Goal: Task Accomplishment & Management: Manage account settings

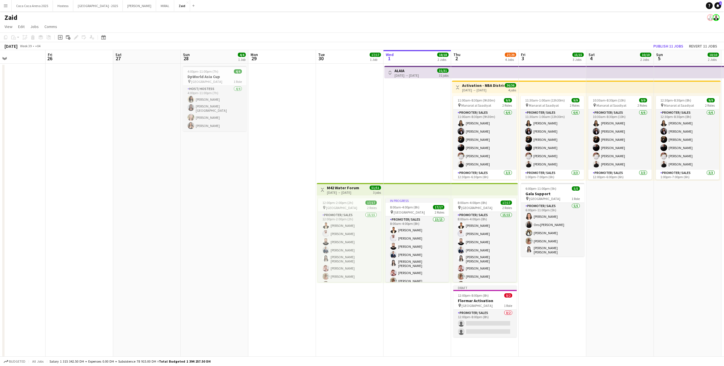
scroll to position [0, 158]
click at [490, 325] on app-card-role "Promoter/ Sales 0/2 12:00pm-8:00pm (8h) single-neutral-actions single-neutral-a…" at bounding box center [484, 323] width 63 height 27
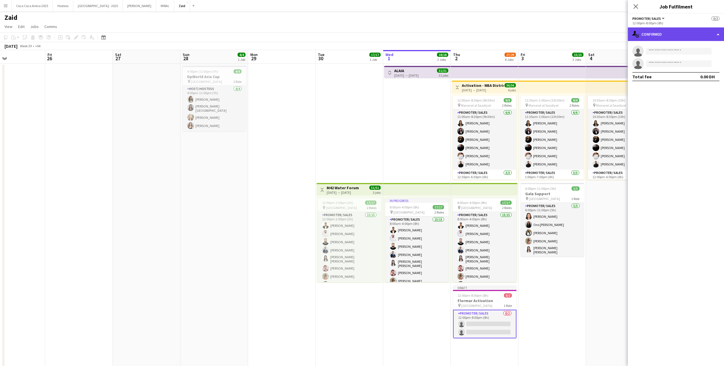
click at [690, 33] on div "single-neutral-actions-check-2 Confirmed" at bounding box center [676, 34] width 96 height 14
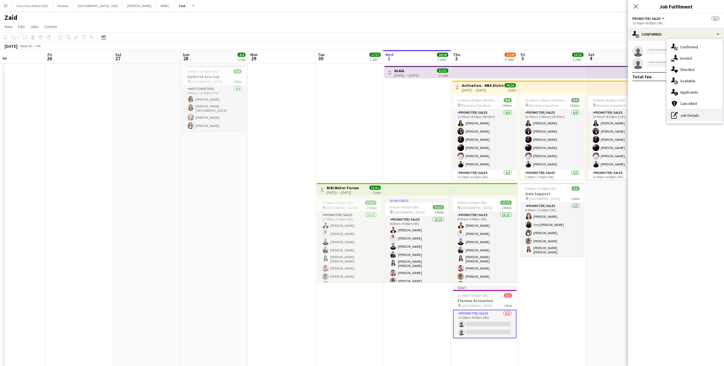
click at [694, 118] on div "pen-write Job Details" at bounding box center [695, 115] width 56 height 11
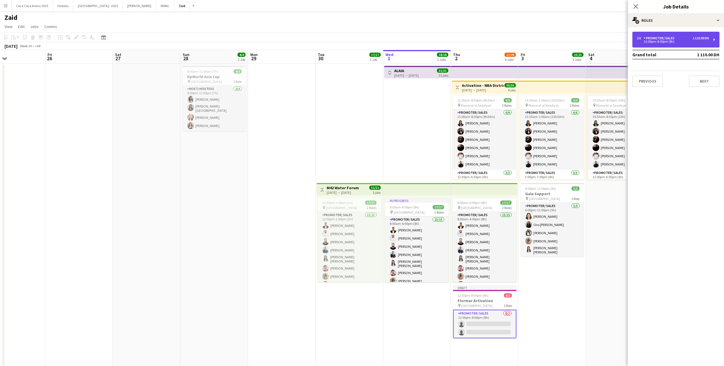
click at [680, 38] on div "2 x Promoter/ Sales 1 110.00 DH" at bounding box center [673, 38] width 72 height 4
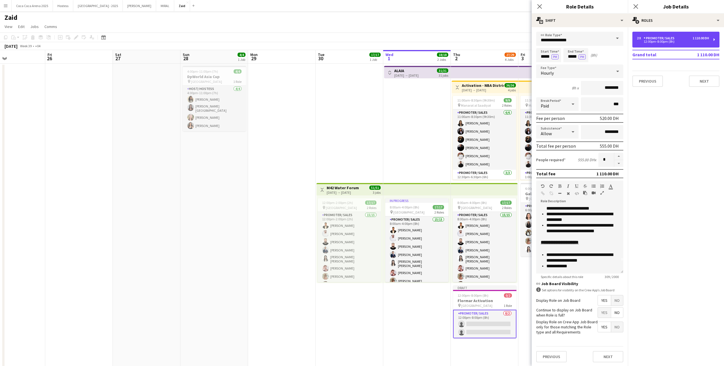
scroll to position [0, 0]
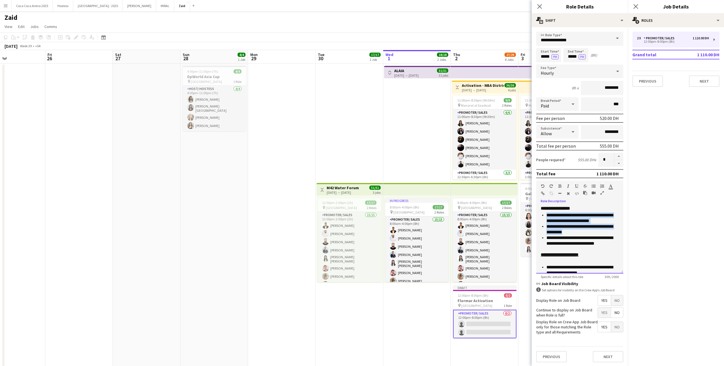
drag, startPoint x: 591, startPoint y: 234, endPoint x: 543, endPoint y: 214, distance: 51.4
click at [543, 214] on ul "**********" at bounding box center [580, 232] width 78 height 40
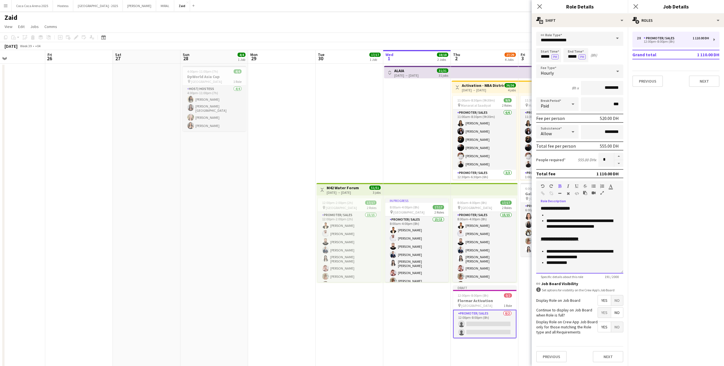
click at [571, 235] on p "**********" at bounding box center [582, 226] width 72 height 17
click at [560, 213] on li at bounding box center [582, 215] width 72 height 6
click at [550, 251] on div "**********" at bounding box center [579, 240] width 87 height 68
click at [549, 249] on h3 "**********" at bounding box center [580, 245] width 78 height 11
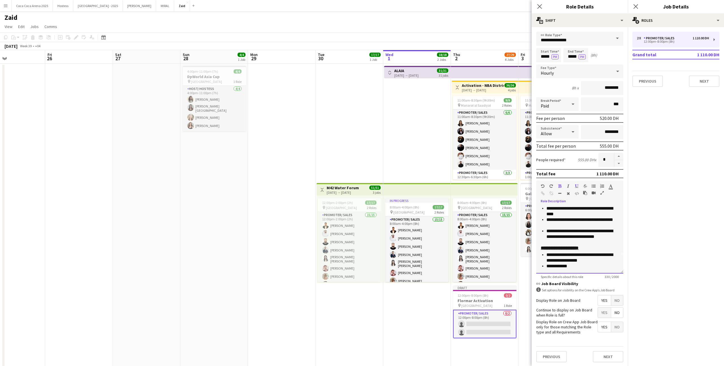
scroll to position [0, 0]
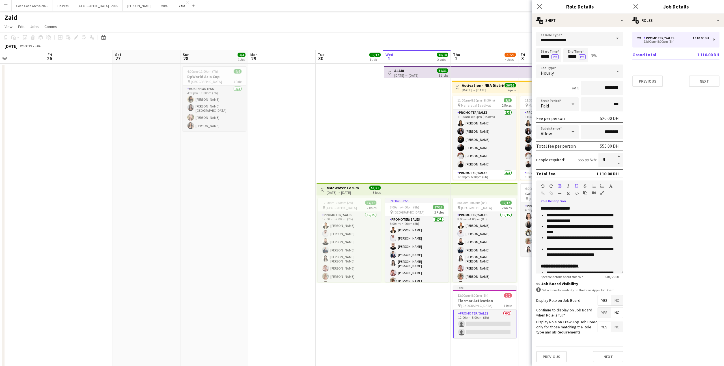
click at [486, 315] on app-card-role "Promoter/ Sales 0/2 12:00pm-8:00pm (8h) single-neutral-actions single-neutral-a…" at bounding box center [484, 324] width 63 height 29
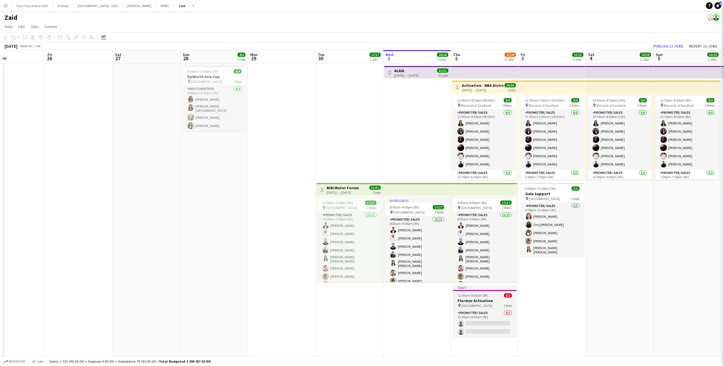
click at [496, 305] on div "pin [GEOGRAPHIC_DATA] 1 Role" at bounding box center [484, 305] width 63 height 5
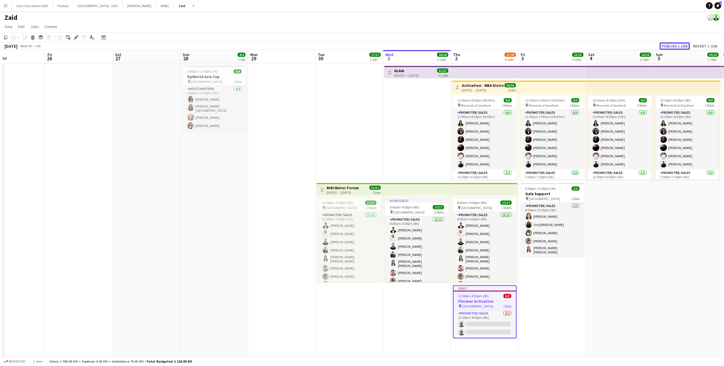
click at [672, 44] on button "Publish 1 job" at bounding box center [675, 45] width 30 height 7
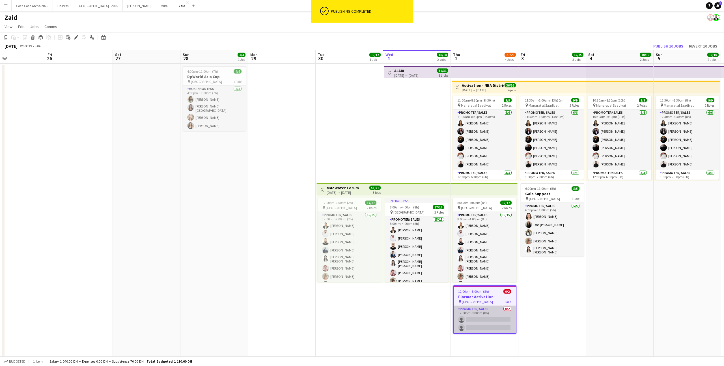
click at [494, 319] on app-card-role "Promoter/ Sales 0/2 12:00pm-8:00pm (8h) single-neutral-actions single-neutral-a…" at bounding box center [485, 319] width 62 height 27
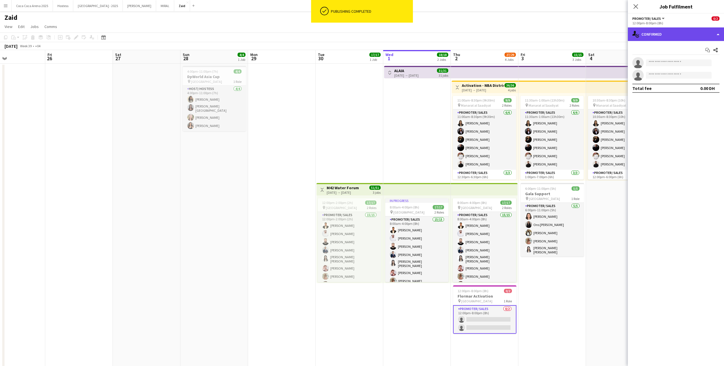
click at [662, 35] on div "single-neutral-actions-check-2 Confirmed" at bounding box center [676, 34] width 96 height 14
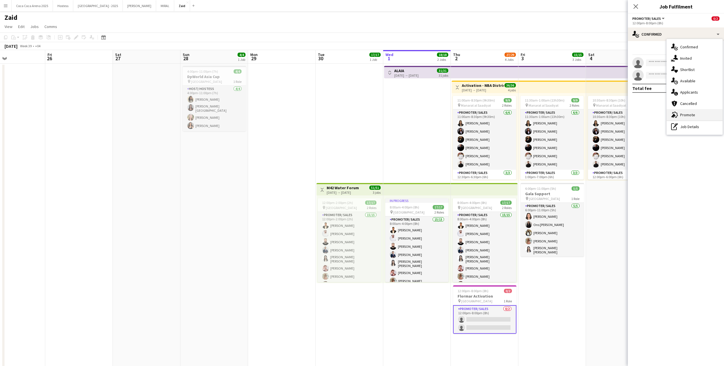
click at [695, 115] on div "advertising-megaphone Promote" at bounding box center [695, 114] width 56 height 11
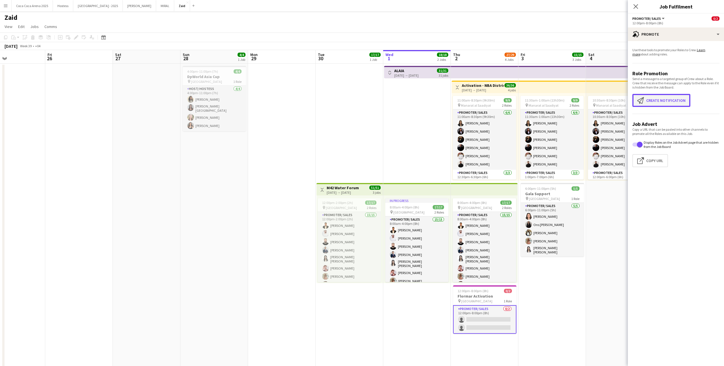
click at [641, 104] on app-icon "Create notification" at bounding box center [641, 100] width 9 height 7
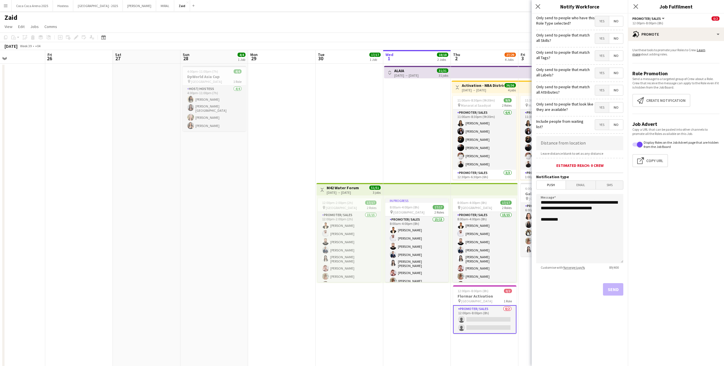
click at [606, 111] on span "Yes" at bounding box center [602, 107] width 14 height 10
click at [605, 93] on span "Yes" at bounding box center [602, 90] width 14 height 10
click at [603, 73] on span "Yes" at bounding box center [602, 73] width 14 height 10
click at [603, 54] on span "Yes" at bounding box center [602, 56] width 14 height 10
click at [602, 36] on span "Yes" at bounding box center [602, 38] width 14 height 10
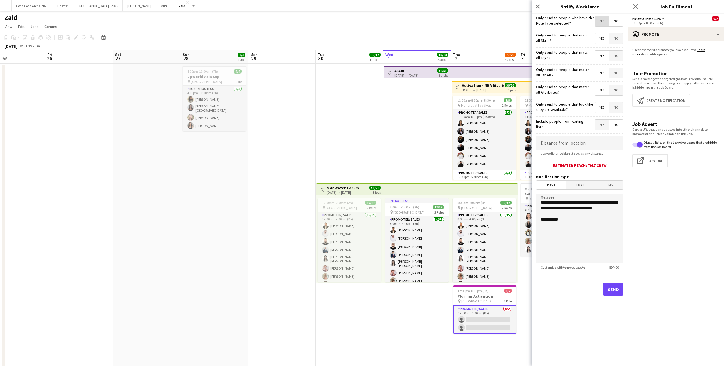
click at [602, 19] on span "Yes" at bounding box center [602, 21] width 14 height 10
click at [616, 287] on button "Send" at bounding box center [613, 289] width 20 height 12
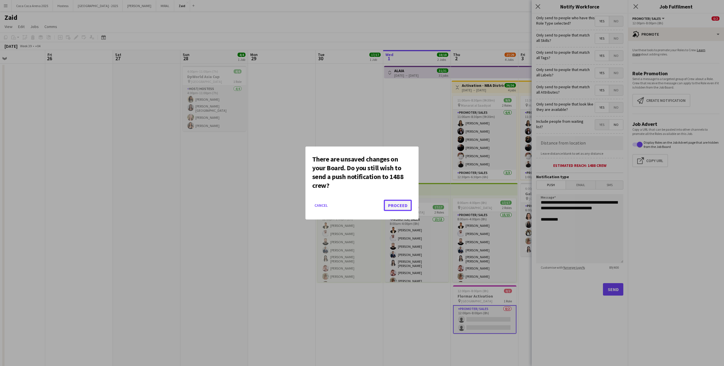
click at [405, 208] on button "Proceed" at bounding box center [398, 205] width 28 height 11
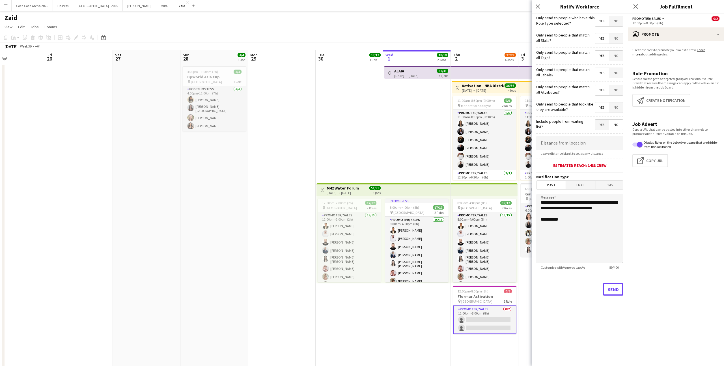
scroll to position [0, 0]
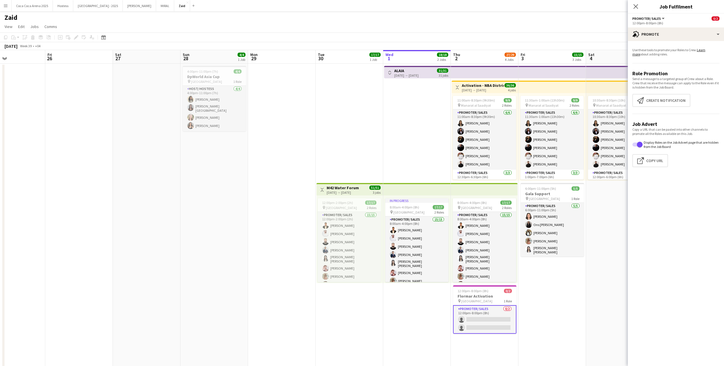
click at [556, 290] on app-date-cell "11:30am-1:00am (13h30m) (Sat) 9/9 pin Manarat al Saadiyat 2 Roles Promoter/ Sal…" at bounding box center [552, 234] width 68 height 340
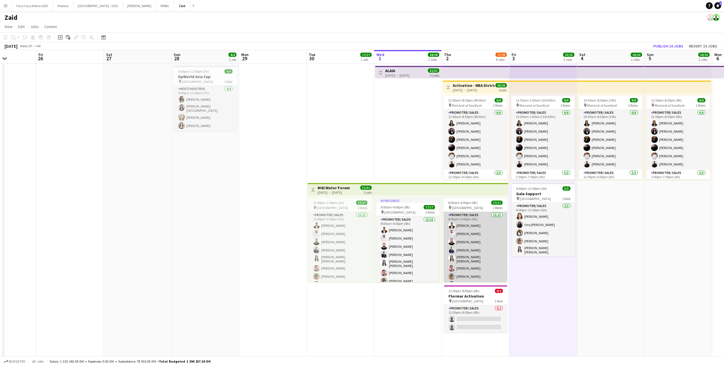
scroll to position [0, 170]
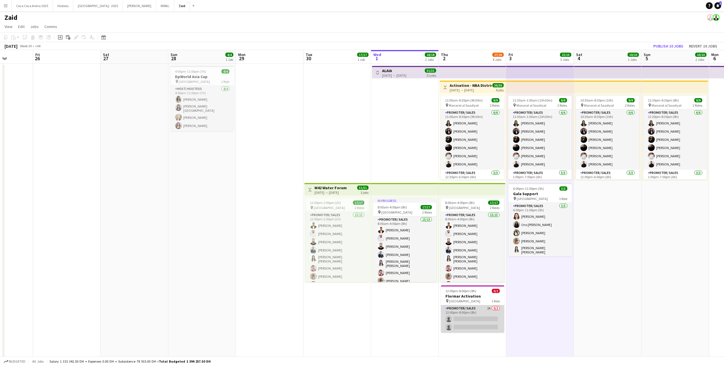
click at [465, 318] on app-card-role "Promoter/ Sales 2A 0/2 12:00pm-8:00pm (8h) single-neutral-actions single-neutra…" at bounding box center [472, 318] width 63 height 27
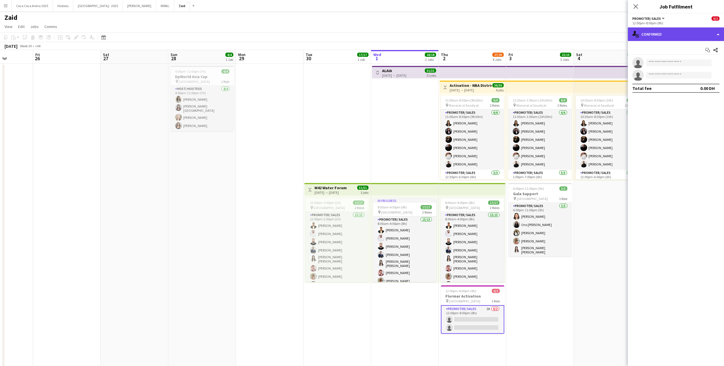
click at [651, 36] on div "single-neutral-actions-check-2 Confirmed" at bounding box center [676, 34] width 96 height 14
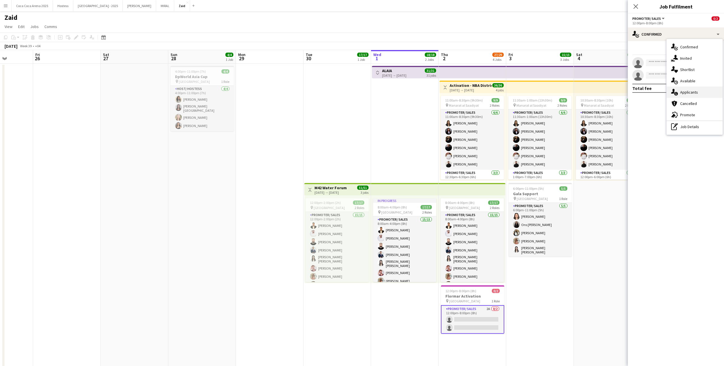
click at [692, 92] on span "Applicants" at bounding box center [689, 92] width 18 height 5
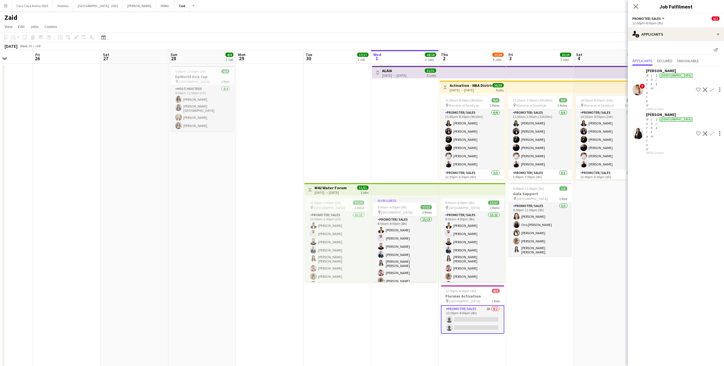
click at [654, 117] on div "13.9km" at bounding box center [651, 134] width 5 height 34
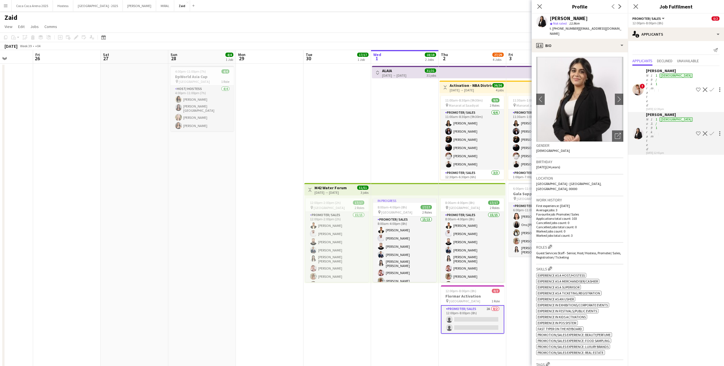
click at [660, 107] on div "[DATE] 12:39pm" at bounding box center [670, 109] width 48 height 4
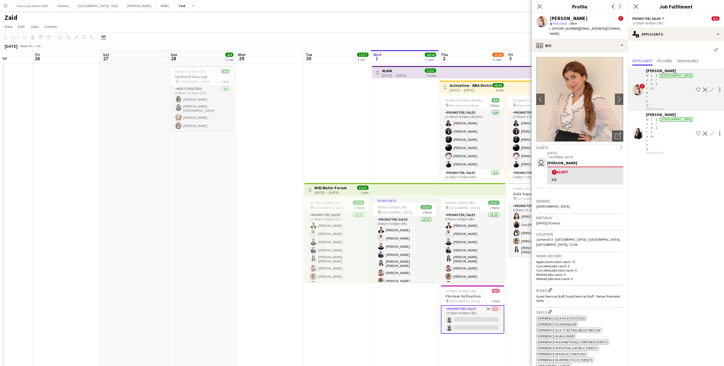
click at [654, 117] on div "13.9km" at bounding box center [651, 134] width 5 height 34
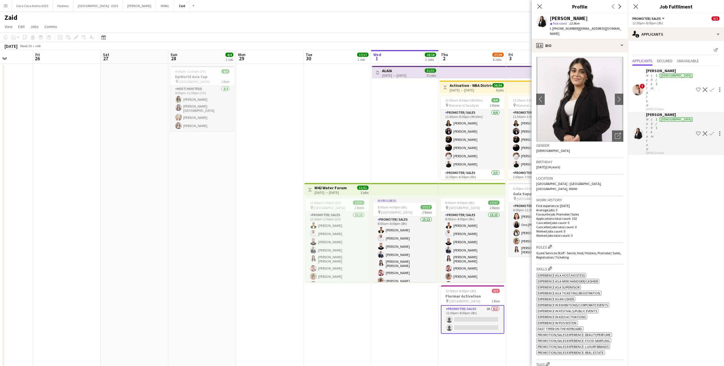
click at [410, 119] on app-date-cell "Toggle View ALAIA [DATE] → [DATE] 31/31 31 jobs In progress 8:00am-4:00pm (8h) …" at bounding box center [405, 234] width 68 height 340
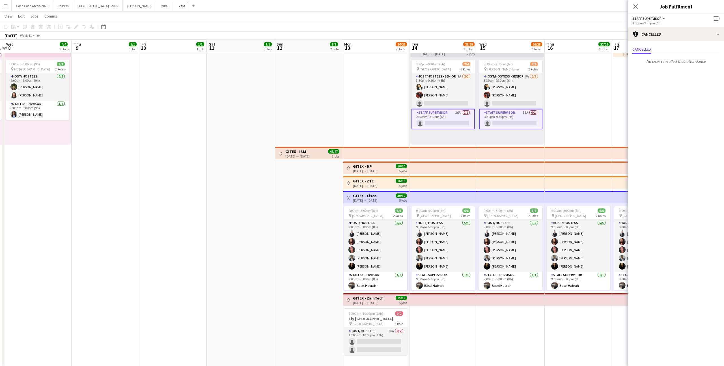
scroll to position [0, 180]
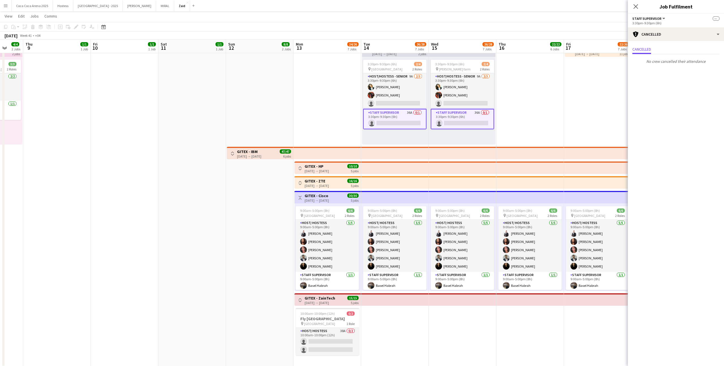
click at [565, 102] on app-date-cell "Toggle View LIWA 17-10-2025 → 27-10-2025 0/44 11 jobs 9:00am-5:00pm (8h) 6/6 pi…" at bounding box center [598, 197] width 68 height 340
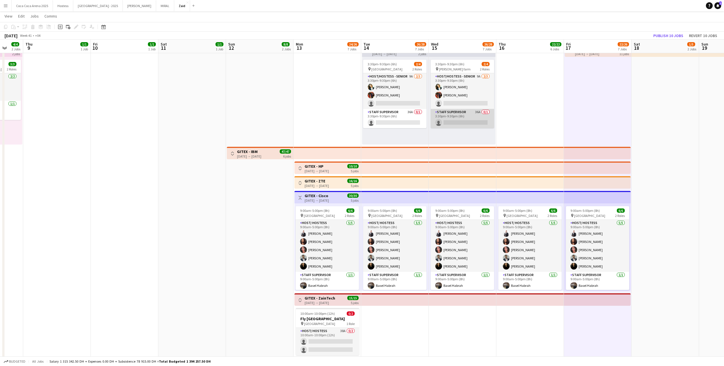
click at [435, 114] on app-card-role "Staff Supervisor 36A 0/1 3:30pm-9:30pm (6h) single-neutral-actions" at bounding box center [462, 118] width 63 height 19
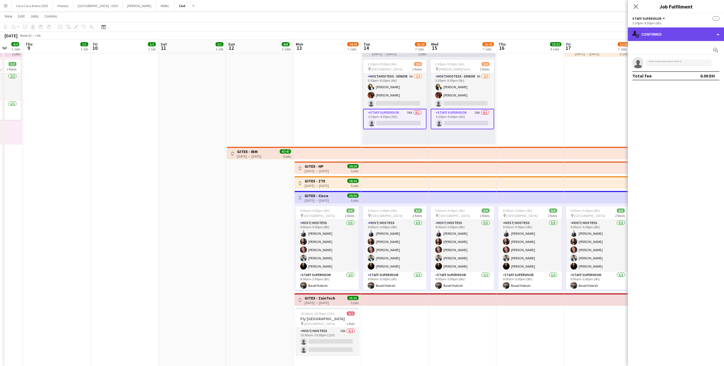
click at [658, 29] on div "single-neutral-actions-check-2 Confirmed" at bounding box center [676, 34] width 96 height 14
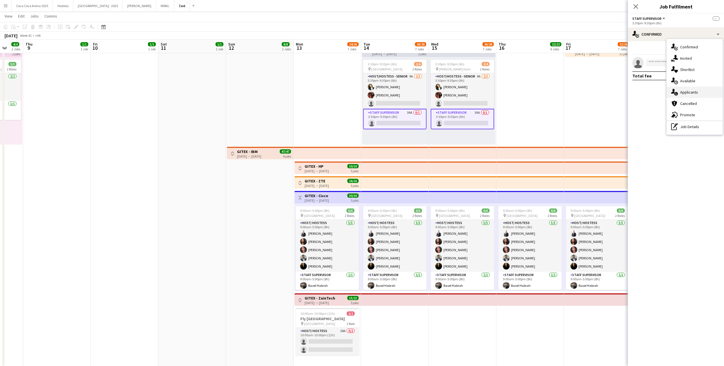
click at [695, 91] on span "Applicants" at bounding box center [689, 92] width 18 height 5
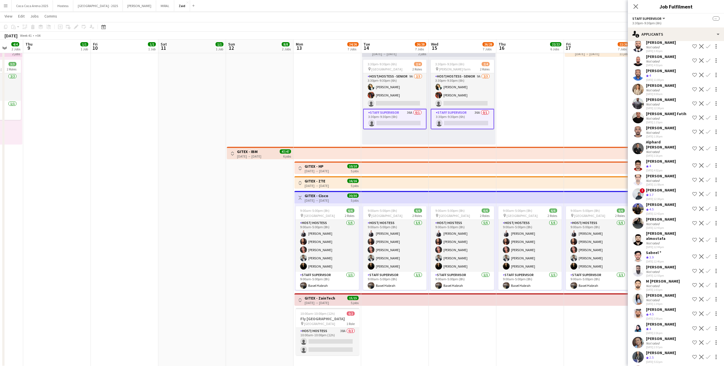
scroll to position [211, 0]
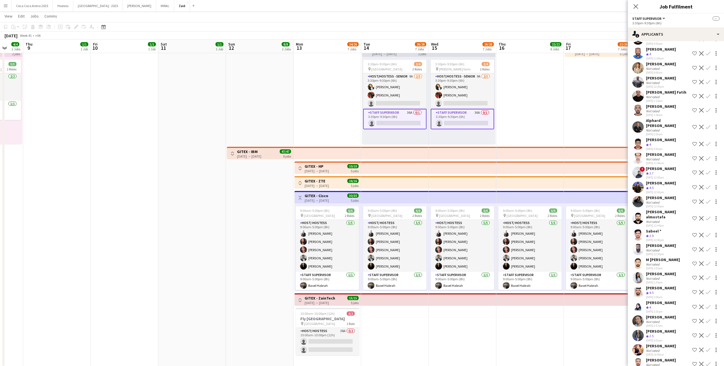
click at [650, 180] on div "Dunia AbdulWahab" at bounding box center [661, 182] width 30 height 5
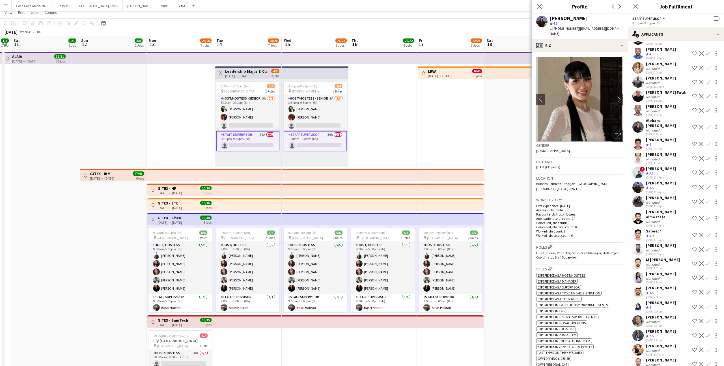
scroll to position [0, 0]
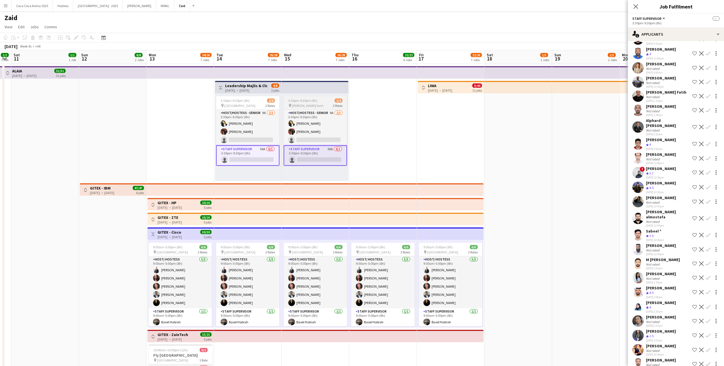
click at [310, 97] on app-job-card "3:30pm-9:30pm (6h) 2/4 pin Al Rawda farm 2 Roles Host/Hostess - Senior 9A 2/3 3…" at bounding box center [315, 131] width 63 height 70
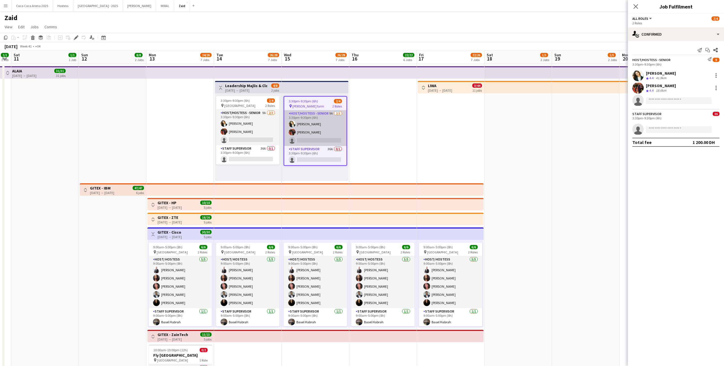
click at [331, 144] on app-card-role "Host/Hostess - Senior 9A 2/3 3:30pm-9:30pm (6h) Andreea Verman Jumaa Shami sing…" at bounding box center [315, 128] width 62 height 36
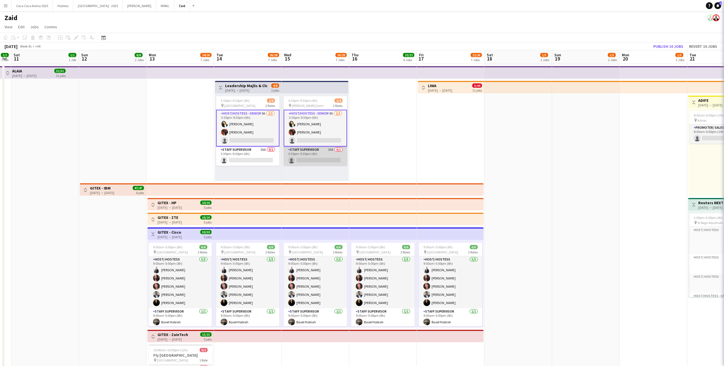
click at [331, 165] on app-card-role "Staff Supervisor 36A 0/1 3:30pm-9:30pm (6h) single-neutral-actions" at bounding box center [315, 156] width 63 height 19
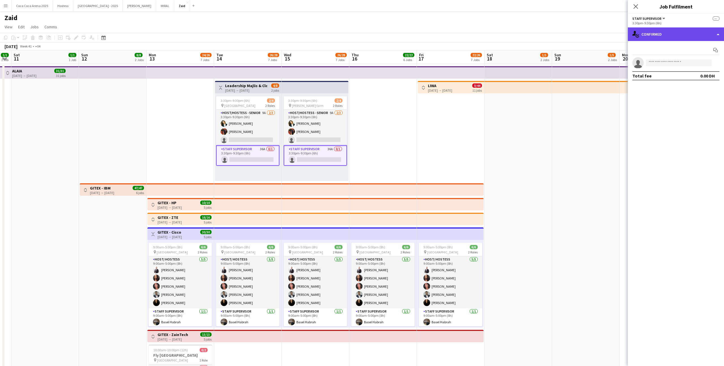
click at [682, 39] on div "single-neutral-actions-check-2 Confirmed" at bounding box center [676, 34] width 96 height 14
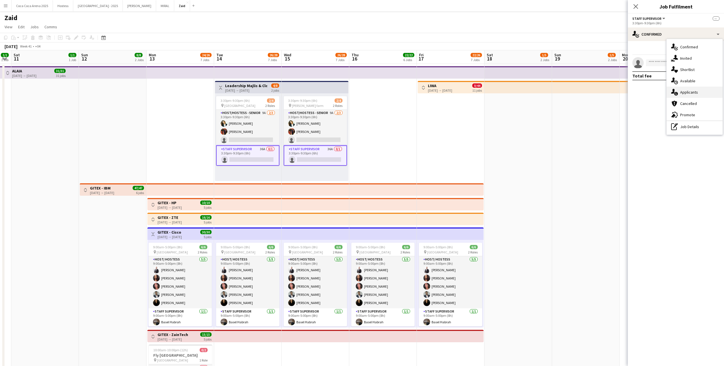
click at [691, 89] on div "single-neutral-actions-information Applicants" at bounding box center [695, 92] width 56 height 11
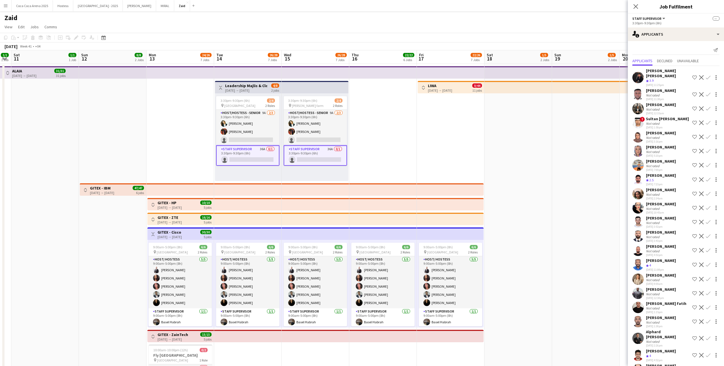
scroll to position [211, 0]
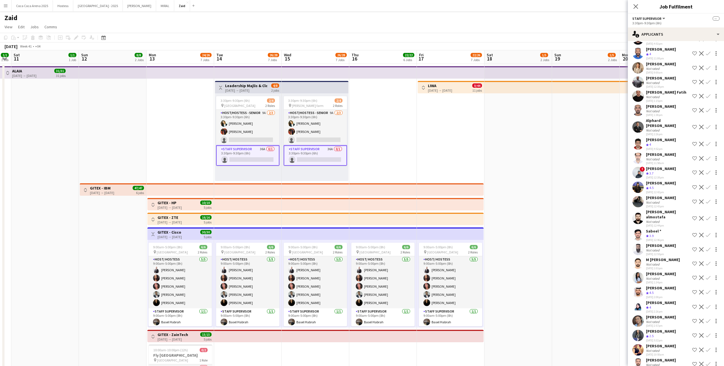
click at [669, 315] on div "janet singh Not rated 30-09-2025 2:57pm Shortlist crew Decline Confirm" at bounding box center [676, 321] width 96 height 13
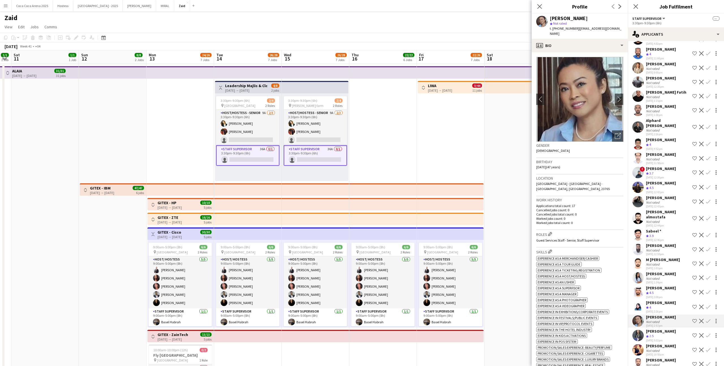
click at [658, 276] on div "Not rated" at bounding box center [653, 278] width 15 height 4
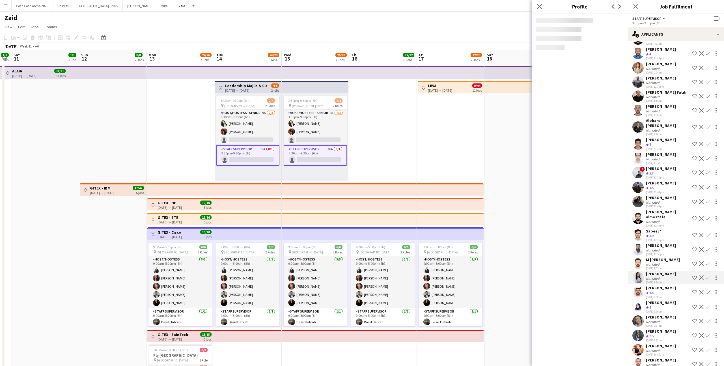
click at [655, 238] on div "30-09-2025 12:46pm" at bounding box center [655, 240] width 18 height 4
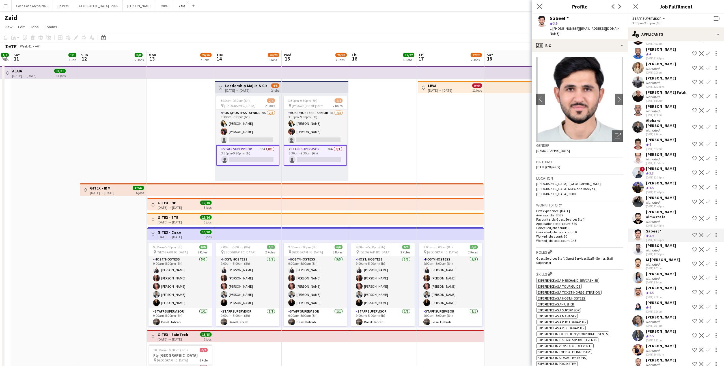
click at [658, 180] on div "Dunia AbdulWahab" at bounding box center [661, 182] width 30 height 5
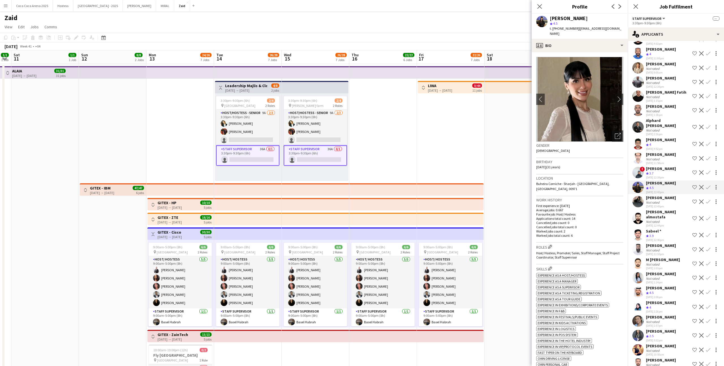
click at [693, 185] on app-icon "Shortlist crew" at bounding box center [694, 187] width 5 height 5
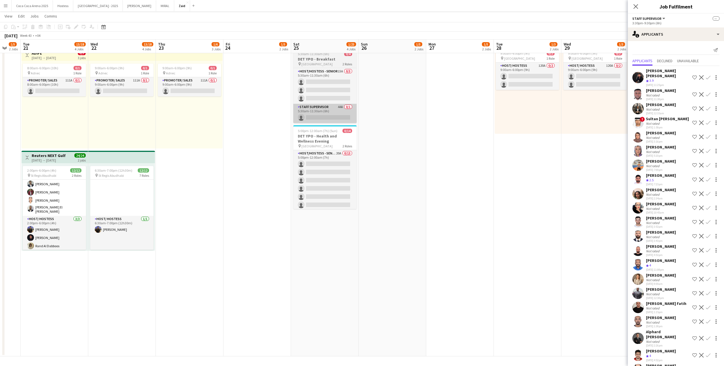
scroll to position [78, 0]
click at [332, 195] on app-card-role "Staff Supervisor 5A 0/1 5:00pm-12:00am (7h) single-neutral-actions" at bounding box center [324, 199] width 63 height 19
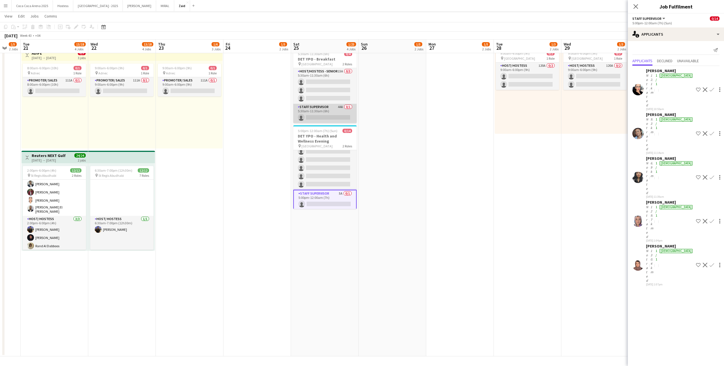
click at [328, 106] on app-card-role "Staff Supervisor 44A 0/1 5:30am-11:30am (6h) single-neutral-actions" at bounding box center [324, 113] width 63 height 19
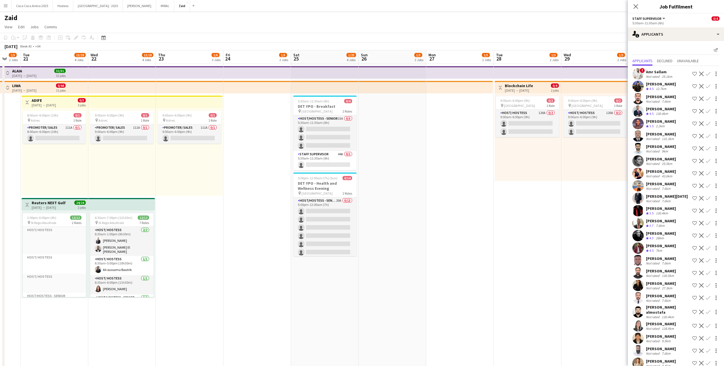
scroll to position [188, 0]
click at [367, 175] on app-date-cell at bounding box center [393, 234] width 68 height 340
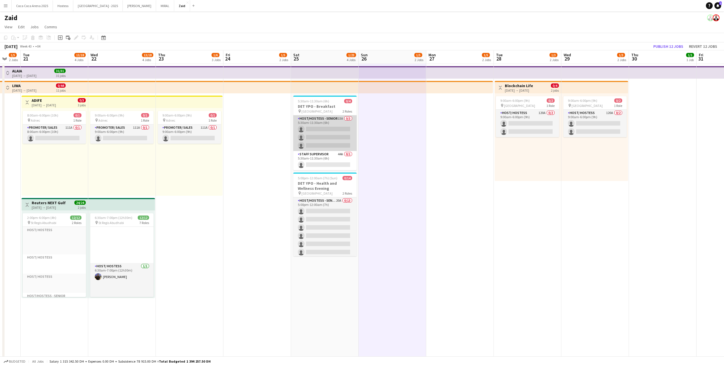
click at [344, 141] on app-card-role "Host/Hostess - Senior 15A 0/3 5:30am-11:30am (6h) single-neutral-actions single…" at bounding box center [324, 133] width 63 height 36
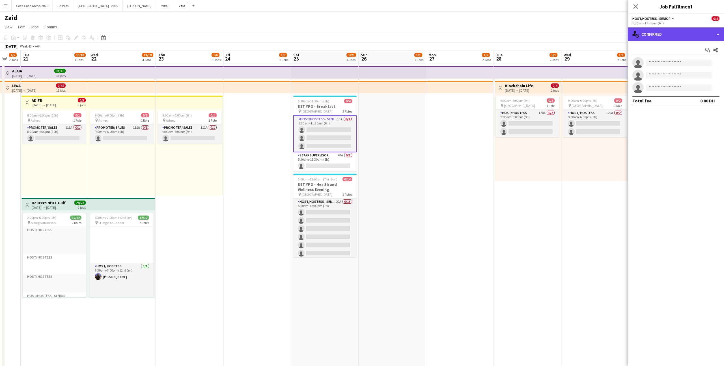
click at [690, 34] on div "single-neutral-actions-check-2 Confirmed" at bounding box center [676, 34] width 96 height 14
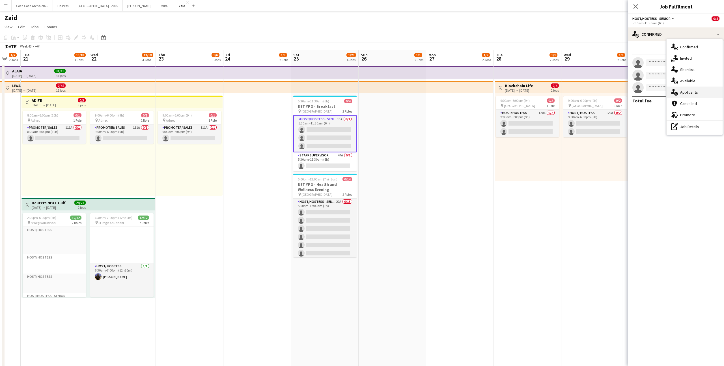
click at [697, 92] on span "Applicants" at bounding box center [689, 92] width 18 height 5
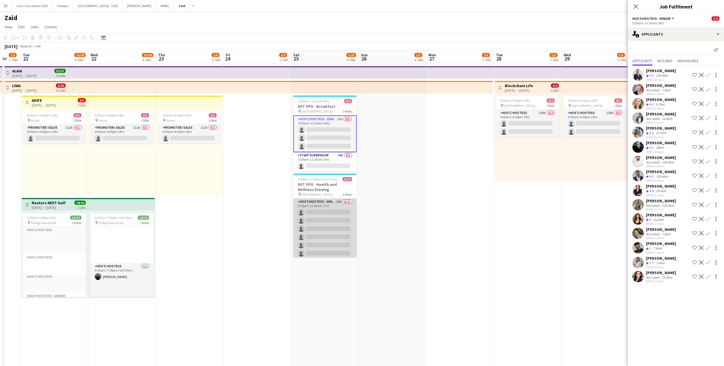
click at [352, 231] on app-card-role "Host/Hostess - Senior 20A 0/13 5:00pm-12:00am (7h) single-neutral-actions singl…" at bounding box center [324, 258] width 63 height 118
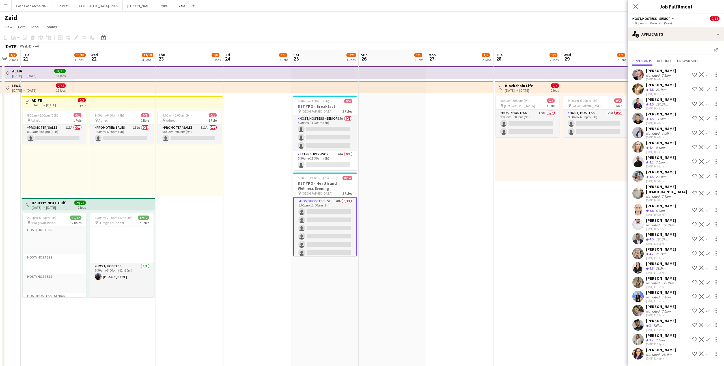
scroll to position [47, 0]
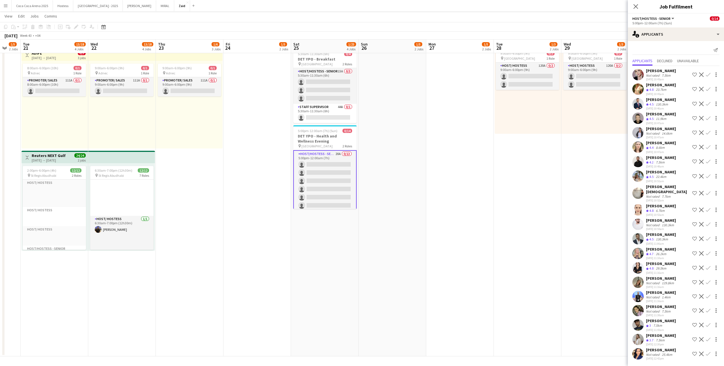
click at [668, 352] on div "25.4km" at bounding box center [667, 354] width 13 height 4
click at [669, 338] on div "Crew rating 3.7 7.5km" at bounding box center [661, 340] width 30 height 5
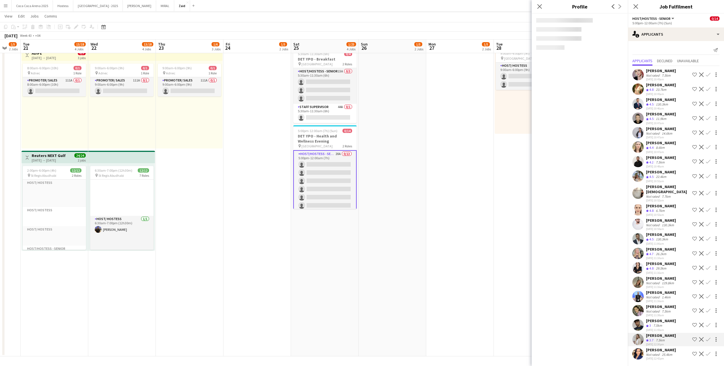
click at [665, 318] on div "Peter Alkhoury" at bounding box center [661, 320] width 30 height 5
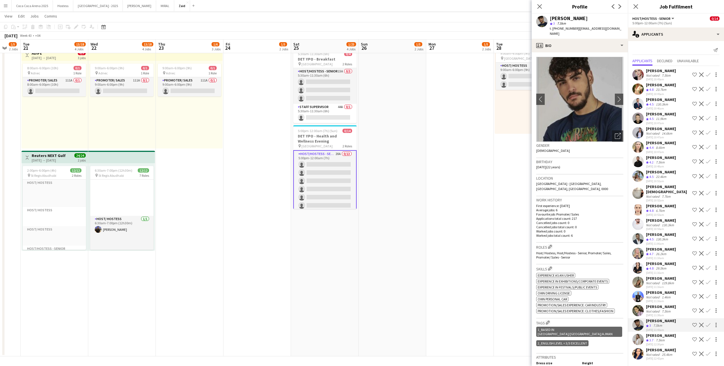
click at [678, 190] on div "Siobhan Male Not rated 7.7km 01-10-2025 10:52am Shortlist crew Decline Confirm" at bounding box center [676, 193] width 96 height 18
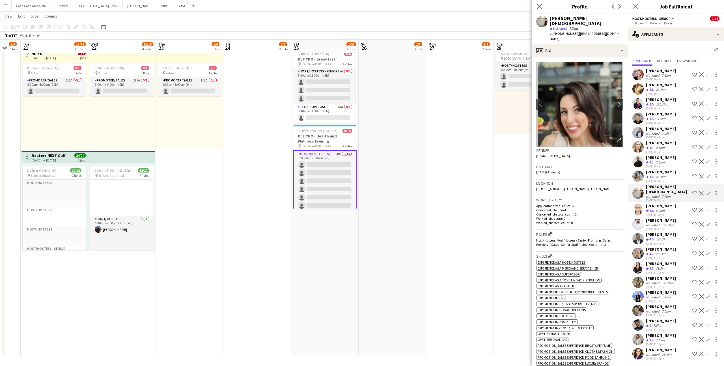
click at [663, 119] on div "11.9km" at bounding box center [661, 119] width 13 height 5
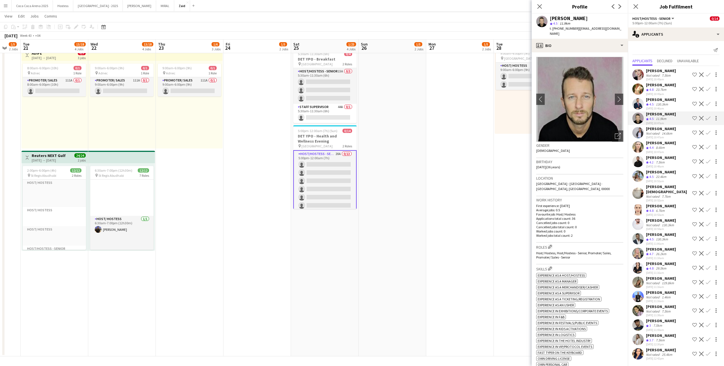
click at [663, 76] on div "7.5km" at bounding box center [666, 75] width 11 height 4
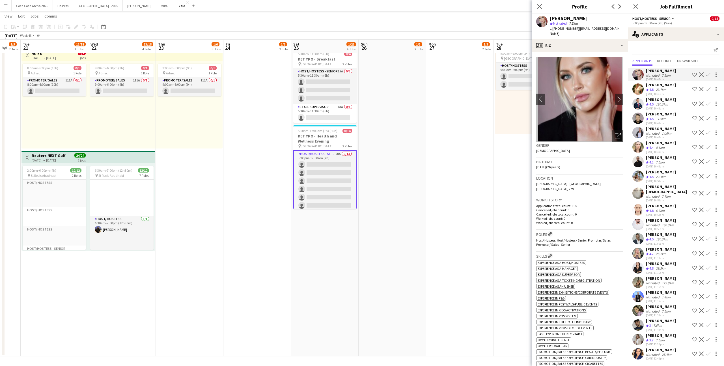
click at [657, 203] on div "Zinaida Bryk" at bounding box center [661, 205] width 30 height 5
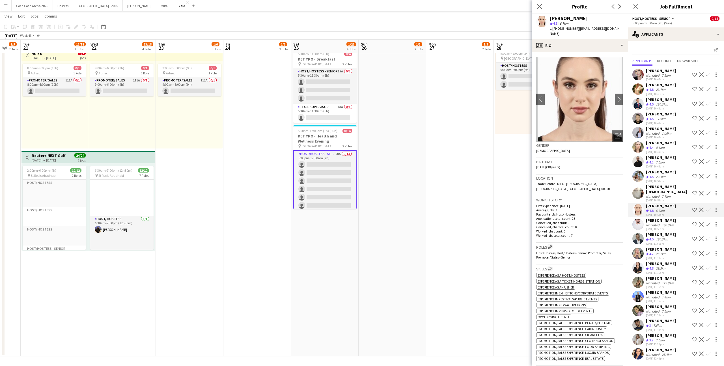
click at [658, 176] on div "22.4km" at bounding box center [661, 177] width 13 height 5
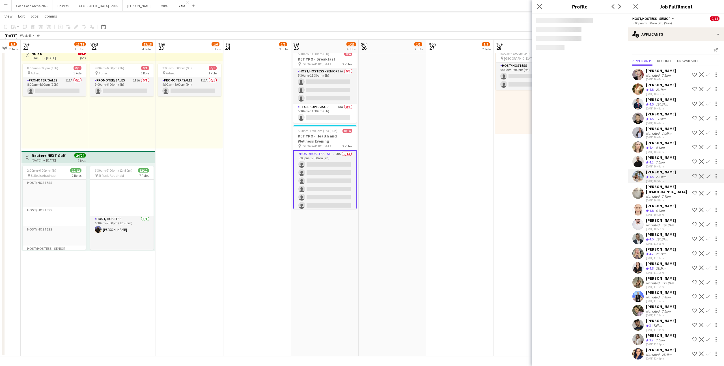
click at [660, 213] on div "01-10-2025 10:53am" at bounding box center [661, 215] width 30 height 4
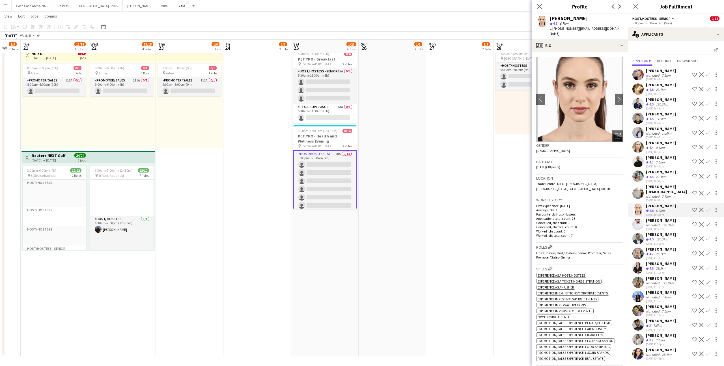
click at [661, 237] on div "130.3km" at bounding box center [662, 239] width 14 height 5
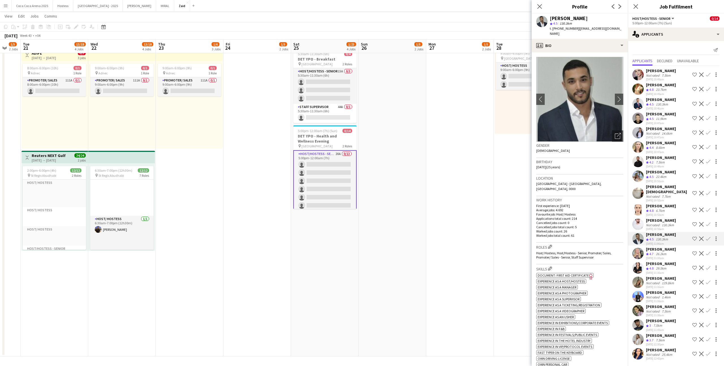
click at [669, 261] on div "Anastasia Nepeina" at bounding box center [661, 263] width 30 height 5
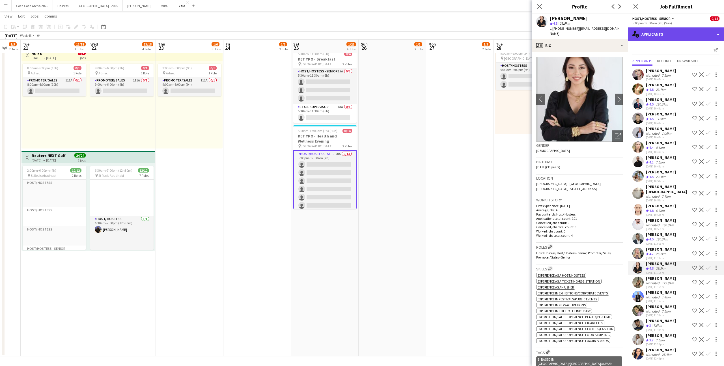
click at [669, 35] on div "single-neutral-actions-information Applicants" at bounding box center [676, 34] width 96 height 14
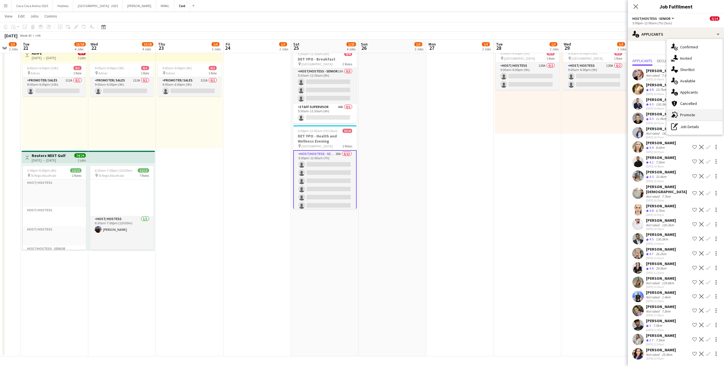
click at [695, 115] on div "advertising-megaphone Promote" at bounding box center [695, 114] width 56 height 11
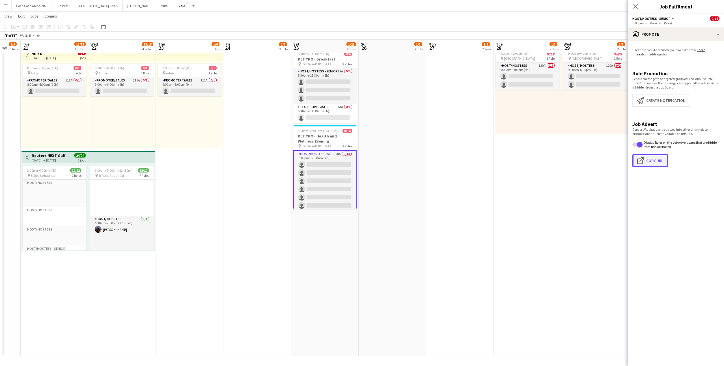
click at [648, 157] on button "Click to copy URL Copy Url" at bounding box center [650, 160] width 36 height 13
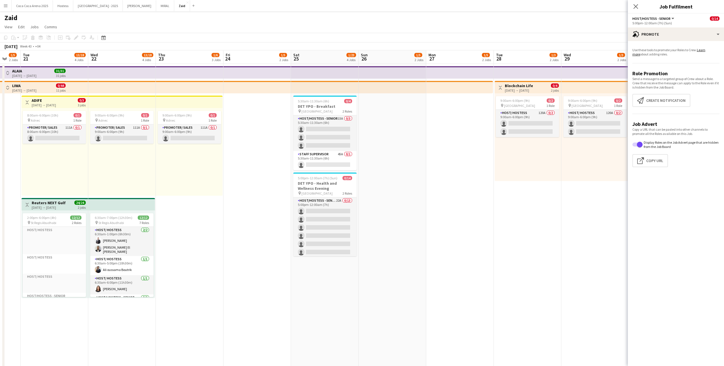
scroll to position [188, 0]
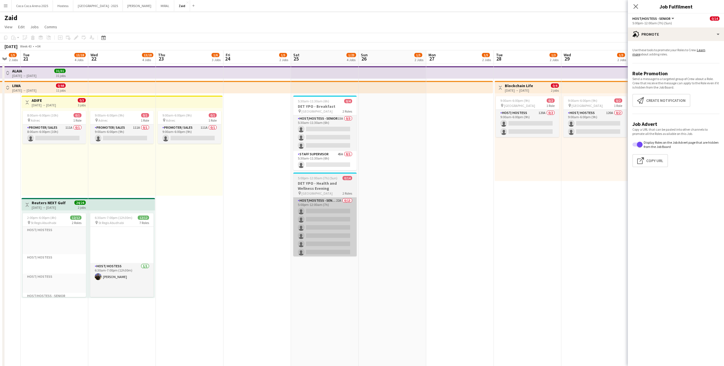
click at [316, 208] on app-card-role "Host/Hostess - Senior 22A 0/13 5:00pm-12:00am (7h) single-neutral-actions singl…" at bounding box center [324, 256] width 63 height 118
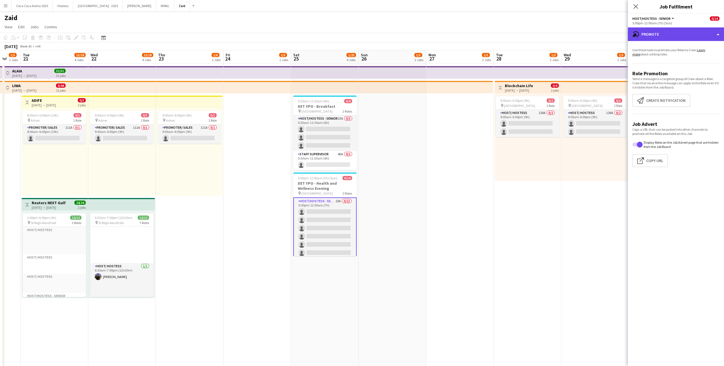
click at [683, 36] on div "advertising-megaphone Promote" at bounding box center [676, 34] width 96 height 14
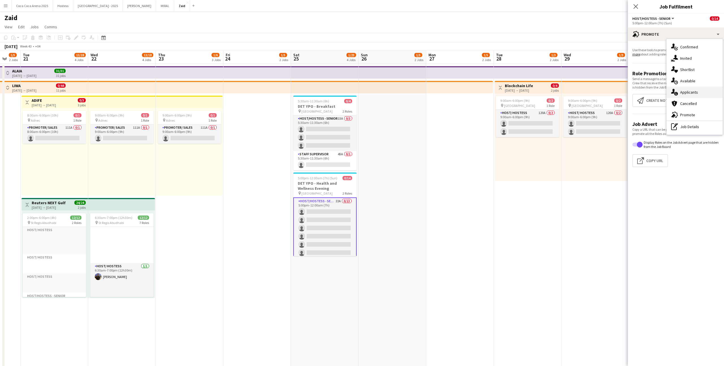
click at [706, 93] on div "single-neutral-actions-information Applicants" at bounding box center [695, 92] width 56 height 11
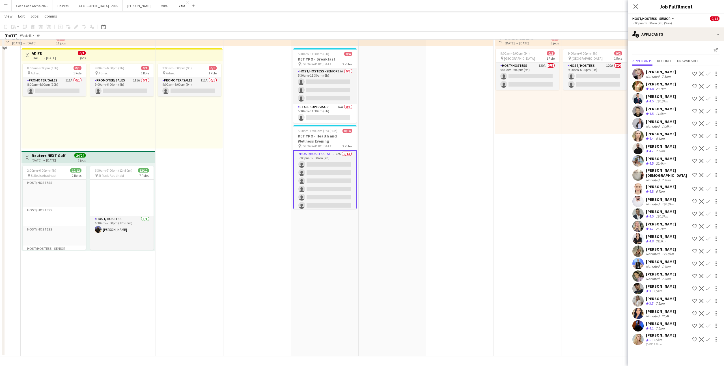
scroll to position [0, 0]
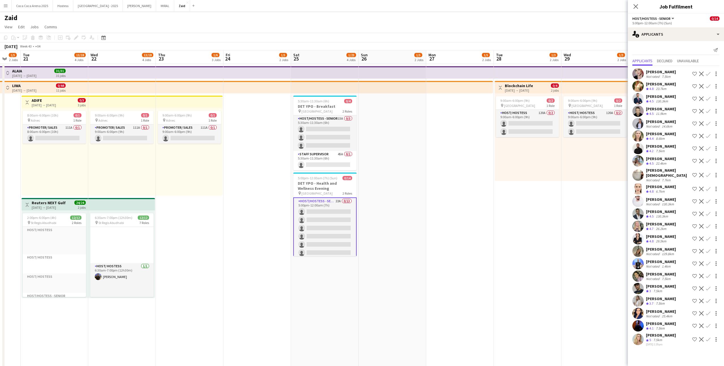
click at [708, 337] on app-icon "Confirm" at bounding box center [708, 339] width 5 height 5
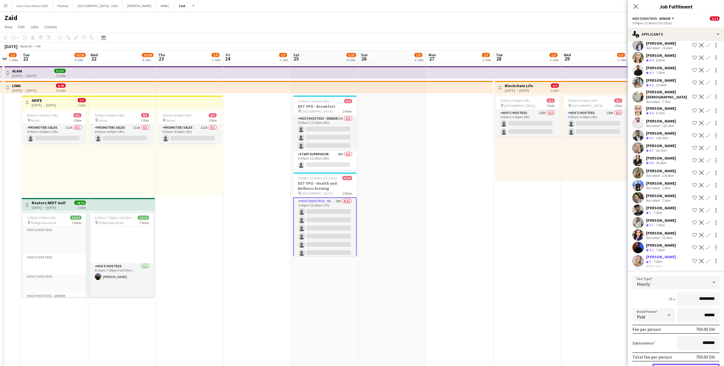
click at [685, 364] on button "Confirm" at bounding box center [685, 369] width 67 height 11
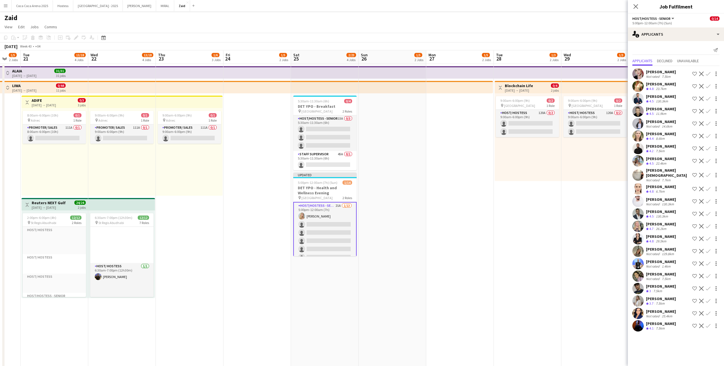
scroll to position [0, 0]
click at [336, 140] on app-card-role "Host/Hostess - Senior 15A 0/3 5:30am-11:30am (6h) single-neutral-actions single…" at bounding box center [324, 133] width 63 height 36
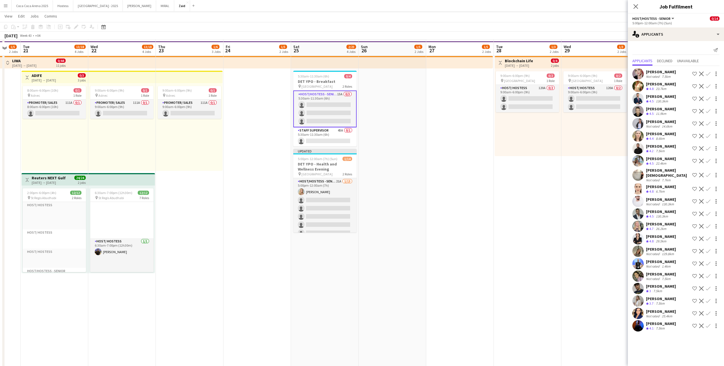
scroll to position [21, 0]
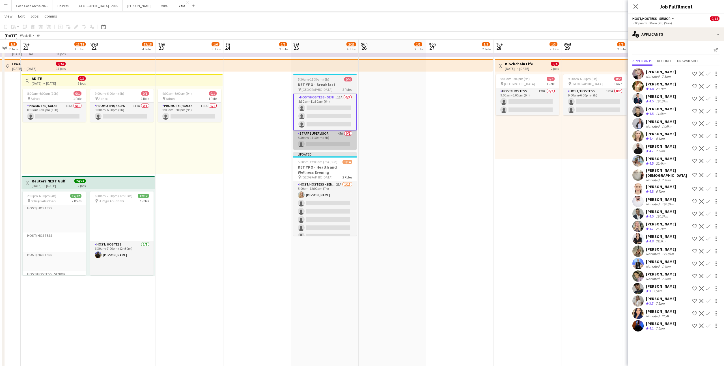
click at [348, 137] on app-card-role "Staff Supervisor 45A 0/1 5:30am-11:30am (6h) single-neutral-actions" at bounding box center [324, 139] width 63 height 19
click at [514, 176] on app-date-cell "Toggle View Blockchain Life 28-10-2025 → 29-10-2025 0/4 2 jobs 9:00am-6:00pm (9…" at bounding box center [528, 212] width 68 height 340
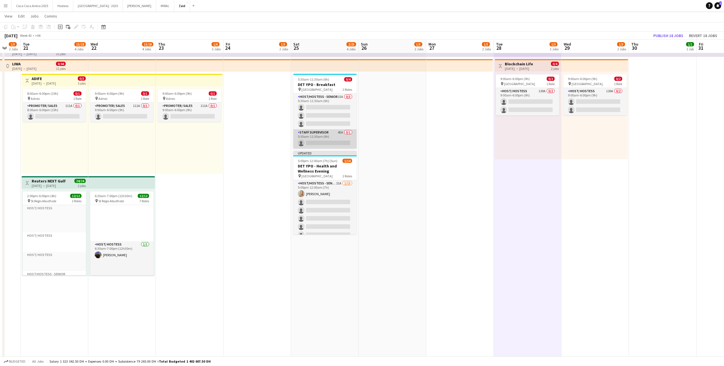
click at [342, 140] on app-card-role "Staff Supervisor 45A 0/1 5:30am-11:30am (6h) single-neutral-actions" at bounding box center [324, 138] width 63 height 19
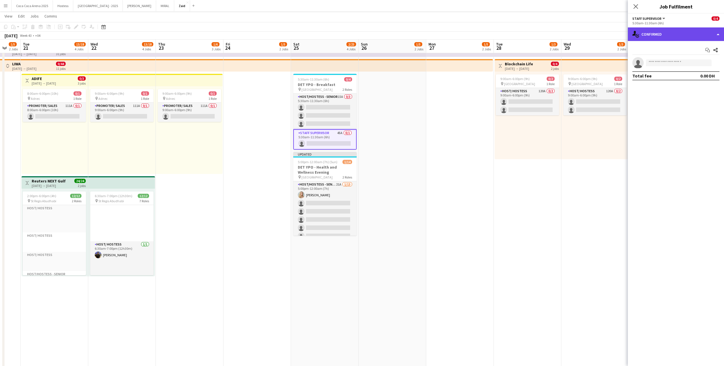
click at [653, 35] on div "single-neutral-actions-check-2 Confirmed" at bounding box center [676, 34] width 96 height 14
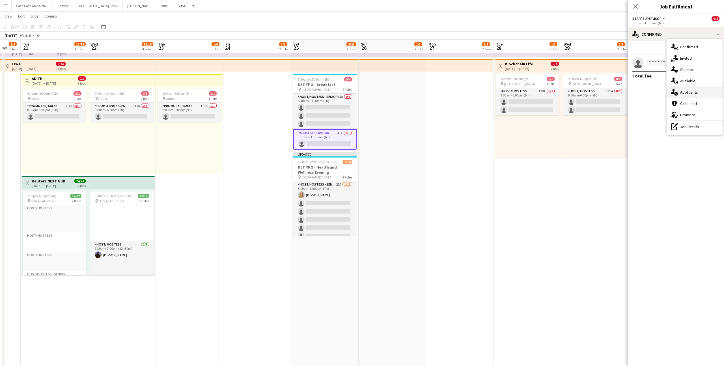
click at [705, 96] on div "single-neutral-actions-information Applicants" at bounding box center [695, 92] width 56 height 11
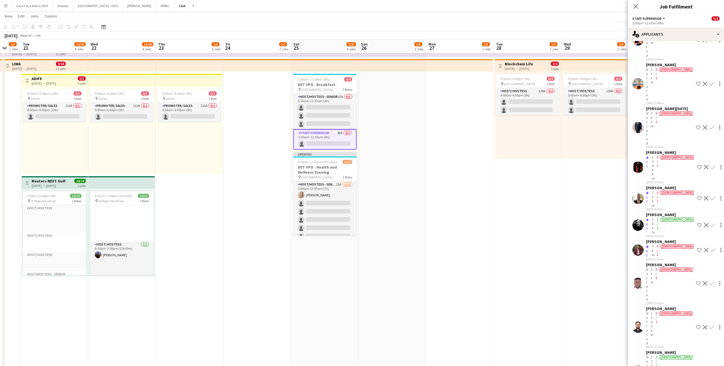
scroll to position [468, 0]
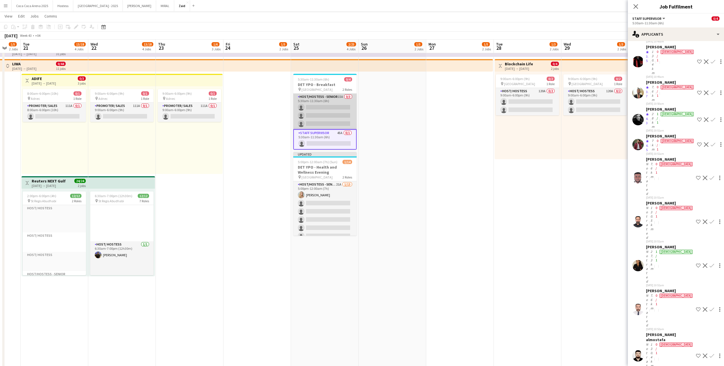
click at [324, 109] on app-card-role "Host/Hostess - Senior 15A 0/3 5:30am-11:30am (6h) single-neutral-actions single…" at bounding box center [324, 112] width 63 height 36
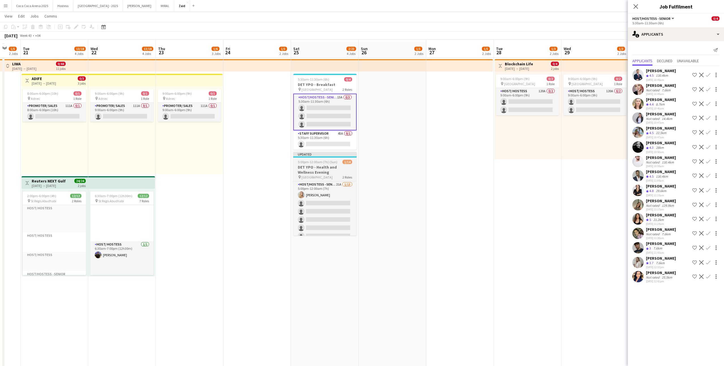
scroll to position [47, 0]
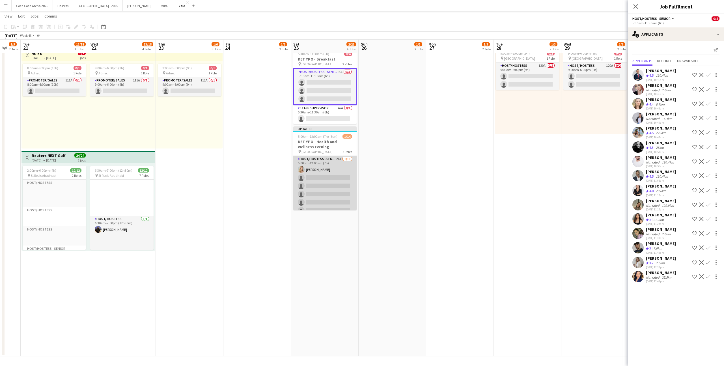
click at [338, 187] on app-card-role "Host/Hostess - Senior 21A 1/13 5:00pm-12:00am (7h) Kateryna Yukhno single-neutr…" at bounding box center [324, 215] width 63 height 118
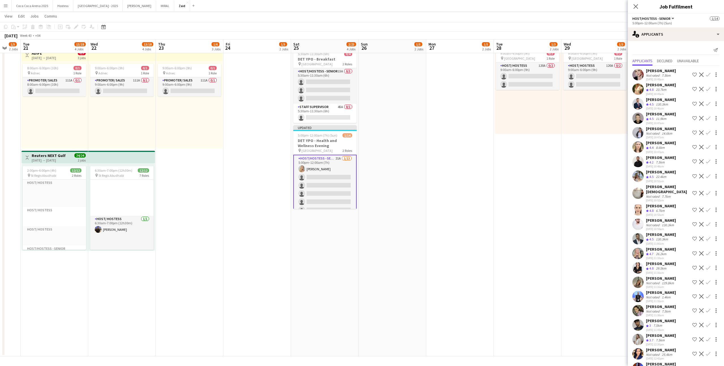
scroll to position [10, 0]
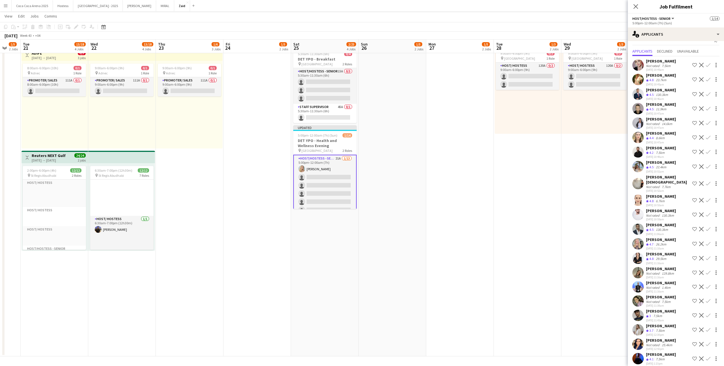
click at [375, 181] on app-date-cell at bounding box center [393, 187] width 68 height 340
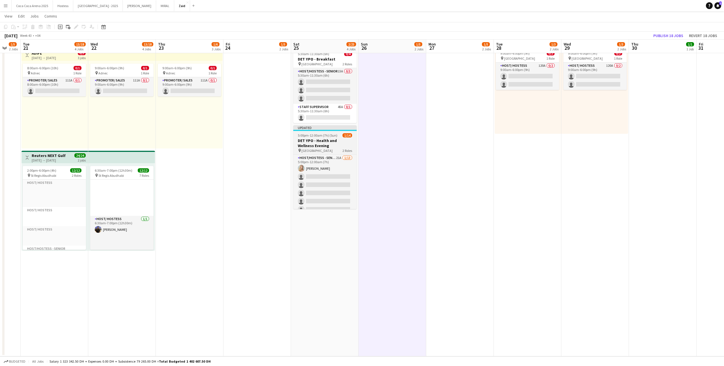
click at [347, 148] on span "2 Roles" at bounding box center [348, 150] width 10 height 4
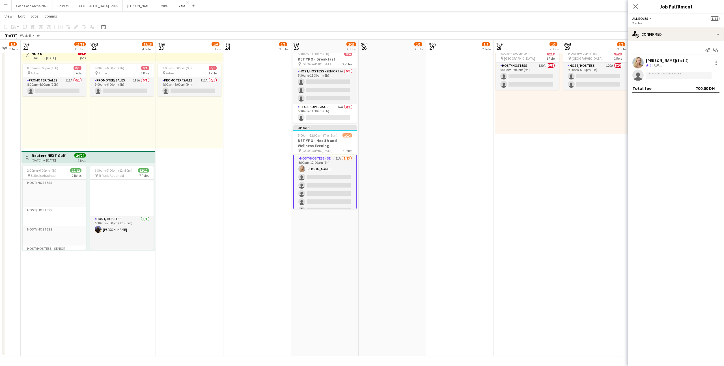
click at [381, 187] on app-date-cell at bounding box center [393, 187] width 68 height 340
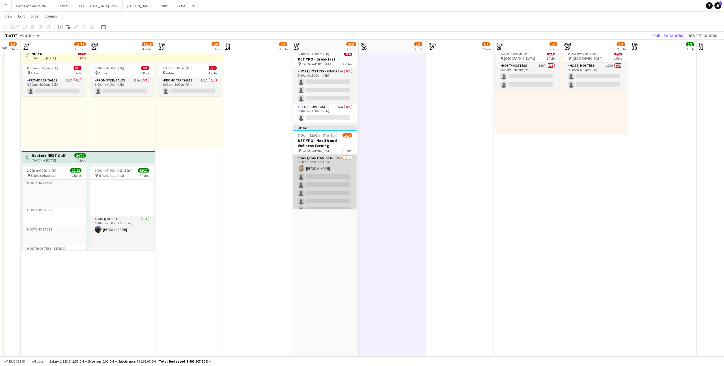
click at [343, 176] on app-card-role "Host/Hostess - Senior 21A 1/13 5:00pm-12:00am (7h) Kateryna Yukhno single-neutr…" at bounding box center [324, 214] width 63 height 118
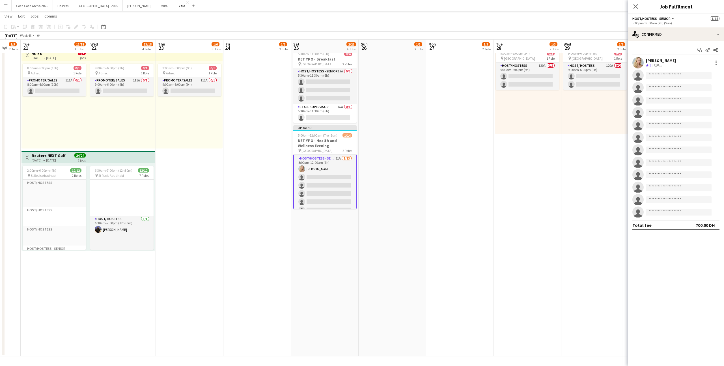
click at [367, 156] on app-date-cell at bounding box center [393, 187] width 68 height 340
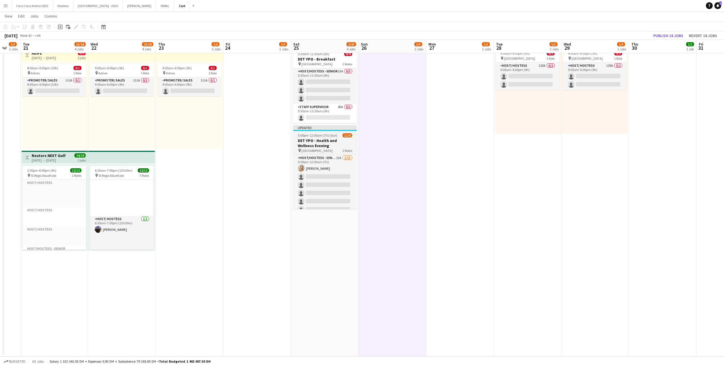
click at [348, 147] on h3 "DET YPO - Health and Wellness Evening" at bounding box center [324, 143] width 63 height 10
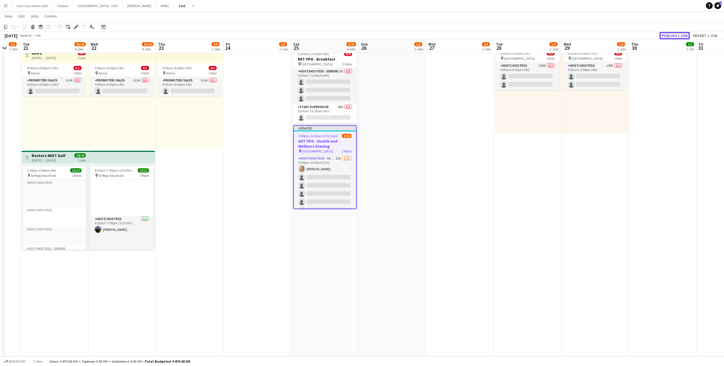
click at [674, 35] on button "Publish 1 job" at bounding box center [675, 35] width 30 height 7
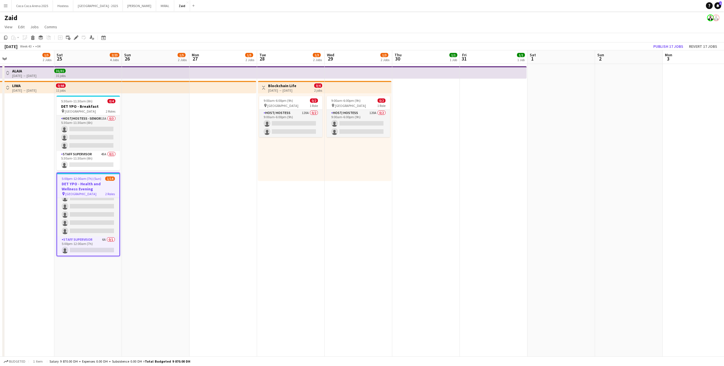
scroll to position [0, 219]
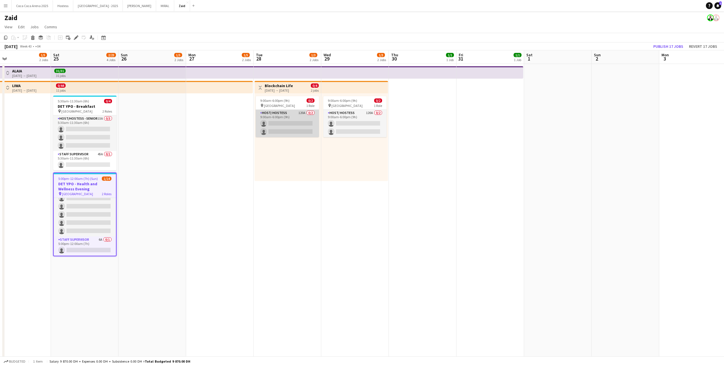
click at [307, 120] on app-card-role "Host/ Hostess 120A 0/2 9:00am-6:00pm (9h) single-neutral-actions single-neutral…" at bounding box center [287, 123] width 63 height 27
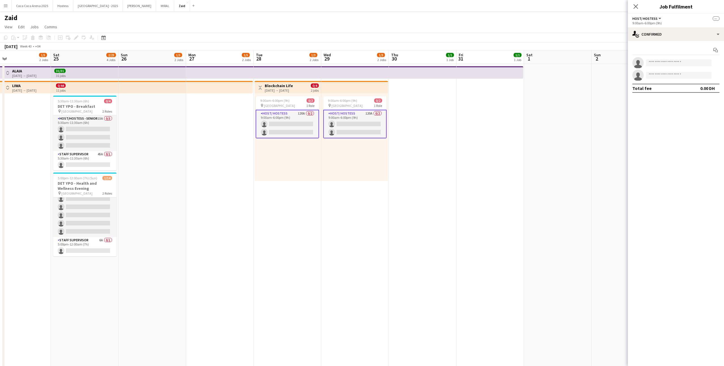
scroll to position [78, 0]
click at [665, 39] on div "single-neutral-actions-check-2 Confirmed" at bounding box center [676, 34] width 96 height 14
drag, startPoint x: 691, startPoint y: 98, endPoint x: 690, endPoint y: 95, distance: 3.0
click at [690, 95] on div "single-neutral-actions-check-2 Confirmed single-neutral-actions-share-1 Invited…" at bounding box center [695, 87] width 56 height 96
click at [683, 35] on div "single-neutral-actions-check-2 Confirmed" at bounding box center [676, 34] width 96 height 14
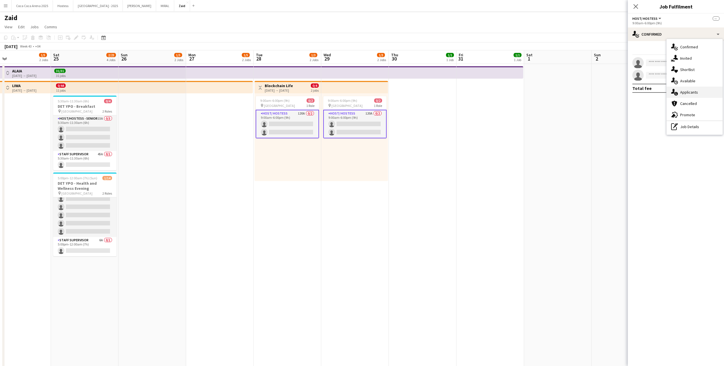
click at [699, 91] on div "single-neutral-actions-information Applicants" at bounding box center [695, 92] width 56 height 11
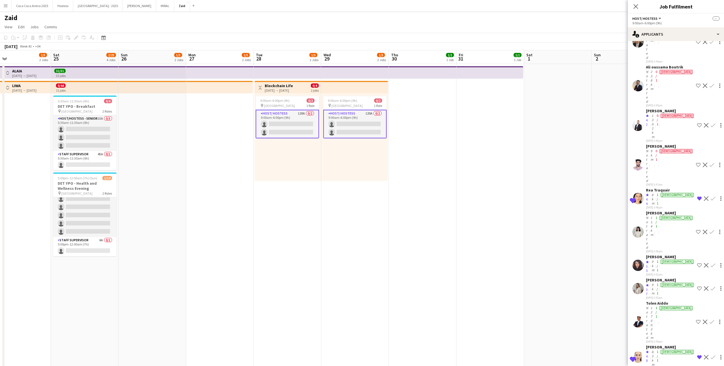
scroll to position [1749, 0]
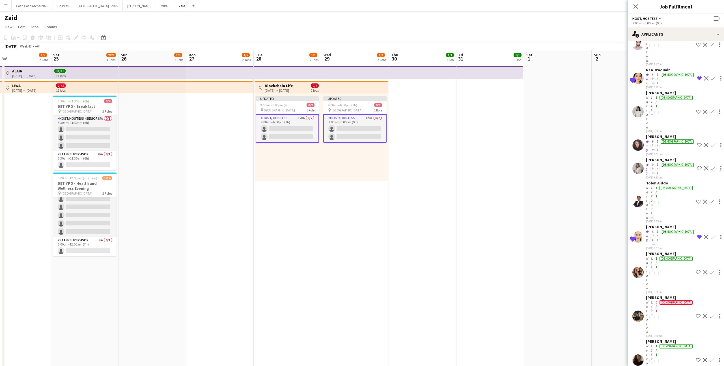
click at [499, 217] on app-date-cell at bounding box center [490, 234] width 68 height 340
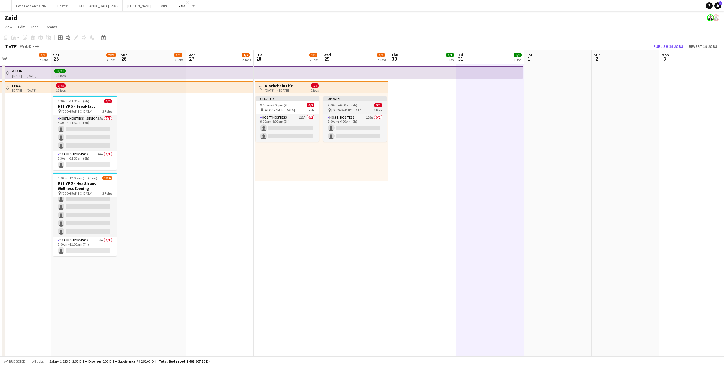
click at [356, 99] on div "Updated" at bounding box center [354, 98] width 63 height 5
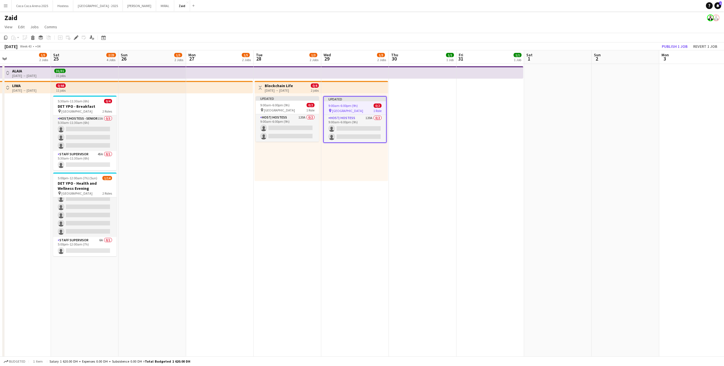
click at [361, 87] on app-top-bar at bounding box center [354, 87] width 67 height 12
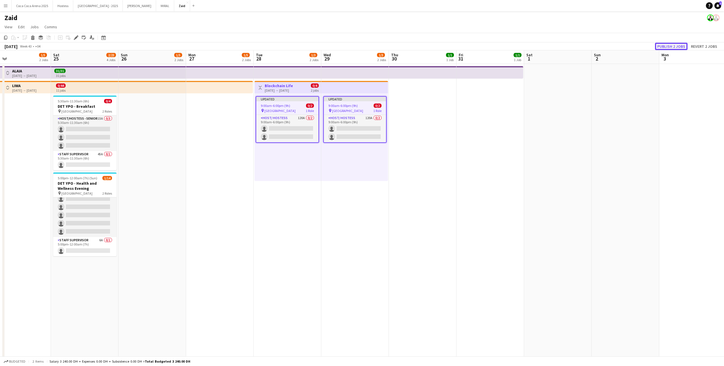
click at [675, 49] on button "Publish 2 jobs" at bounding box center [671, 46] width 33 height 7
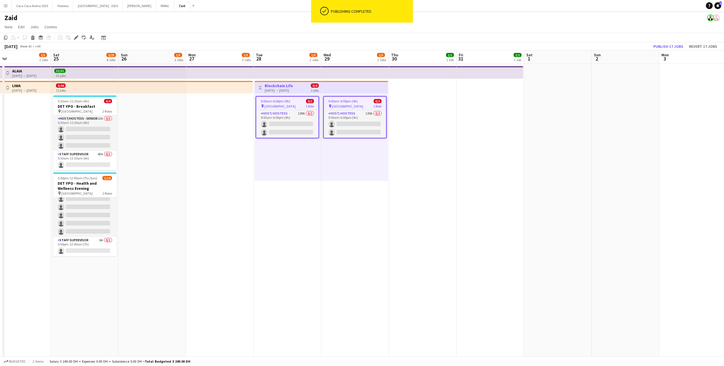
click at [405, 188] on app-date-cell at bounding box center [423, 234] width 68 height 340
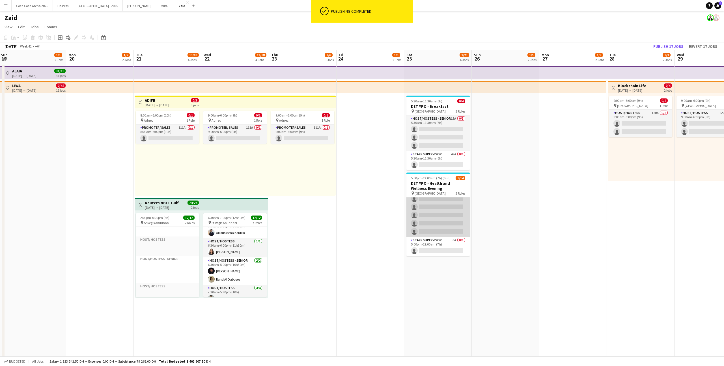
scroll to position [17, 0]
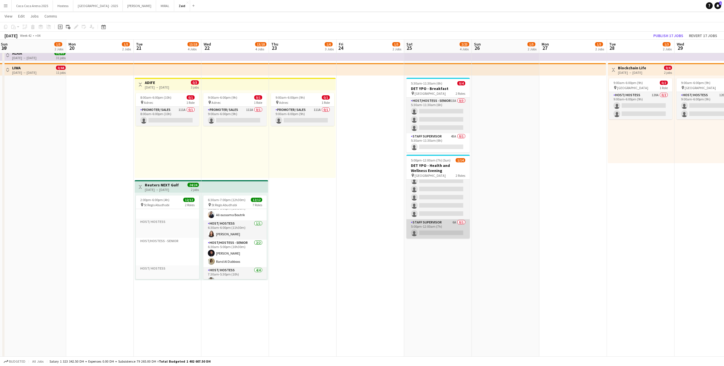
click at [433, 227] on app-card-role "Staff Supervisor 6A 0/1 5:00pm-12:00am (7h) single-neutral-actions" at bounding box center [437, 228] width 63 height 19
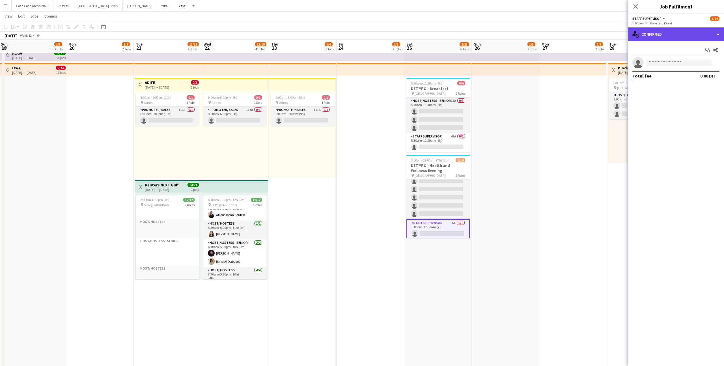
click at [673, 40] on div "single-neutral-actions-check-2 Confirmed" at bounding box center [676, 34] width 96 height 14
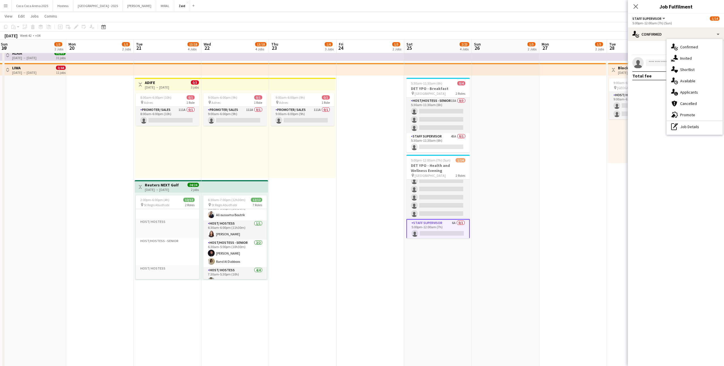
click at [522, 213] on app-date-cell at bounding box center [506, 216] width 68 height 340
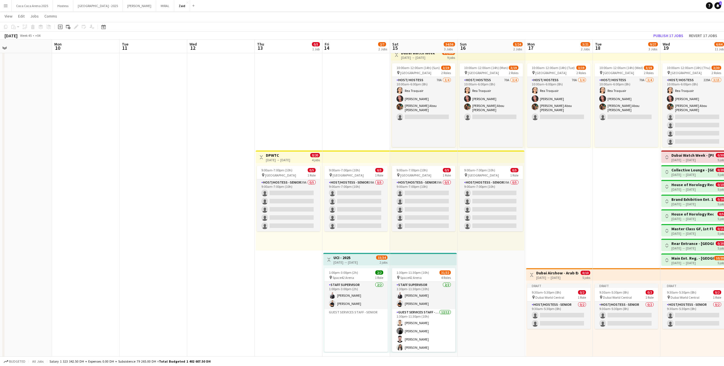
scroll to position [0, 220]
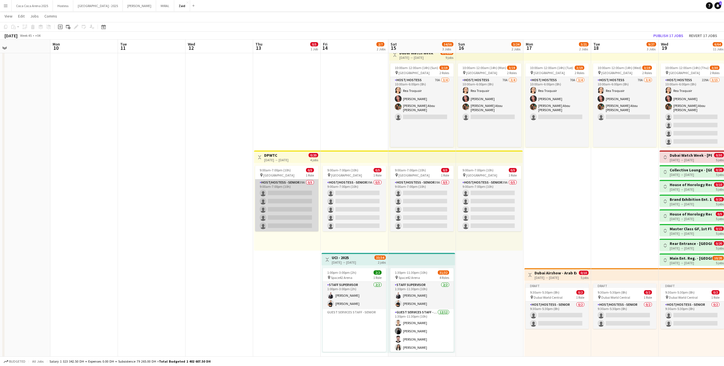
click at [313, 213] on app-card-role "Host/Hostess - Senior 39A 0/5 9:00am-7:00pm (10h) single-neutral-actions single…" at bounding box center [286, 205] width 63 height 52
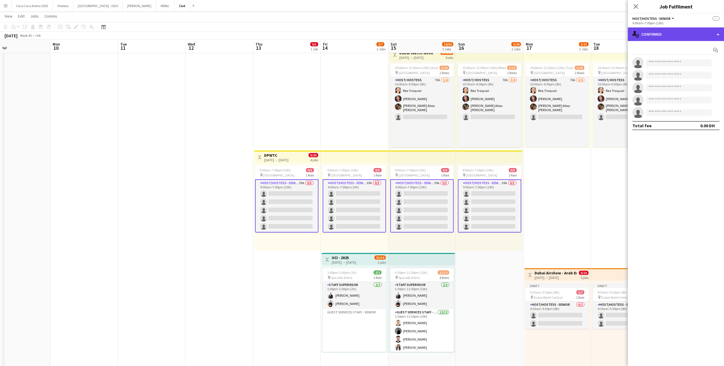
click at [695, 39] on div "single-neutral-actions-check-2 Confirmed" at bounding box center [676, 34] width 96 height 14
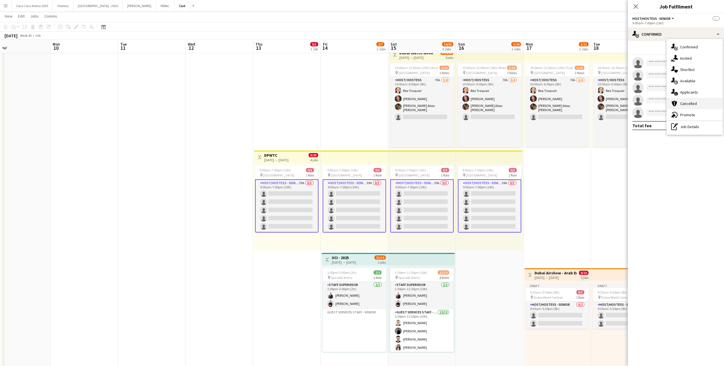
click at [697, 100] on div "cancellation Cancelled" at bounding box center [695, 103] width 56 height 11
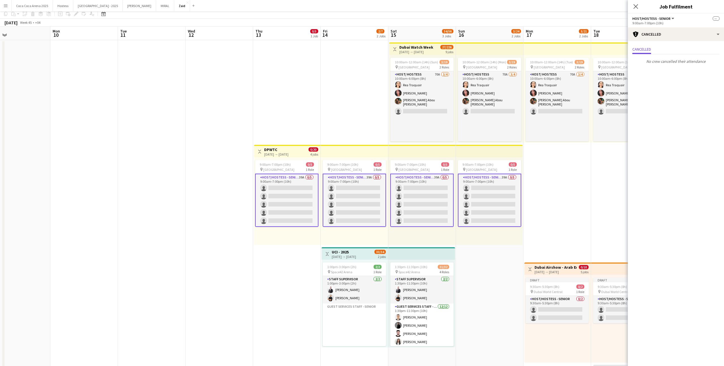
scroll to position [0, 0]
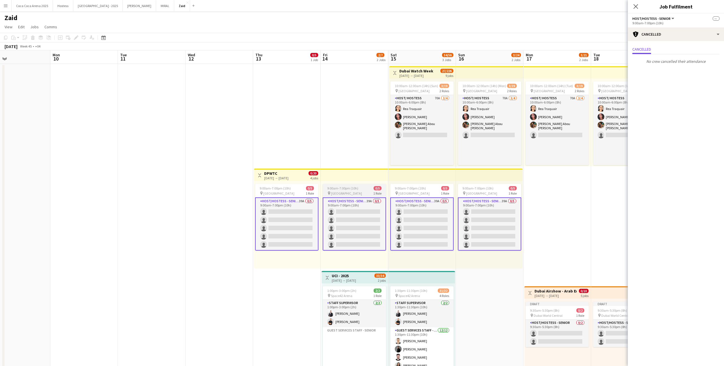
click at [384, 189] on div "9:00am-7:00pm (10h) 0/5" at bounding box center [354, 188] width 63 height 4
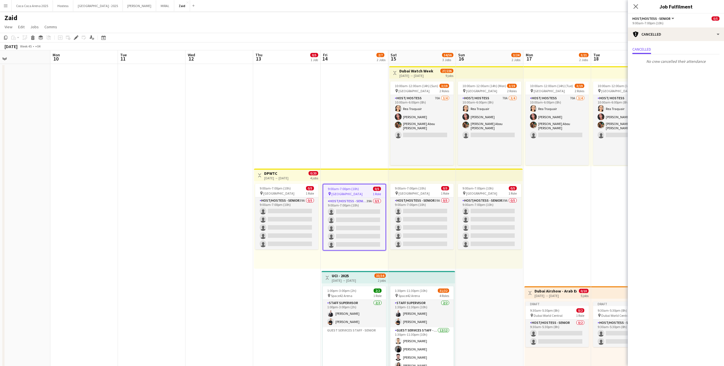
click at [335, 143] on app-date-cell "9:00am-7:00pm (10h) 0/5 pin Dubai 1 Role Host/Hostess - Senior 39A 0/5 9:00am-7…" at bounding box center [355, 328] width 68 height 529
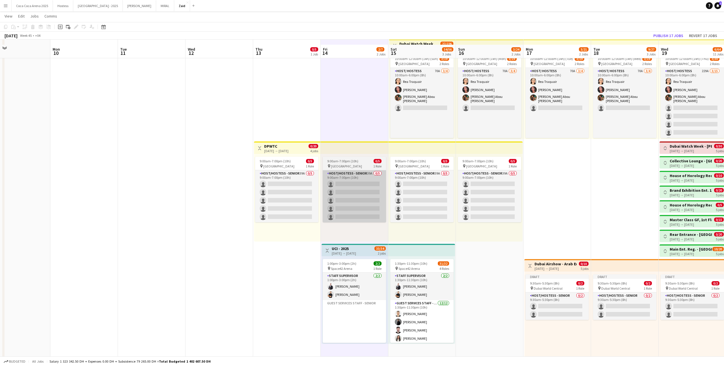
scroll to position [32, 0]
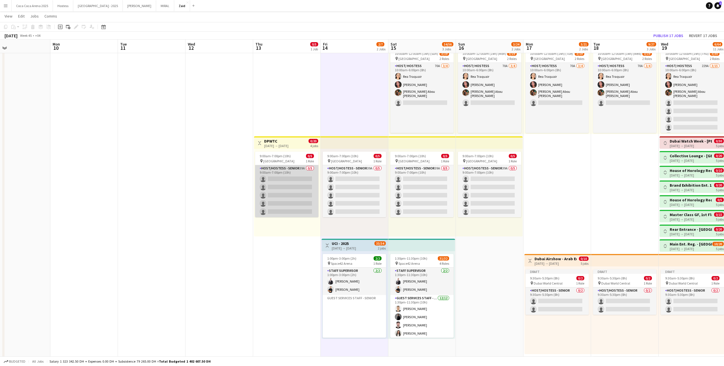
click at [303, 204] on app-card-role "Host/Hostess - Senior 39A 0/5 9:00am-7:00pm (10h) single-neutral-actions single…" at bounding box center [286, 191] width 63 height 52
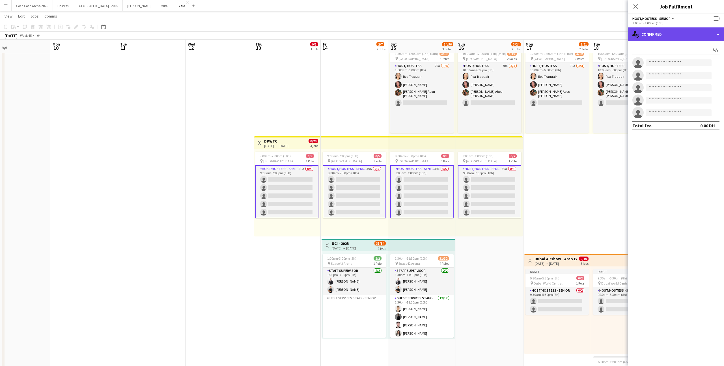
click at [676, 37] on div "single-neutral-actions-check-2 Confirmed" at bounding box center [676, 34] width 96 height 14
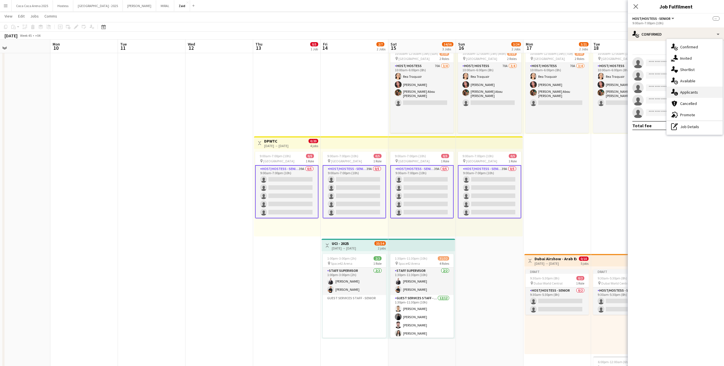
click at [718, 89] on div "single-neutral-actions-information Applicants" at bounding box center [695, 92] width 56 height 11
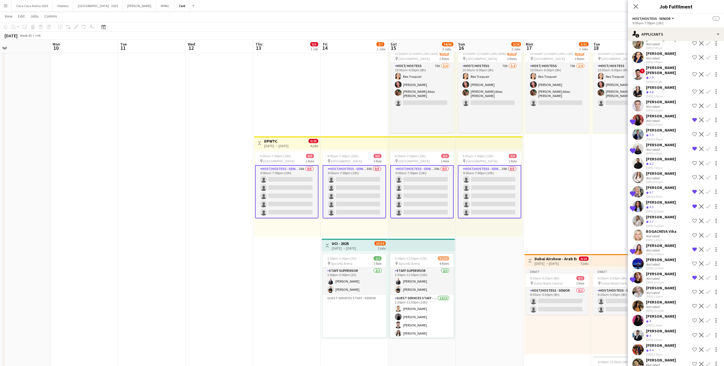
scroll to position [0, 0]
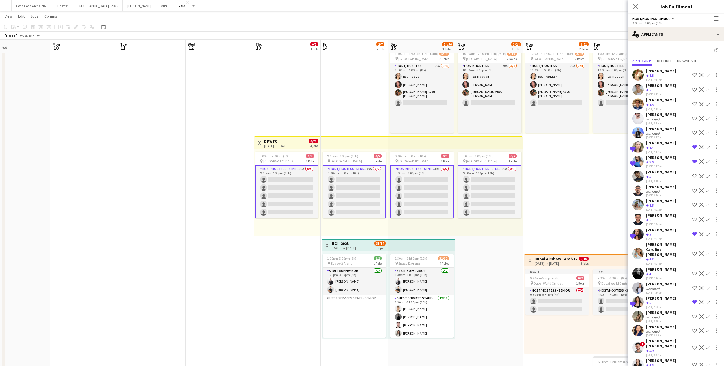
click at [662, 146] on div "Crew rating 4.4" at bounding box center [661, 147] width 30 height 5
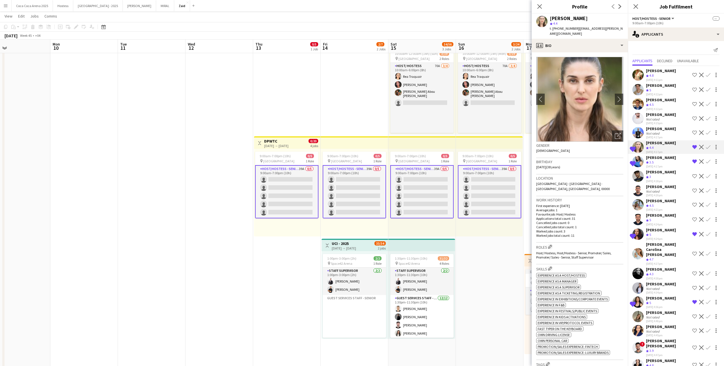
click at [625, 132] on app-crew-profile-bio "chevron-left chevron-right Open photos pop-in Gender Female Birthday 25-09-1987…" at bounding box center [580, 209] width 96 height 314
click at [618, 133] on icon "Open photos pop-in" at bounding box center [618, 136] width 6 height 6
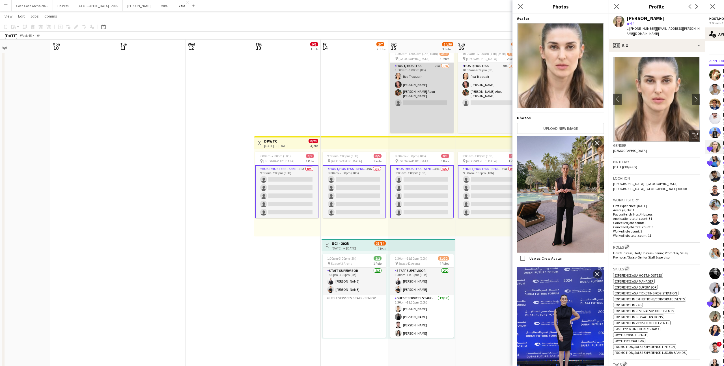
click at [399, 117] on app-card-role "Host/ Hostess 70A 3/4 10:00am-6:00pm (8h) Rea Traquair Noura Yassen Angela Abou…" at bounding box center [421, 130] width 63 height 134
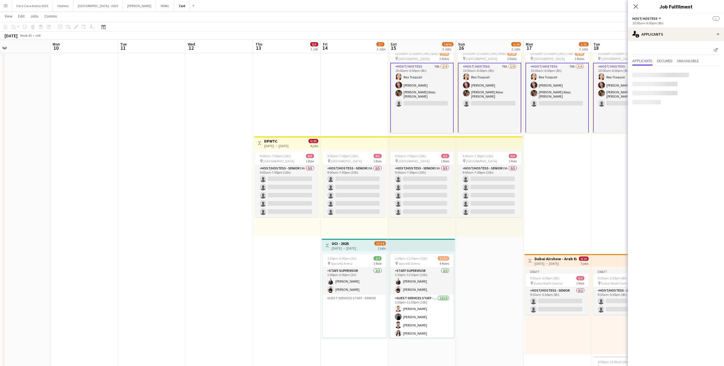
scroll to position [0, 220]
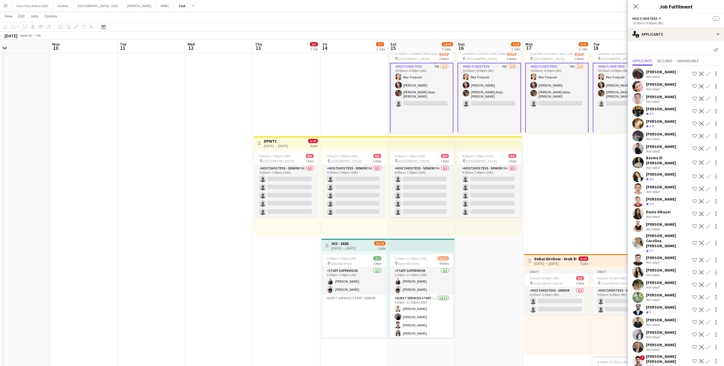
click at [353, 113] on app-date-cell "9:00am-7:00pm (10h) 0/5 pin Dubai 1 Role Host/Hostess - Senior 39A 0/5 9:00am-7…" at bounding box center [354, 296] width 68 height 529
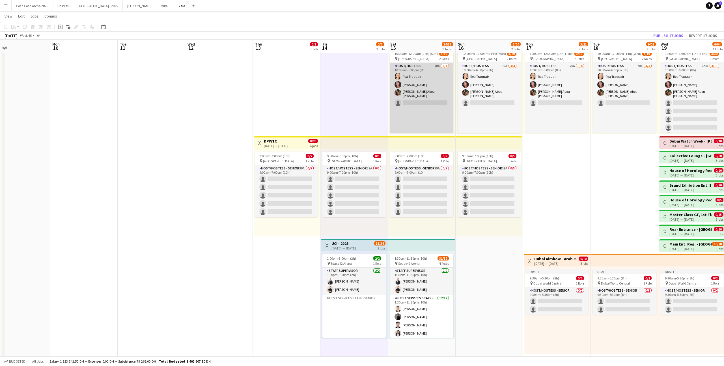
click at [420, 105] on app-card-role "Host/ Hostess 70A 3/4 10:00am-6:00pm (8h) Rea Traquair Noura Yassen Angela Abou…" at bounding box center [421, 130] width 63 height 134
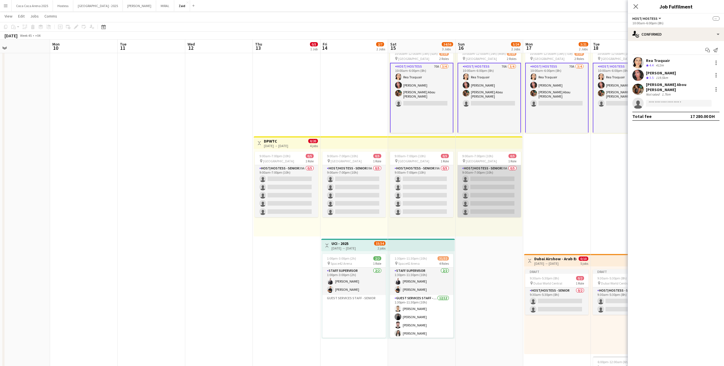
click at [485, 179] on app-card-role "Host/Hostess - Senior 39A 0/5 9:00am-7:00pm (10h) single-neutral-actions single…" at bounding box center [489, 191] width 63 height 52
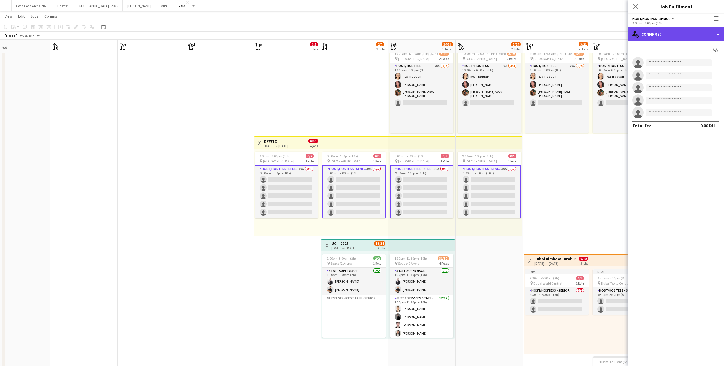
click at [655, 31] on div "single-neutral-actions-check-2 Confirmed" at bounding box center [676, 34] width 96 height 14
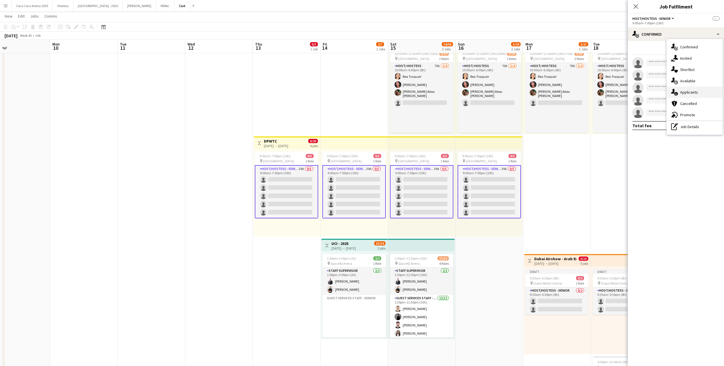
click at [696, 88] on div "single-neutral-actions-information Applicants" at bounding box center [695, 92] width 56 height 11
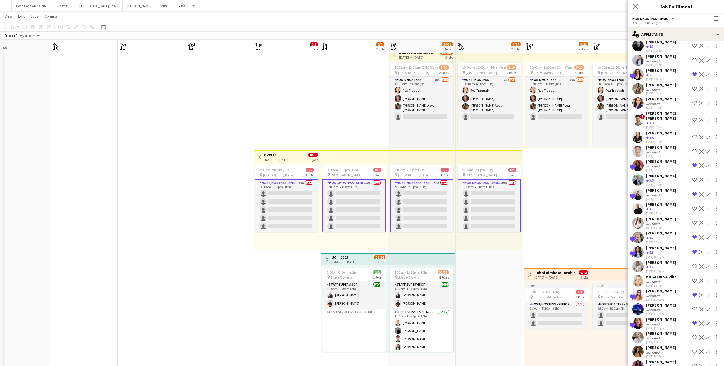
scroll to position [227, 0]
click at [660, 251] on div "Crew rating 4.3" at bounding box center [661, 253] width 30 height 5
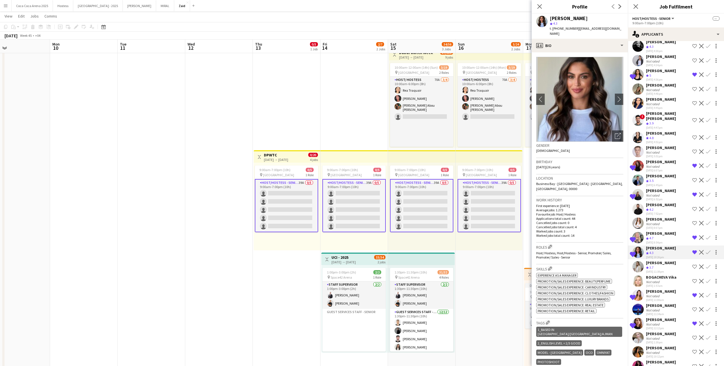
click at [676, 231] on div "Maryna Kalashnyk" at bounding box center [661, 233] width 30 height 5
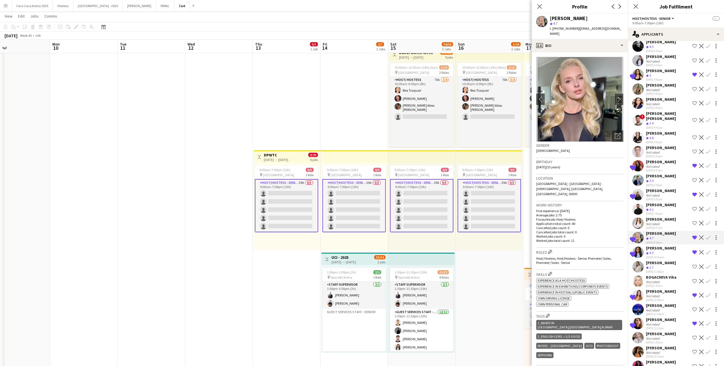
click at [669, 245] on div "[PERSON_NAME]" at bounding box center [661, 247] width 30 height 5
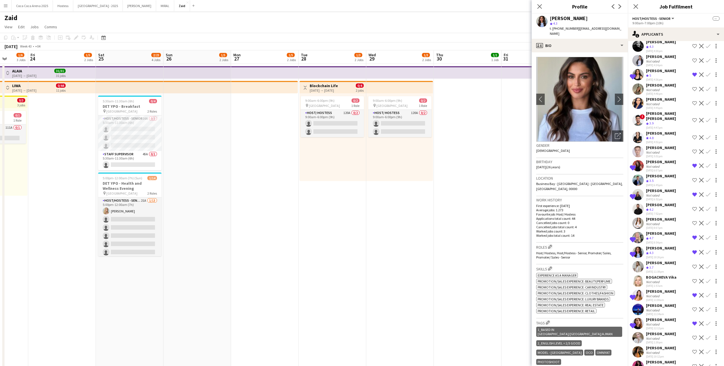
scroll to position [37, 0]
click at [262, 223] on app-date-cell at bounding box center [265, 328] width 68 height 529
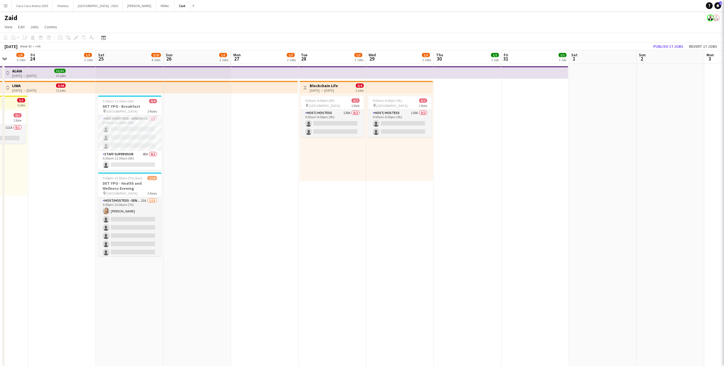
scroll to position [0, 0]
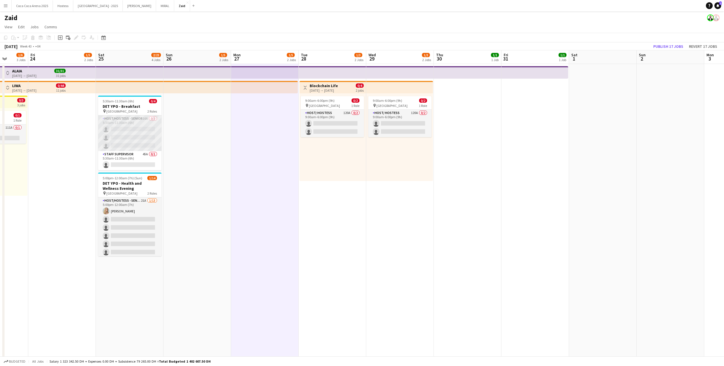
click at [148, 150] on app-card-role "Host/Hostess - Senior 16A 0/3 5:30am-11:30am (6h) single-neutral-actions single…" at bounding box center [129, 133] width 63 height 36
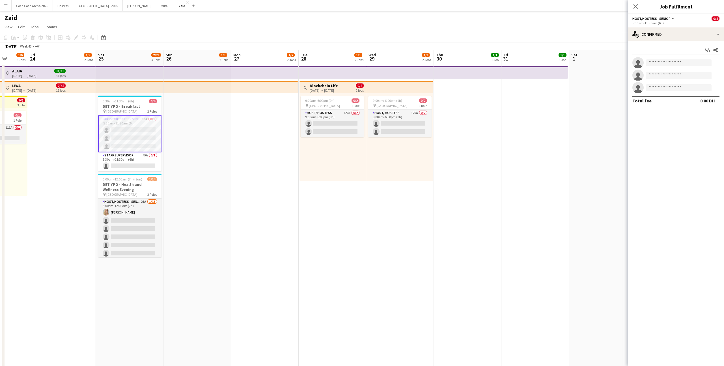
click at [680, 42] on div "Start chat Share single-neutral-actions single-neutral-actions single-neutral-a…" at bounding box center [676, 75] width 96 height 69
click at [678, 38] on div "single-neutral-actions-check-2 Confirmed" at bounding box center [676, 34] width 96 height 14
click at [694, 128] on div "pen-write Job Details" at bounding box center [695, 126] width 56 height 11
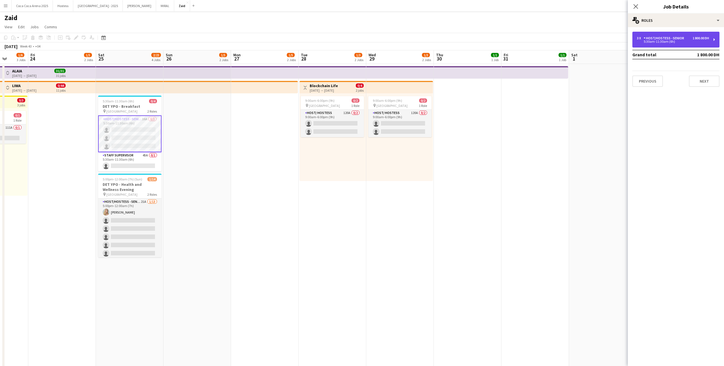
click at [683, 44] on div "3 x Host/Hostess - Senior 1 800.00 DH 5:30am-11:30am (6h)" at bounding box center [675, 40] width 87 height 16
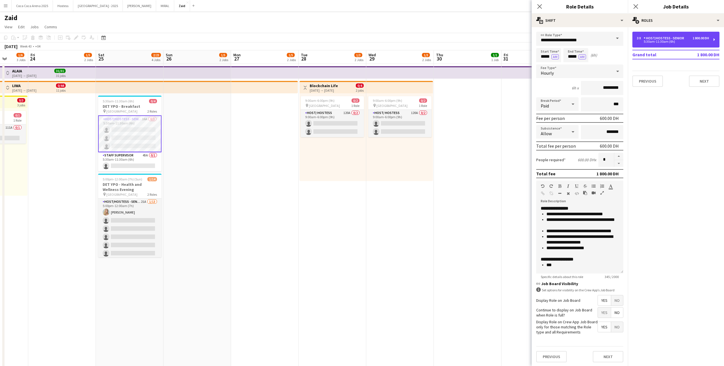
scroll to position [33, 0]
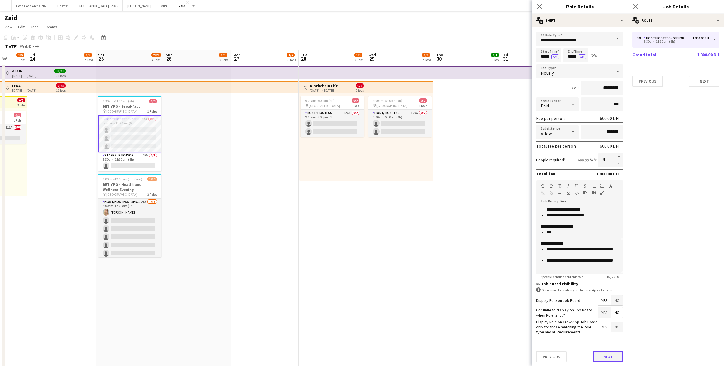
click at [598, 353] on button "Next" at bounding box center [608, 356] width 31 height 11
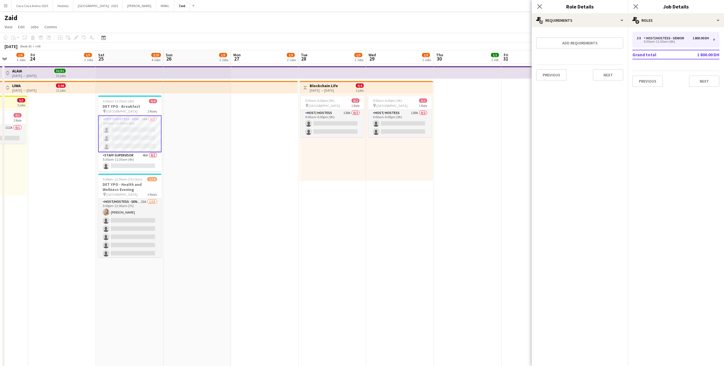
click at [372, 237] on app-date-cell "9:00am-6:00pm (9h) 0/2 pin Festival Arena 1 Role Host/ Hostess 120A 0/2 9:00am-…" at bounding box center [400, 328] width 68 height 529
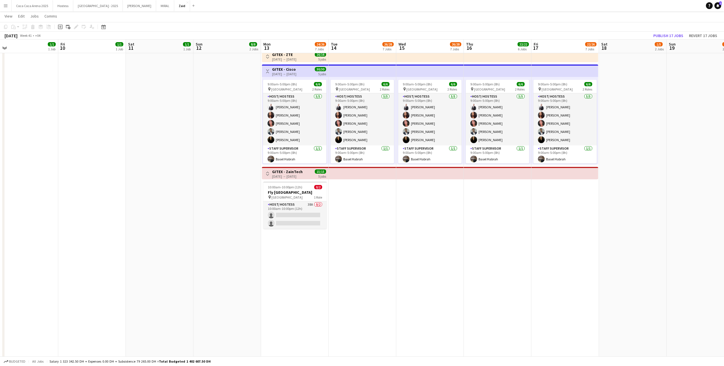
scroll to position [1, 0]
click at [323, 210] on app-card-role "Host/ Hostess 38A 0/2 10:00am-10:00pm (12h) single-neutral-actions single-neutr…" at bounding box center [294, 214] width 63 height 27
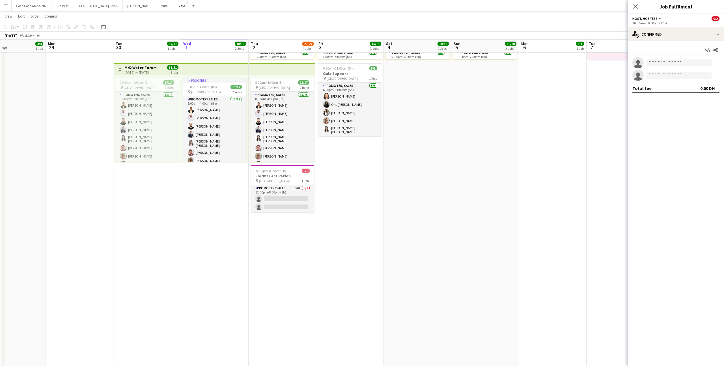
scroll to position [120, 0]
click at [307, 195] on app-card-role "Promoter/ Sales 50A 0/2 12:00pm-8:00pm (8h) single-neutral-actions single-neutr…" at bounding box center [282, 198] width 63 height 27
click at [665, 38] on div "single-neutral-actions-check-2 Confirmed" at bounding box center [676, 34] width 96 height 14
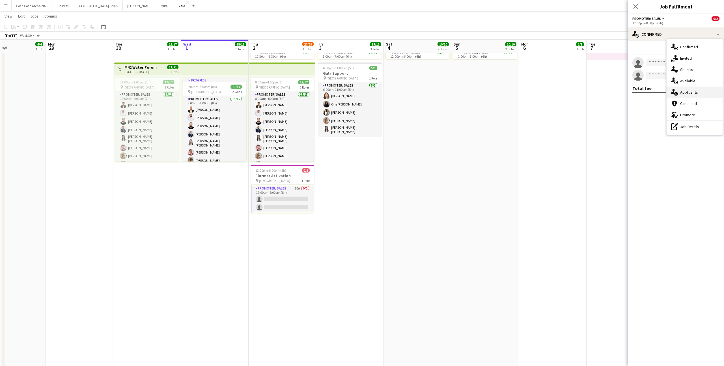
click at [692, 91] on span "Applicants" at bounding box center [689, 92] width 18 height 5
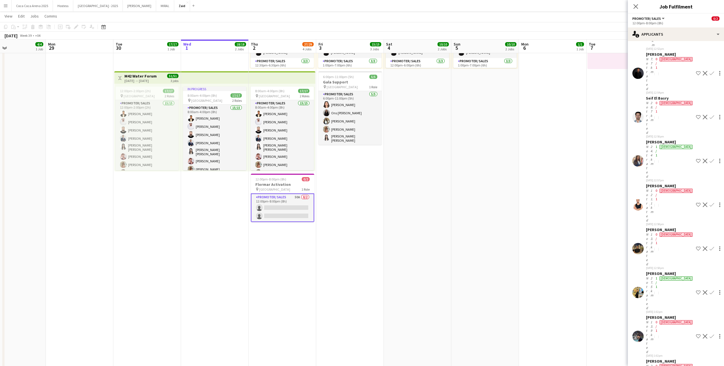
scroll to position [595, 0]
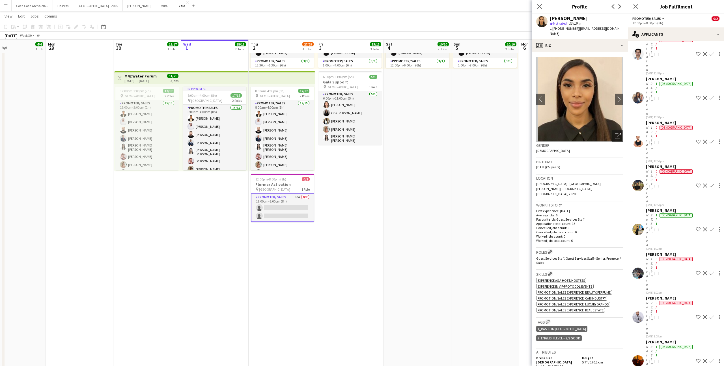
scroll to position [563, 0]
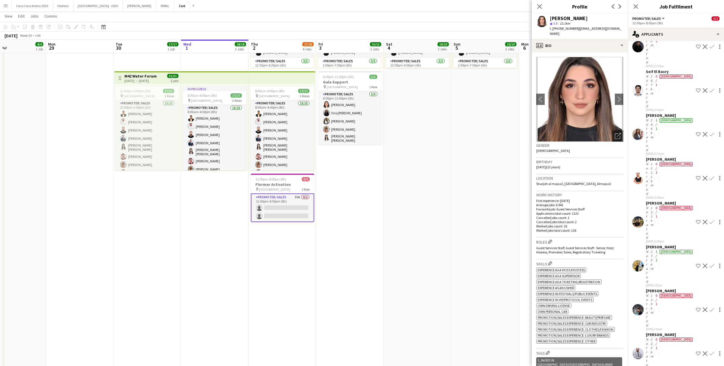
scroll to position [524, 0]
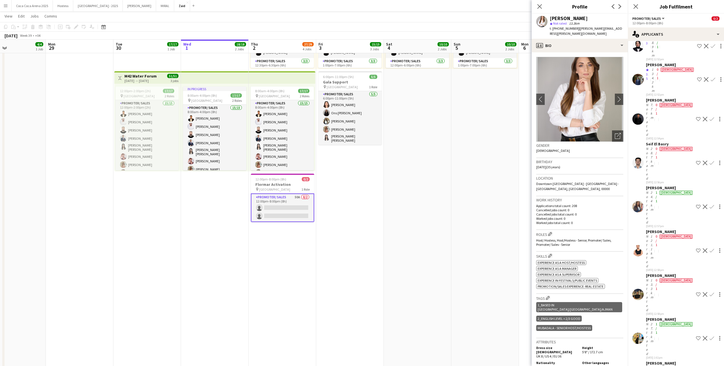
scroll to position [454, 0]
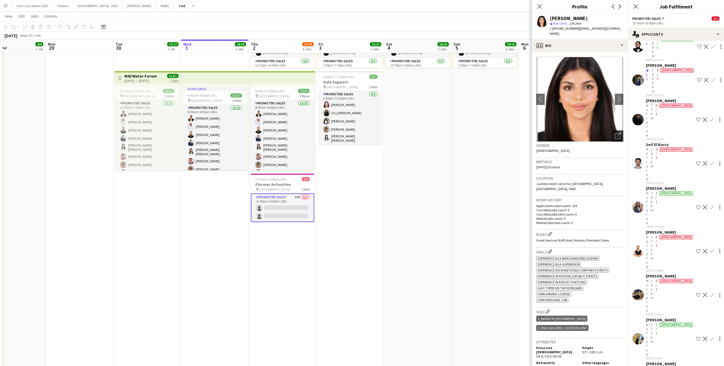
click at [621, 130] on div "Open photos pop-in" at bounding box center [617, 135] width 11 height 11
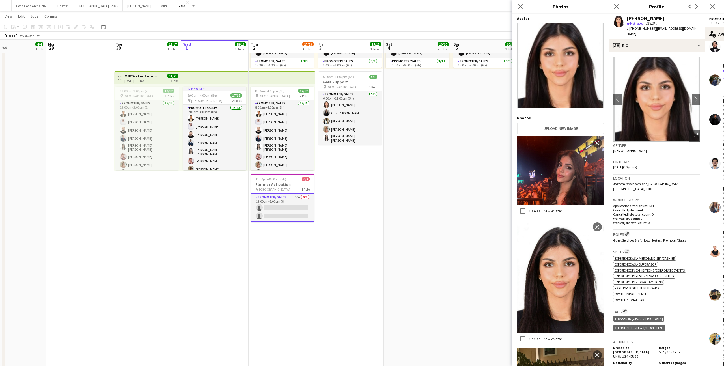
click at [352, 209] on app-date-cell "11:30am-1:00am (13h30m) (Sat) 9/9 pin Manarat al Saadiyat 2 Roles Promoter/ Sal…" at bounding box center [350, 216] width 68 height 529
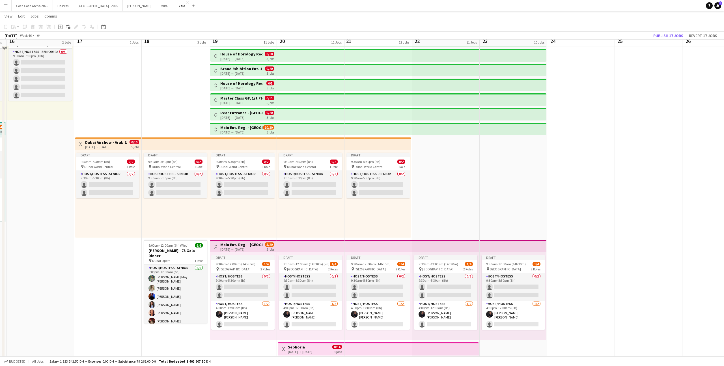
scroll to position [141, 0]
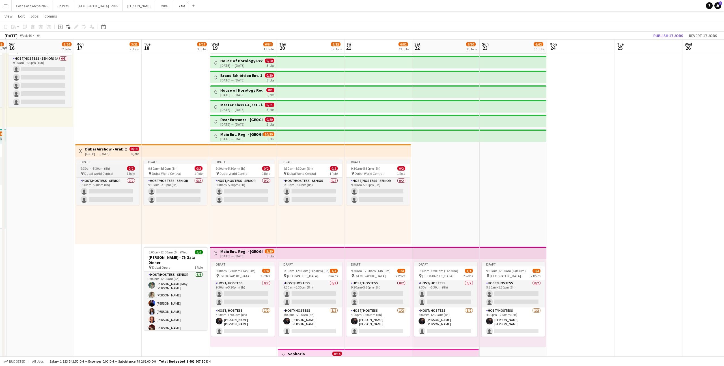
click at [135, 169] on div "9:30am-5:30pm (8h) 0/2" at bounding box center [107, 168] width 63 height 4
click at [126, 157] on div "Draft 9:30am-5:30pm (8h) 0/2 pin Dubai World Central 1 Role Host/Hostess - Seni…" at bounding box center [108, 201] width 66 height 88
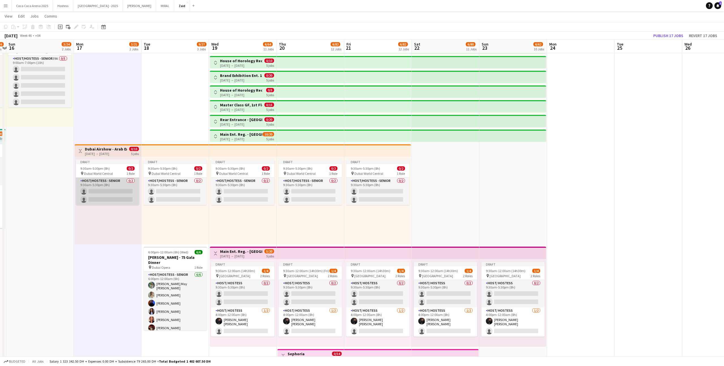
click at [122, 179] on app-card-role "Host/Hostess - Senior 0/2 9:30am-5:30pm (8h) single-neutral-actions single-neut…" at bounding box center [107, 191] width 63 height 27
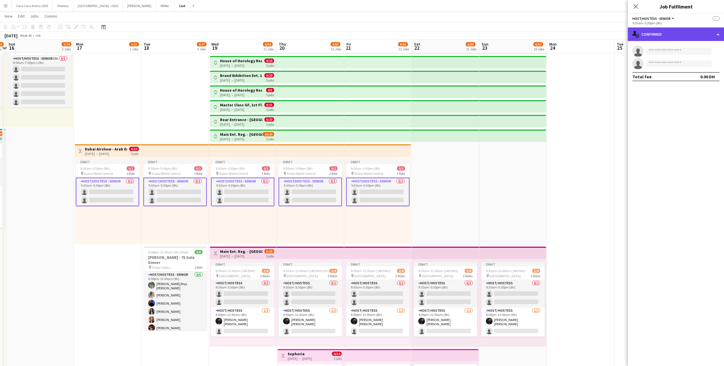
click at [663, 33] on div "single-neutral-actions-check-2 Confirmed" at bounding box center [676, 34] width 96 height 14
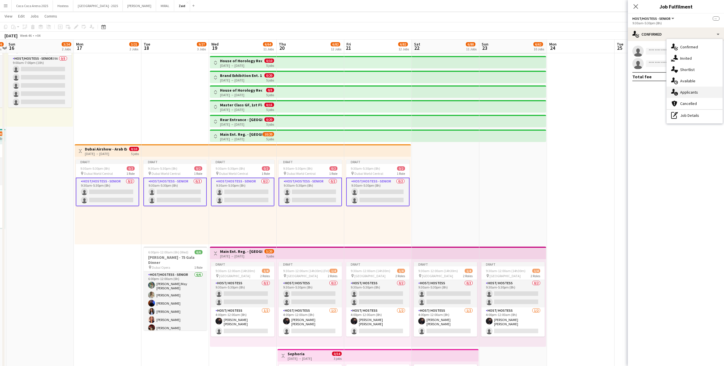
click at [687, 89] on div "single-neutral-actions-information Applicants" at bounding box center [695, 92] width 56 height 11
click at [460, 204] on app-date-cell "10:00am-12:00am (14h) (Sun) 3/30 pin Dubai Mall 2 Roles Host/ Hostess 230A 3/15…" at bounding box center [446, 186] width 68 height 529
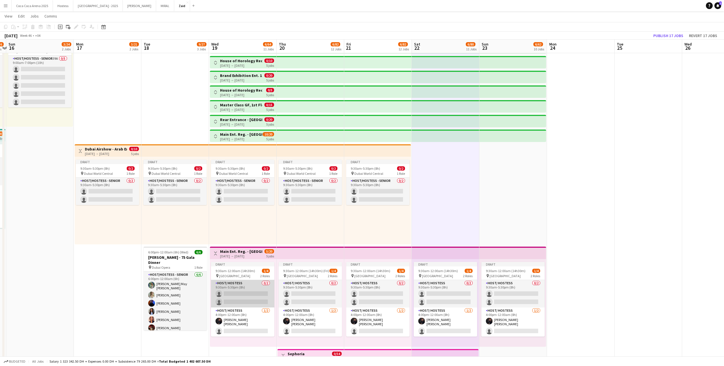
click at [257, 295] on app-card-role "Host/ Hostess 0/2 9:30am-5:30pm (8h) single-neutral-actions single-neutral-acti…" at bounding box center [242, 293] width 63 height 27
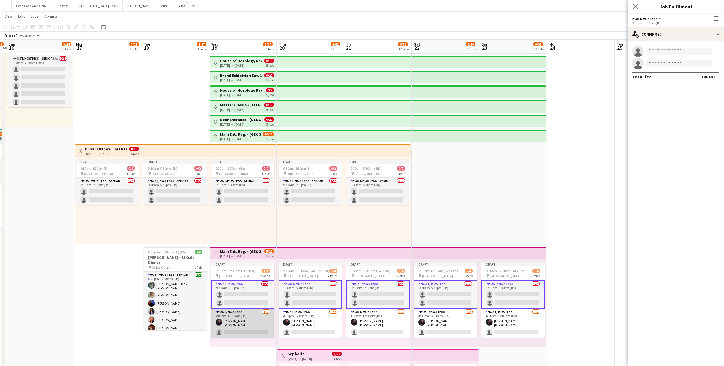
click at [251, 322] on app-card-role "Host/ Hostess 1/2 4:00pm-12:00am (8h) Hussain Al Saadi single-neutral-actions" at bounding box center [242, 323] width 63 height 29
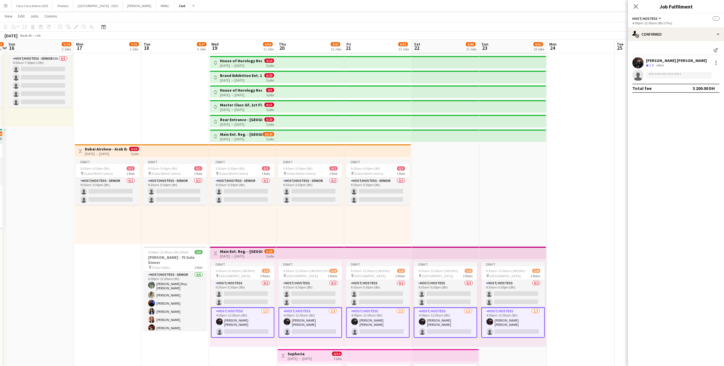
click at [265, 253] on span "5/20" at bounding box center [269, 251] width 10 height 4
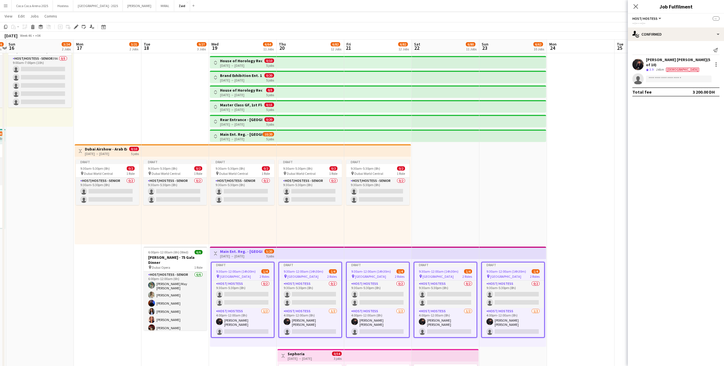
click at [367, 224] on div "Draft 9:30am-5:30pm (8h) 0/2 pin Dubai World Central 1 Role Host/Hostess - Seni…" at bounding box center [377, 201] width 67 height 88
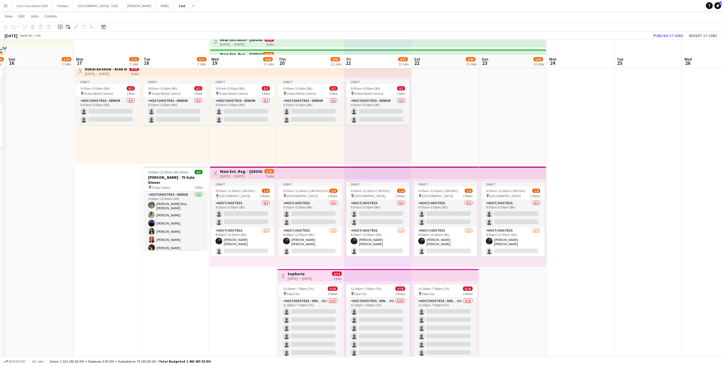
scroll to position [236, 0]
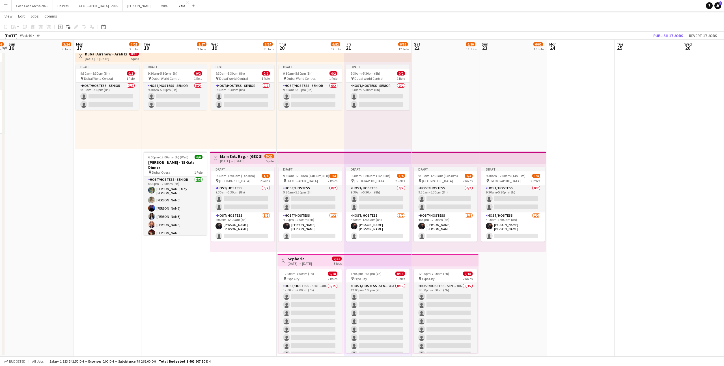
click at [248, 152] on app-top-bar "Toggle View Main Ent. Reg. - Dubai Watch Week 19-11-2025 → 23-11-2025 5/20 5 jo…" at bounding box center [243, 158] width 66 height 12
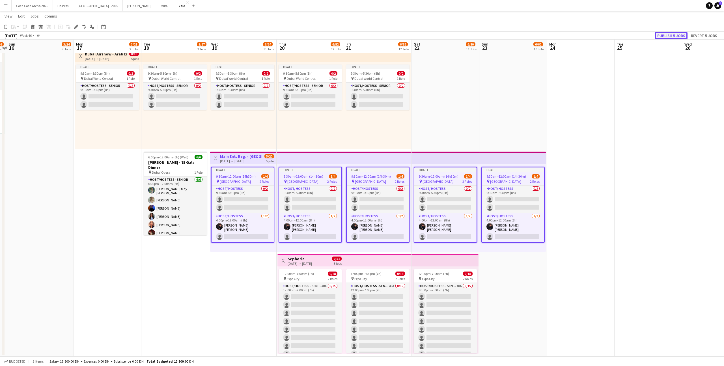
click at [669, 35] on button "Publish 5 jobs" at bounding box center [671, 35] width 33 height 7
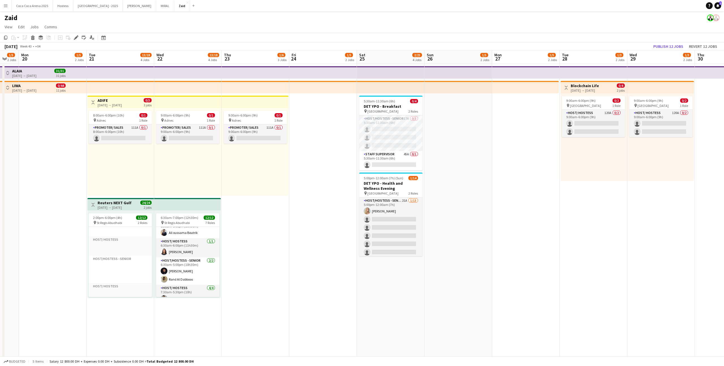
scroll to position [0, 184]
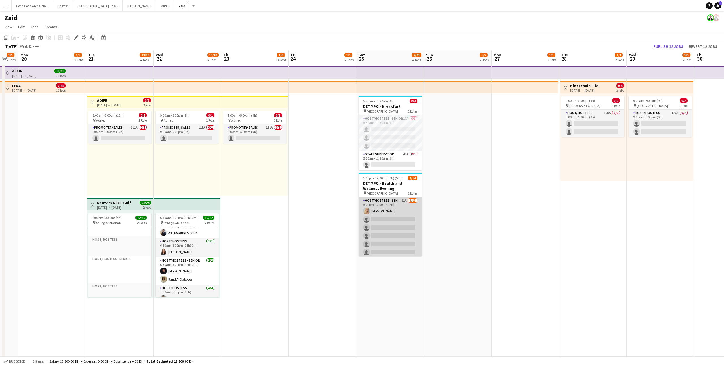
click at [382, 227] on app-card-role "Host/Hostess - Senior 21A 1/13 5:00pm-12:00am (7h) Kateryna Yukhno single-neutr…" at bounding box center [390, 256] width 63 height 118
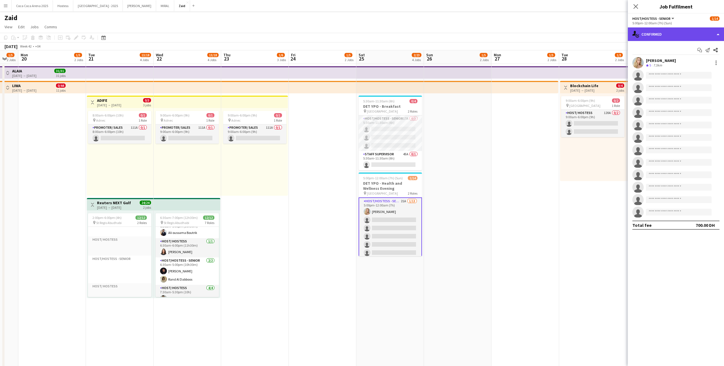
click at [666, 36] on div "single-neutral-actions-check-2 Confirmed" at bounding box center [676, 34] width 96 height 14
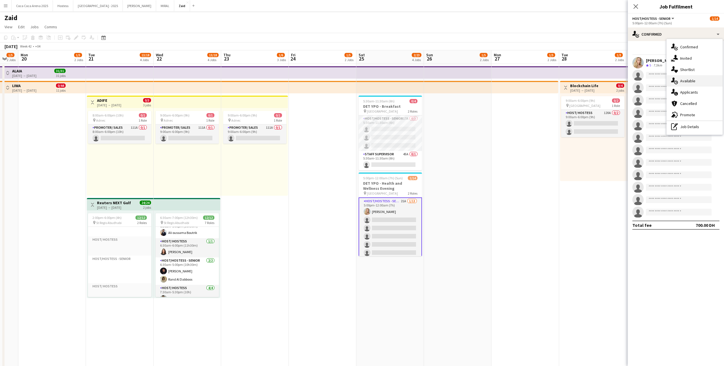
click at [700, 83] on div "single-neutral-actions-upload Available" at bounding box center [695, 80] width 56 height 11
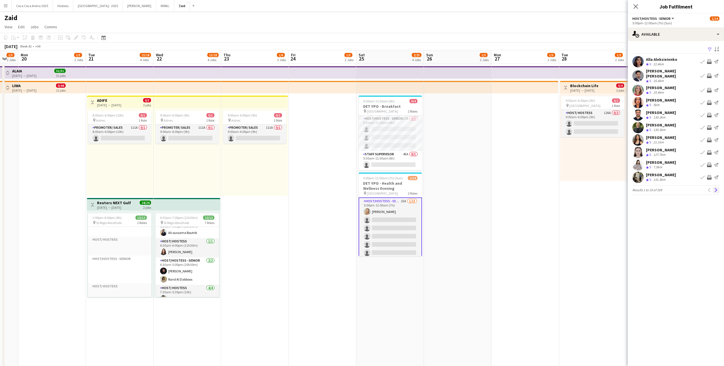
click at [715, 188] on app-icon "Next" at bounding box center [716, 190] width 4 height 4
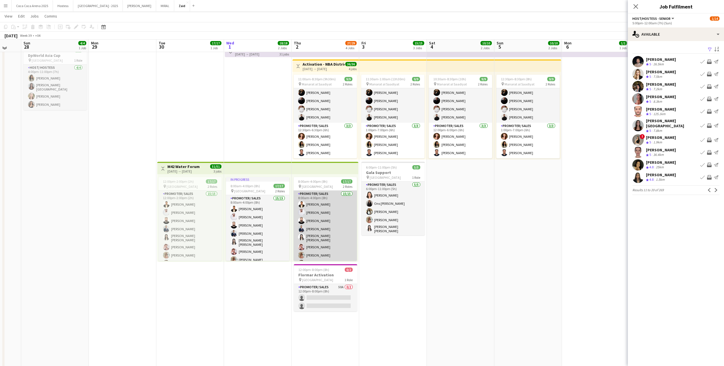
scroll to position [21, 0]
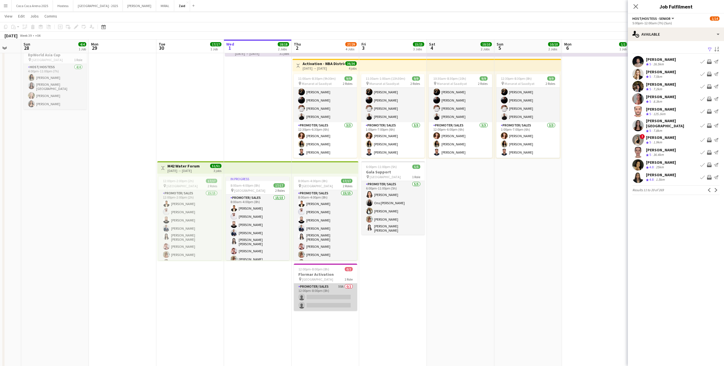
click at [339, 294] on app-card-role "Promoter/ Sales 50A 0/2 12:00pm-8:00pm (8h) single-neutral-actions single-neutr…" at bounding box center [325, 296] width 63 height 27
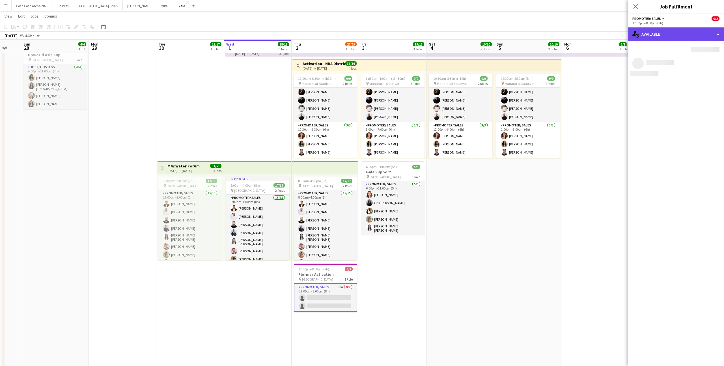
click at [686, 36] on div "single-neutral-actions-upload Available" at bounding box center [676, 34] width 96 height 14
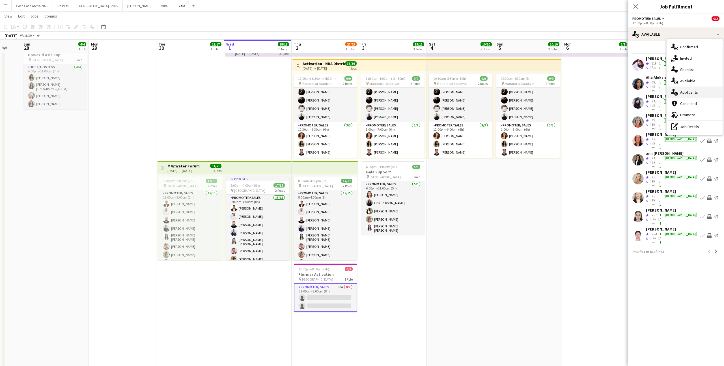
click at [690, 94] on span "Applicants" at bounding box center [689, 92] width 18 height 5
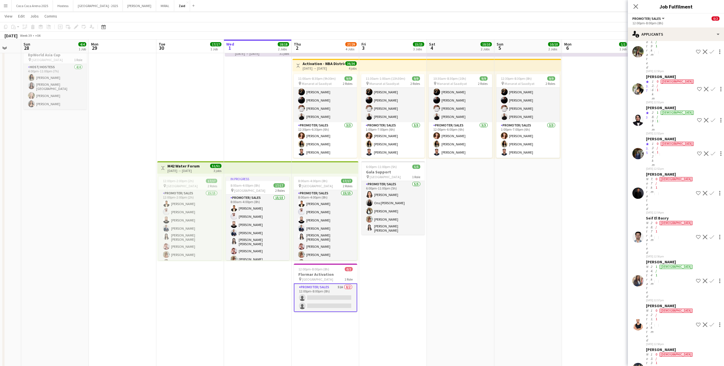
scroll to position [595, 0]
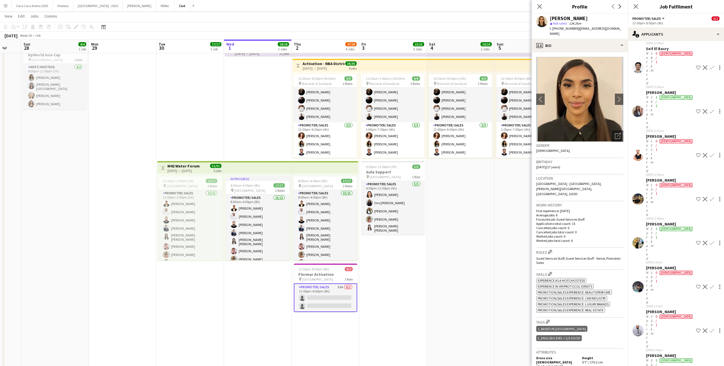
scroll to position [550, 0]
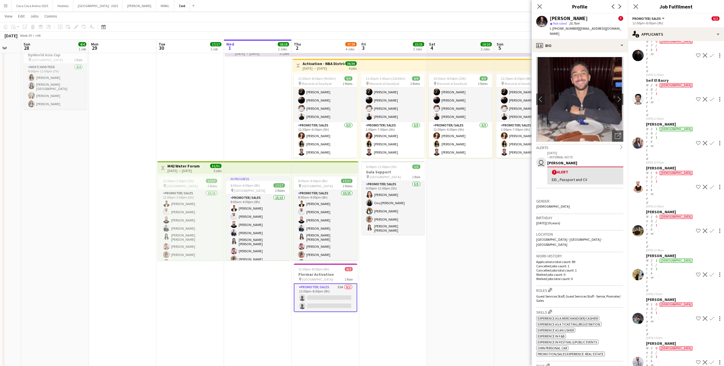
scroll to position [519, 0]
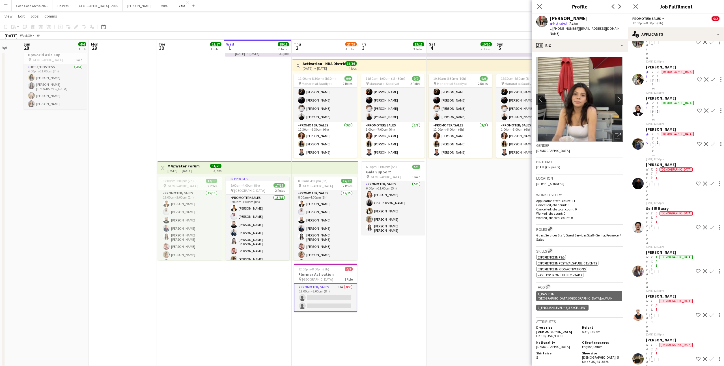
scroll to position [378, 0]
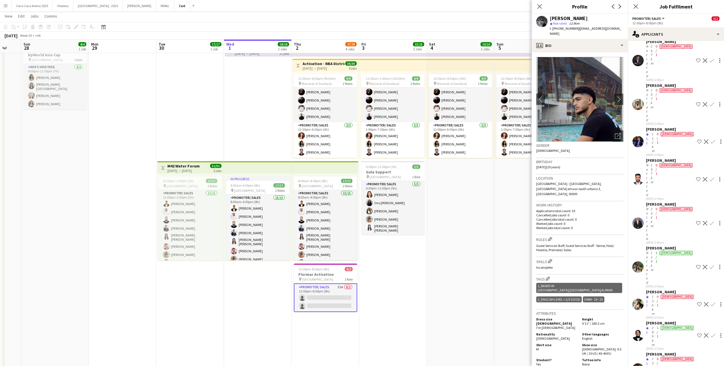
scroll to position [165, 0]
click at [669, 322] on div "Fotima Naimova" at bounding box center [670, 324] width 49 height 5
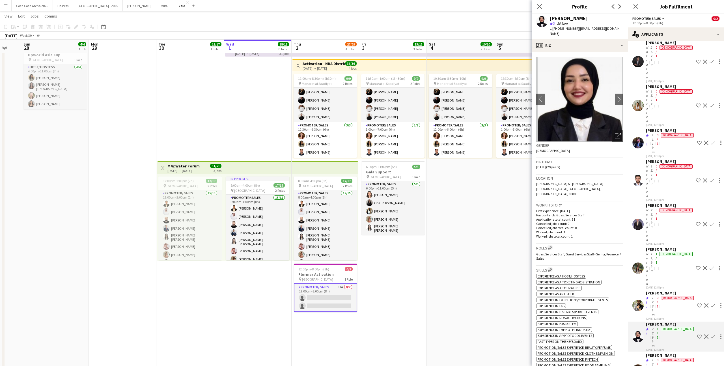
scroll to position [148, 0]
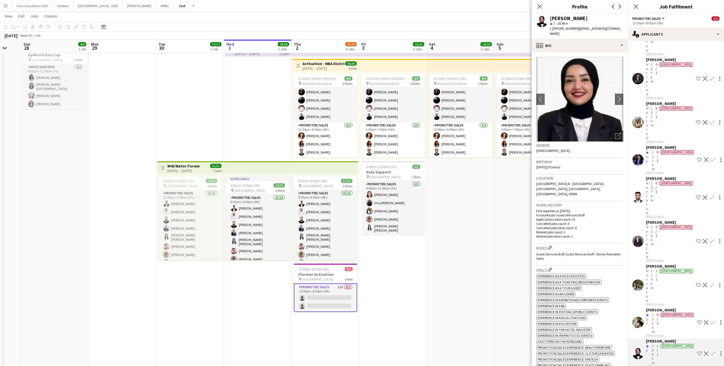
click at [654, 269] on div "11.9km" at bounding box center [651, 286] width 5 height 34
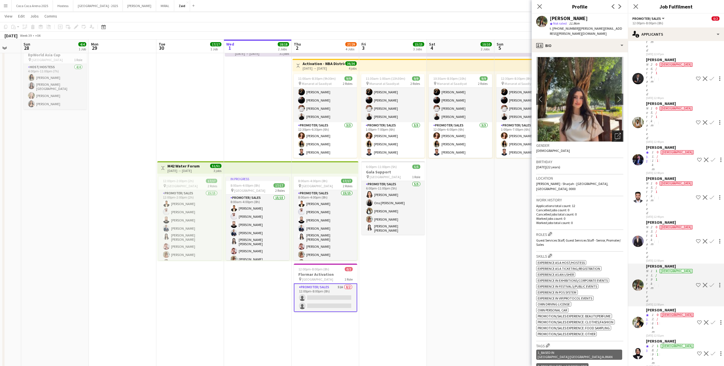
click at [621, 132] on div "Open photos pop-in" at bounding box center [617, 135] width 11 height 11
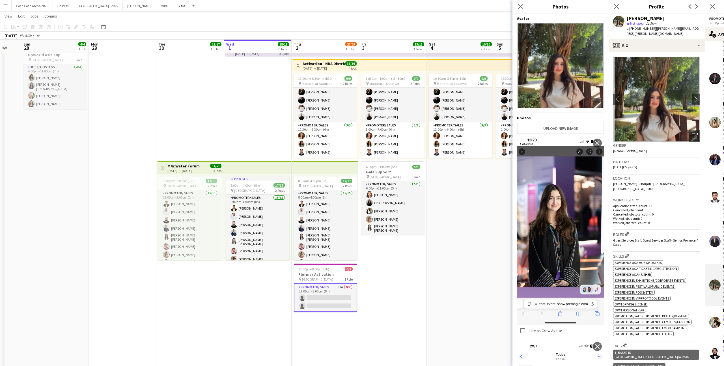
click at [630, 216] on p "Worked jobs count: 0" at bounding box center [656, 218] width 87 height 4
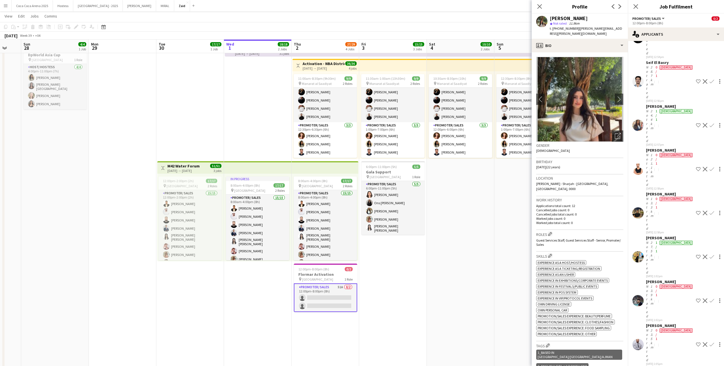
scroll to position [546, 0]
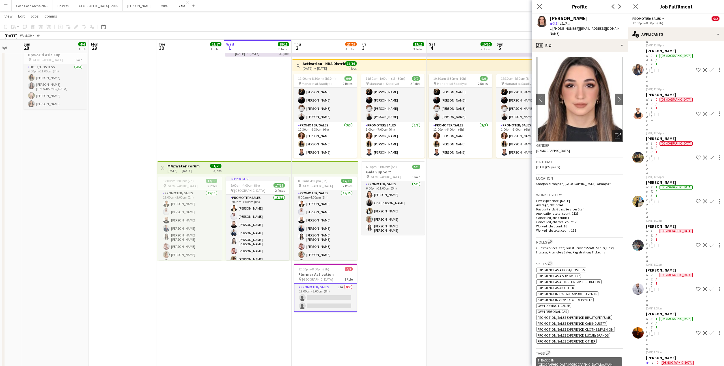
scroll to position [595, 0]
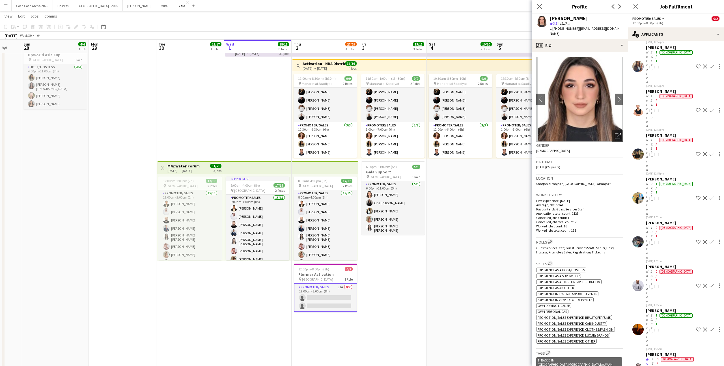
click at [435, 244] on app-date-cell "10:30am-8:30pm (10h) 9/9 pin Manarat al Saadiyat 2 Roles Promoter/ Sales 6/6 10…" at bounding box center [461, 306] width 68 height 529
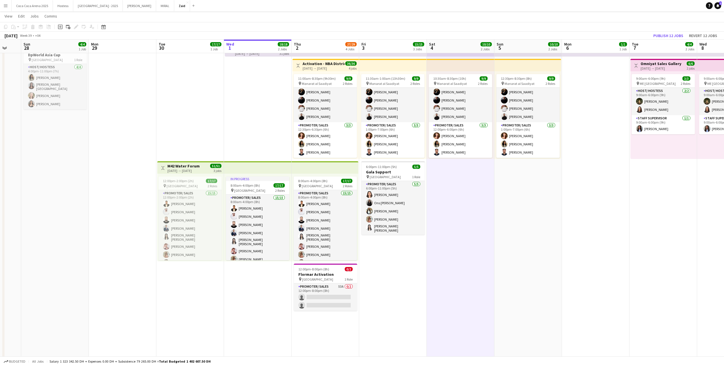
scroll to position [0, 0]
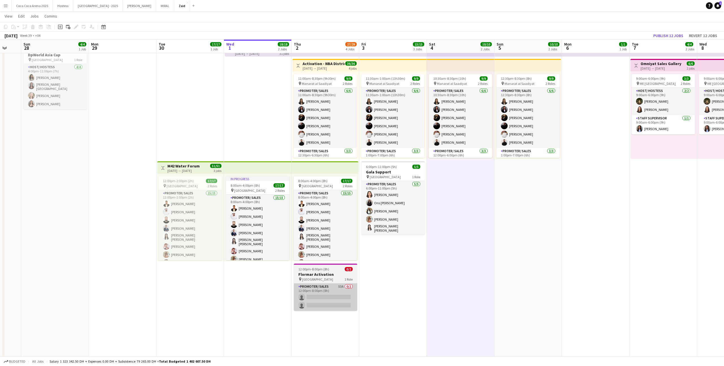
click at [329, 294] on app-card-role "Promoter/ Sales 53A 0/2 12:00pm-8:00pm (8h) single-neutral-actions single-neutr…" at bounding box center [325, 296] width 63 height 27
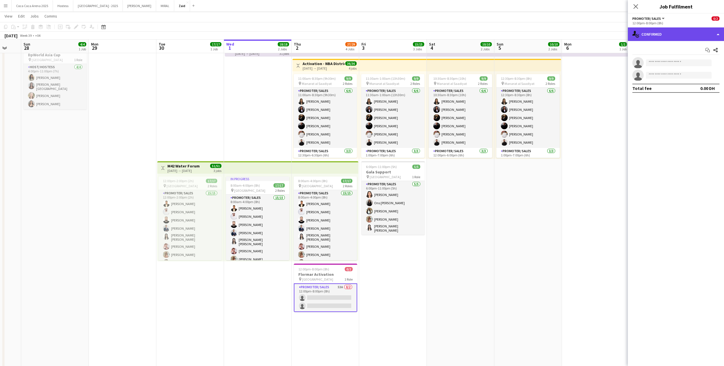
click at [675, 31] on div "single-neutral-actions-check-2 Confirmed" at bounding box center [676, 34] width 96 height 14
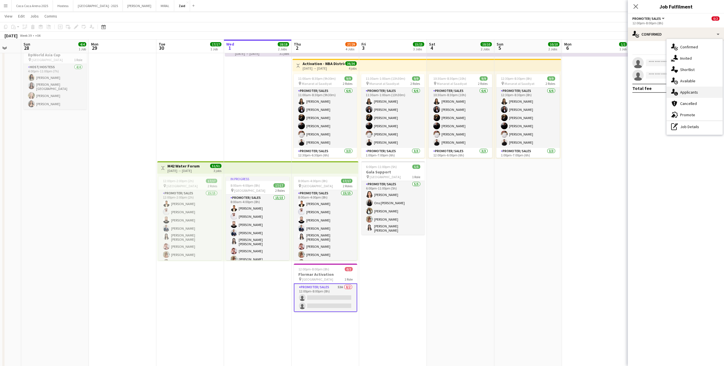
click at [695, 90] on span "Applicants" at bounding box center [689, 92] width 18 height 5
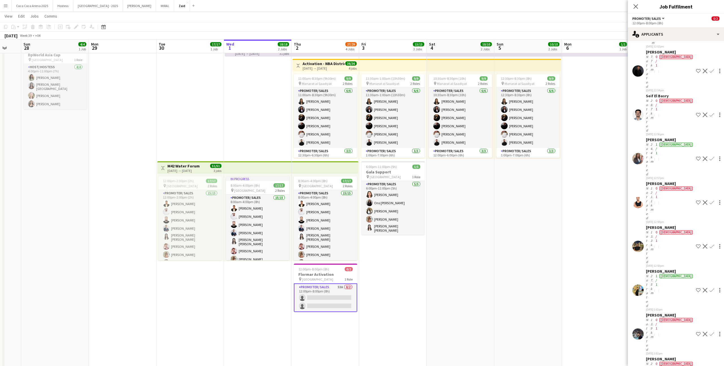
scroll to position [647, 0]
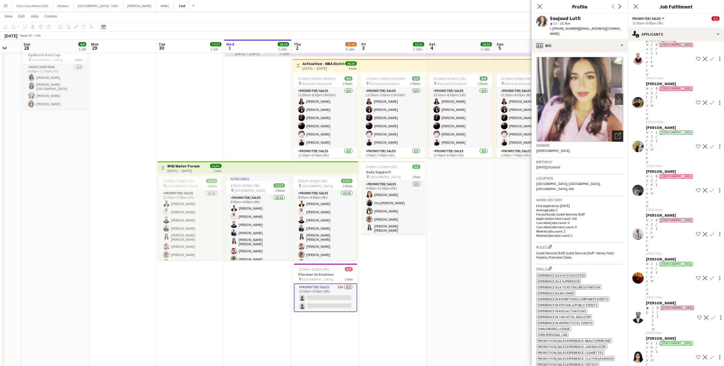
click at [619, 133] on icon at bounding box center [619, 135] width 4 height 4
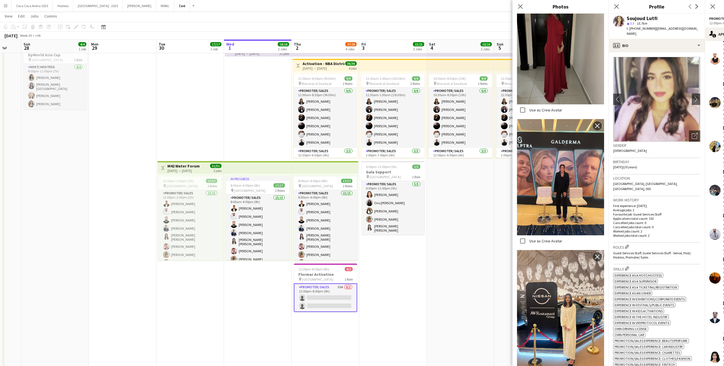
scroll to position [292, 0]
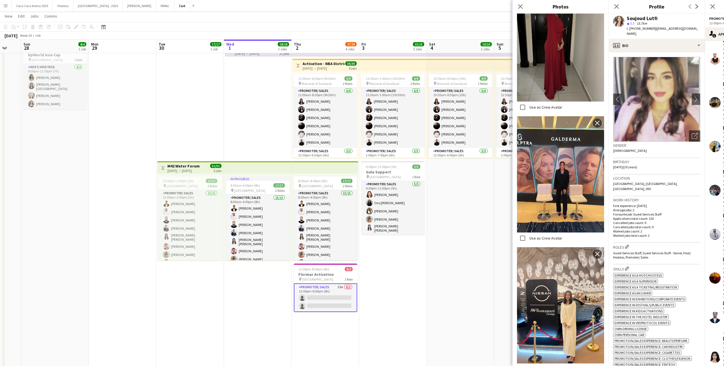
click at [683, 296] on div "ok-circled2 background Layer 1 cross-circle-red background Layer 1 Experience a…" at bounding box center [656, 328] width 87 height 113
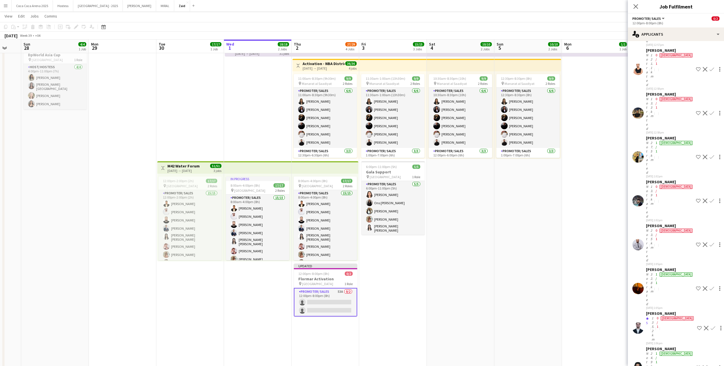
scroll to position [635, 0]
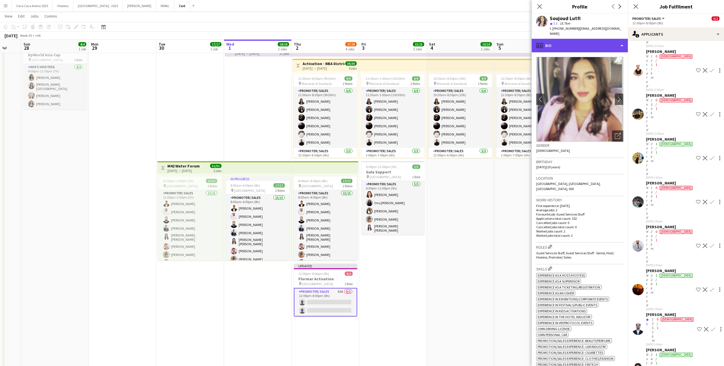
click at [593, 42] on div "profile Bio" at bounding box center [580, 46] width 96 height 14
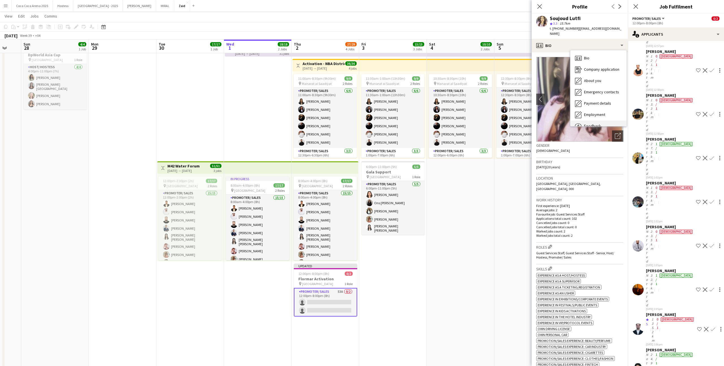
click at [601, 120] on div "Feedback Feedback" at bounding box center [598, 125] width 56 height 11
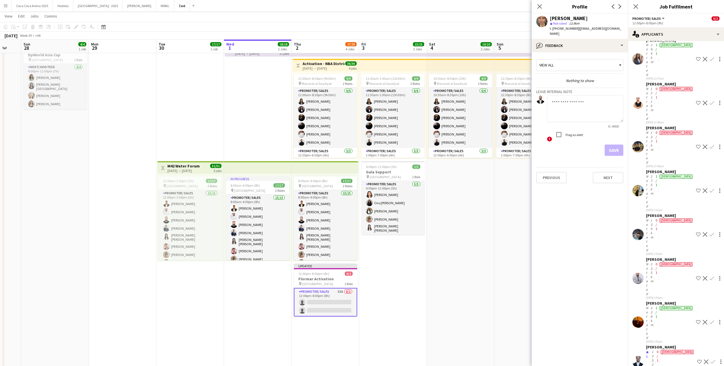
scroll to position [595, 0]
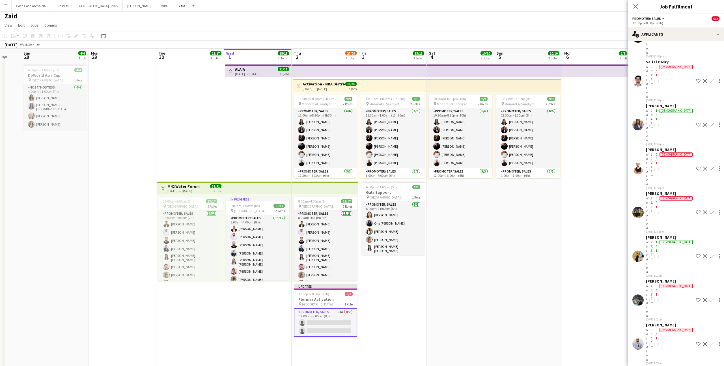
scroll to position [2, 0]
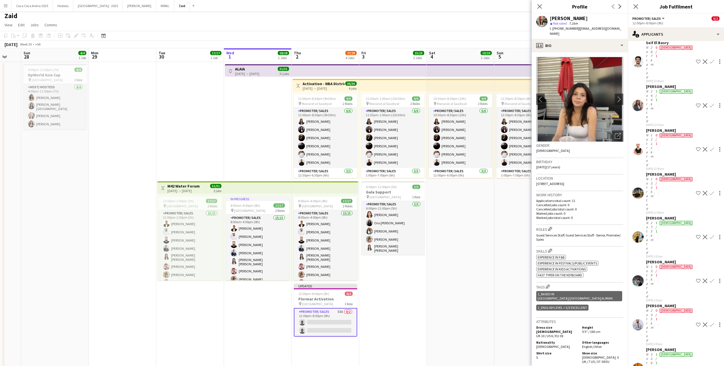
scroll to position [647, 0]
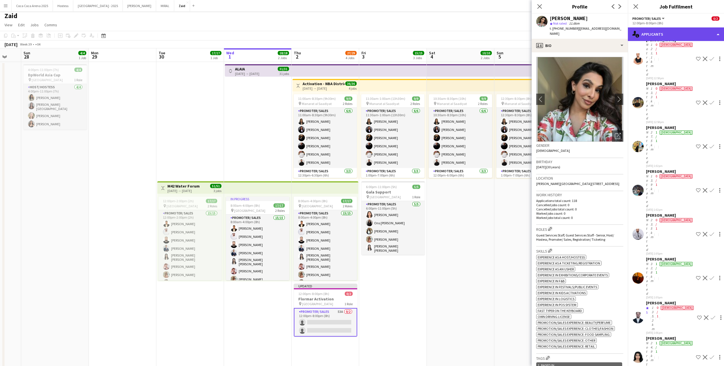
click at [689, 32] on div "single-neutral-actions-information Applicants" at bounding box center [676, 34] width 96 height 14
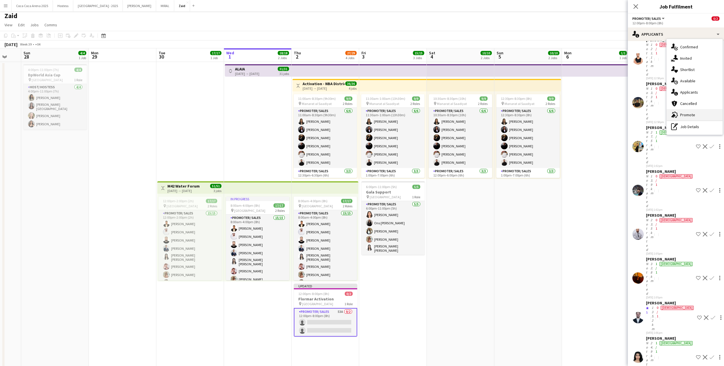
click at [689, 119] on div "advertising-megaphone Promote" at bounding box center [695, 114] width 56 height 11
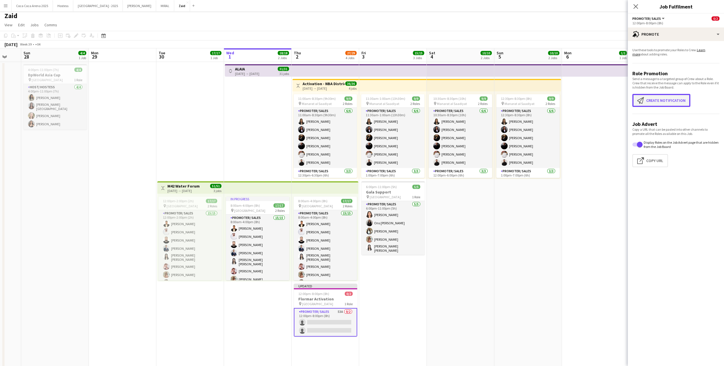
click at [645, 104] on button "Create notification Create notification" at bounding box center [661, 100] width 58 height 13
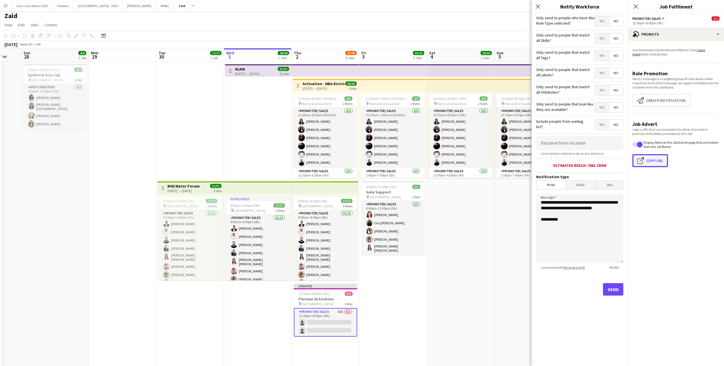
click at [651, 158] on button "Click to copy URL Copy Url" at bounding box center [650, 160] width 36 height 13
type textarea "**********"
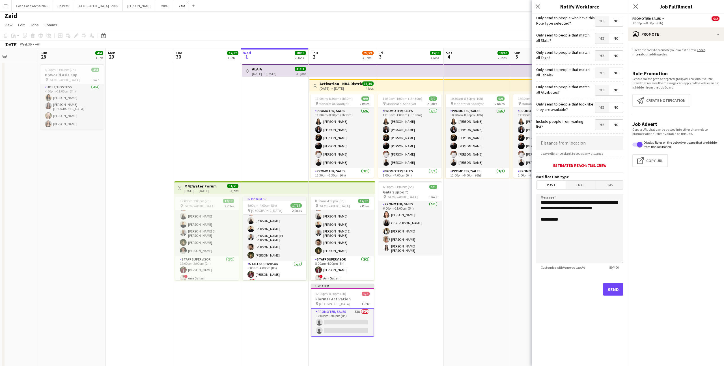
scroll to position [0, 164]
click at [346, 299] on h3 "Flormar Activation" at bounding box center [342, 298] width 63 height 5
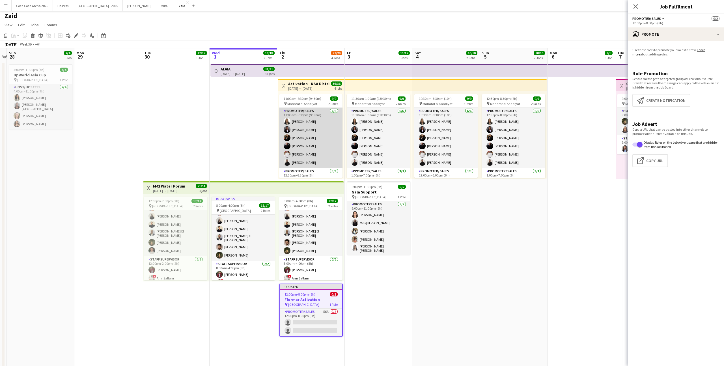
scroll to position [0, 195]
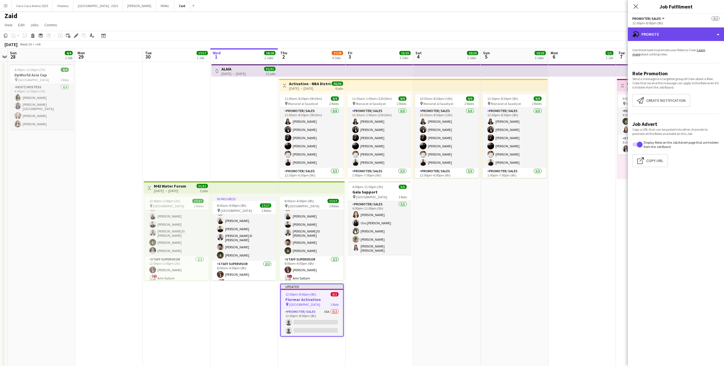
click at [678, 32] on div "advertising-megaphone Promote" at bounding box center [676, 34] width 96 height 14
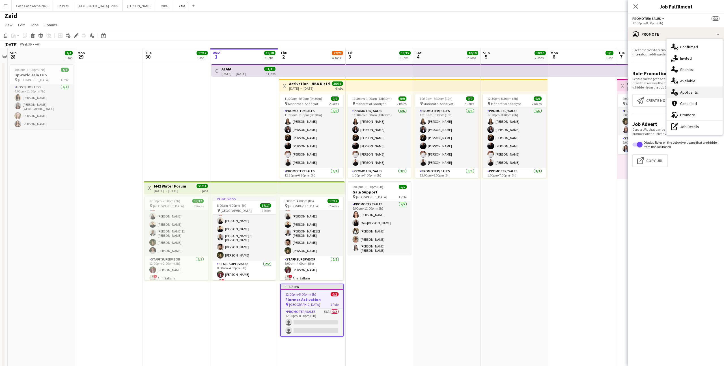
click at [705, 92] on div "single-neutral-actions-information Applicants" at bounding box center [695, 92] width 56 height 11
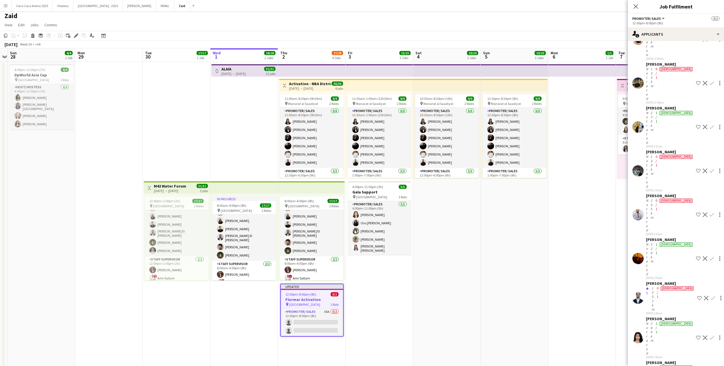
scroll to position [702, 0]
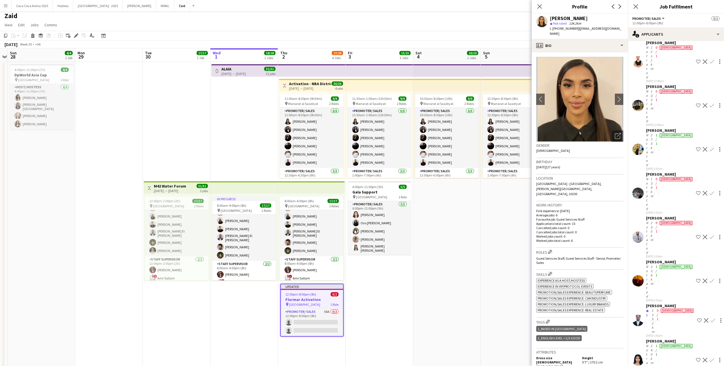
scroll to position [636, 0]
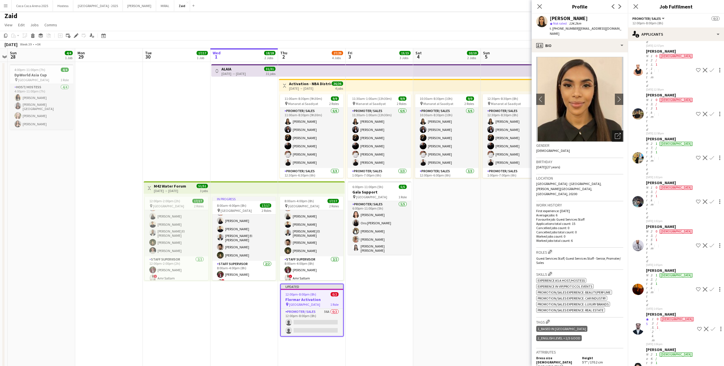
click at [620, 133] on icon at bounding box center [619, 135] width 4 height 4
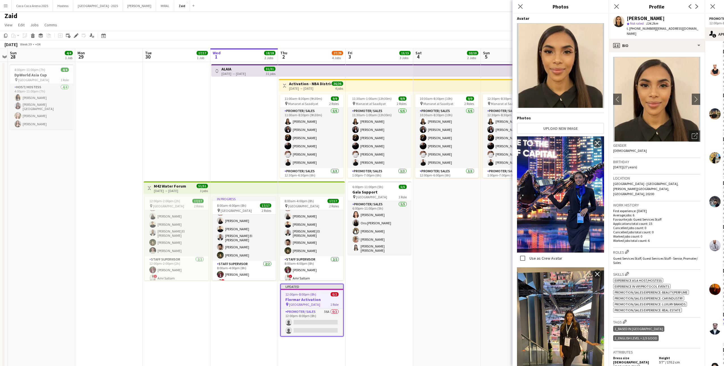
click at [681, 217] on p "Favourite job: Guest Services Staff" at bounding box center [656, 219] width 87 height 4
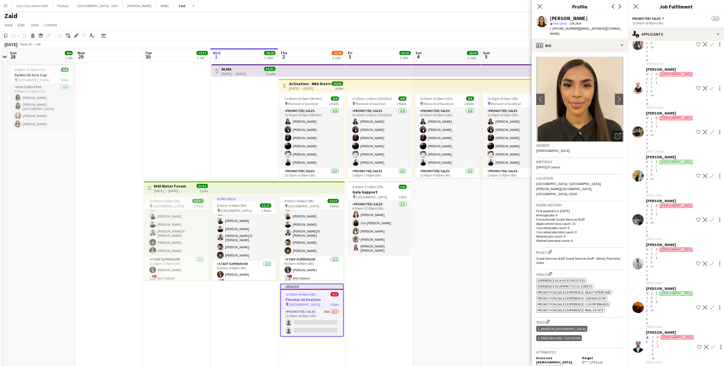
scroll to position [617, 0]
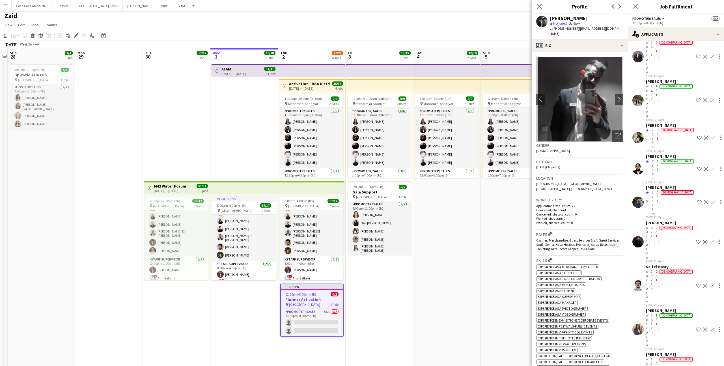
scroll to position [332, 0]
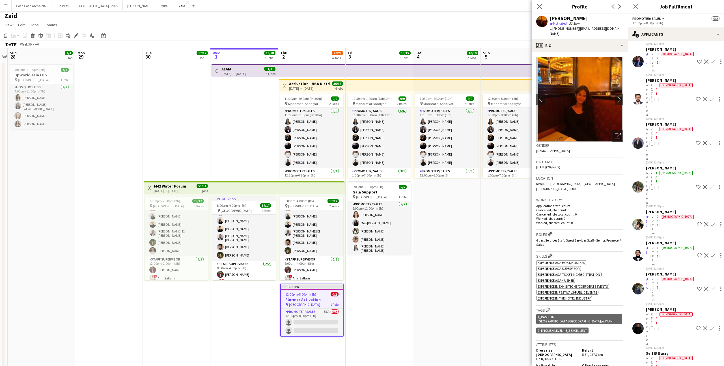
scroll to position [245, 0]
click at [440, 257] on app-date-cell "10:30am-8:30pm (10h) 9/9 pin Manarat al Saadiyat 2 Roles Promoter/ Sales 6/6 10…" at bounding box center [447, 326] width 68 height 529
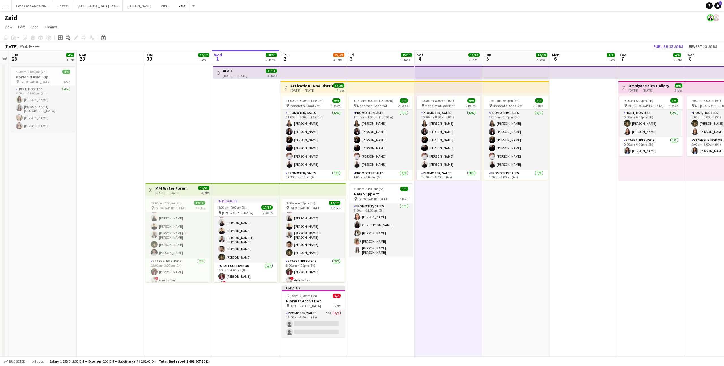
scroll to position [0, 132]
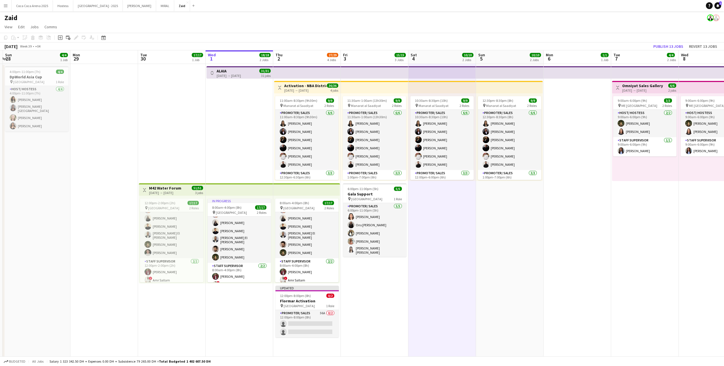
click at [213, 70] on button "Toggle View" at bounding box center [212, 73] width 7 height 7
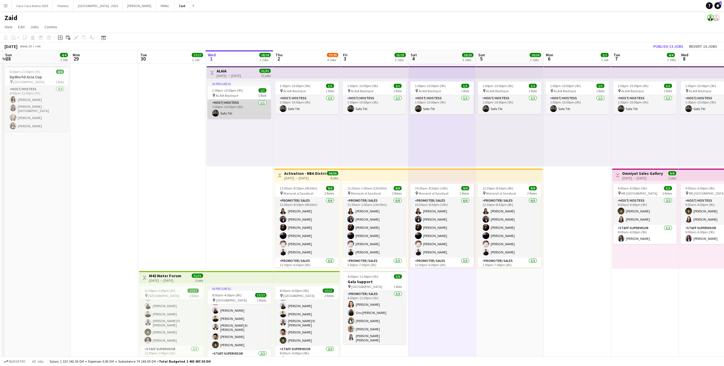
click at [242, 110] on app-card-role "Host/ Hostess 1/1 1:00pm-10:00pm (9h) Safa Titi" at bounding box center [239, 109] width 63 height 19
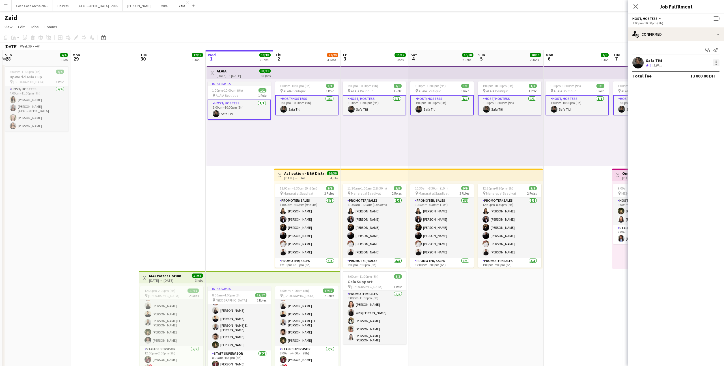
click at [716, 63] on div at bounding box center [716, 62] width 1 height 1
click at [703, 112] on span "Remove" at bounding box center [697, 113] width 35 height 5
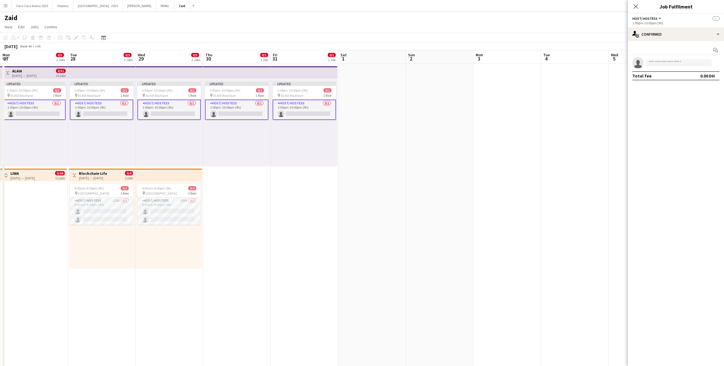
scroll to position [0, 164]
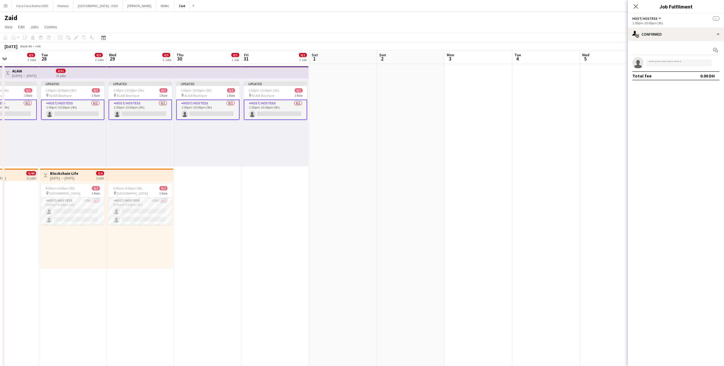
click at [486, 140] on app-date-cell at bounding box center [479, 328] width 68 height 529
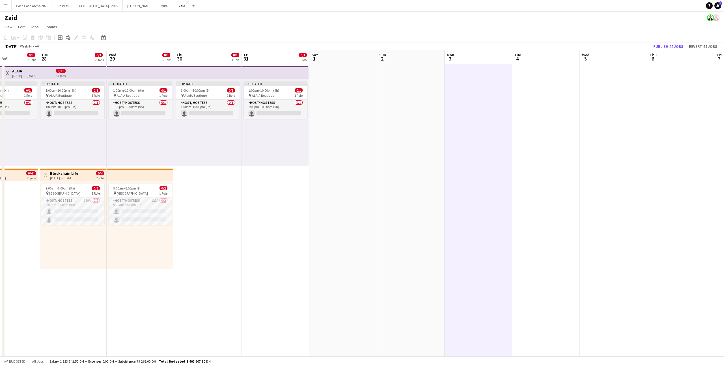
click at [298, 71] on app-top-bar at bounding box center [275, 72] width 67 height 12
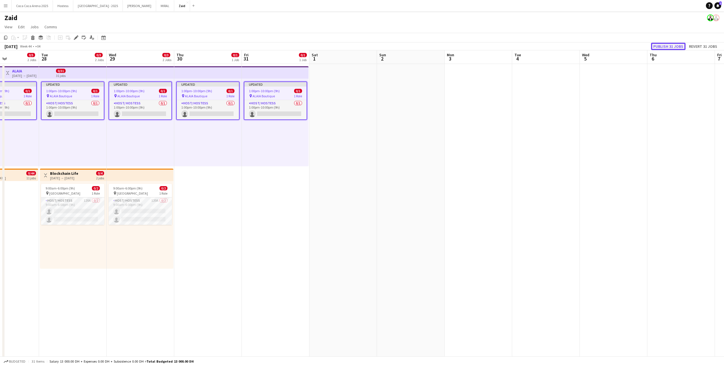
click at [667, 45] on button "Publish 31 jobs" at bounding box center [668, 46] width 35 height 7
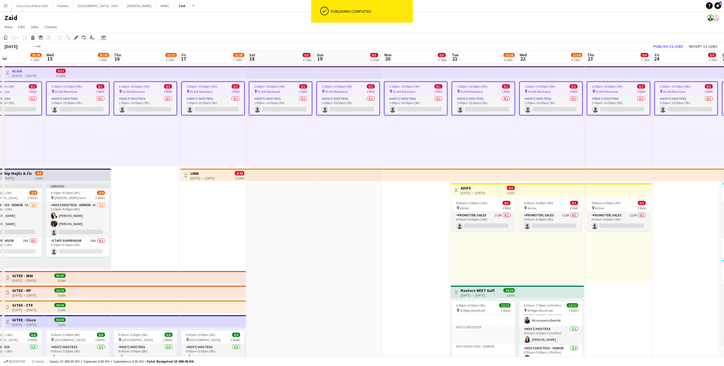
scroll to position [0, 172]
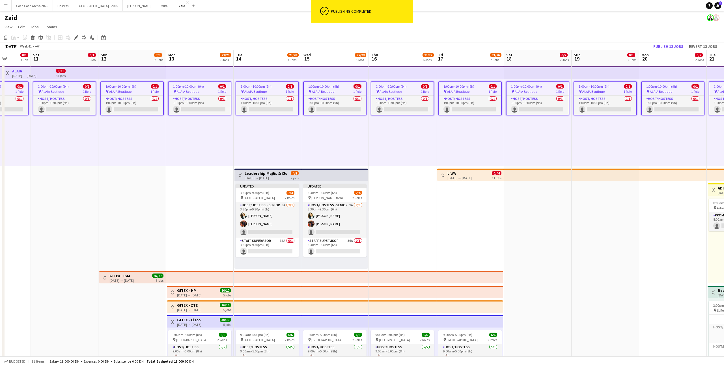
click at [384, 194] on app-date-cell "1:00pm-10:00pm (9h) 0/1 pin ALAIA Boutique 1 Role Host/ Hostess 0/1 1:00pm-10:0…" at bounding box center [403, 328] width 68 height 529
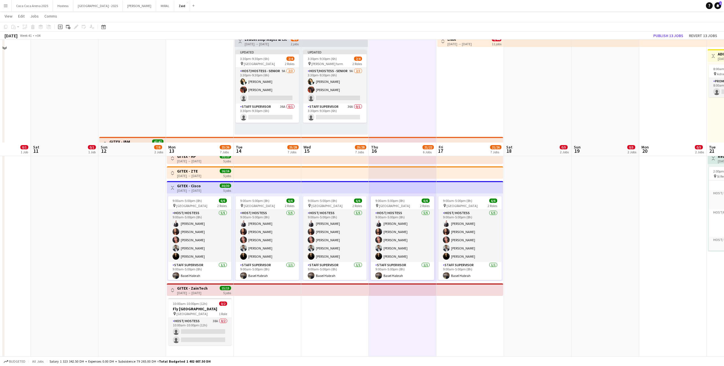
scroll to position [236, 0]
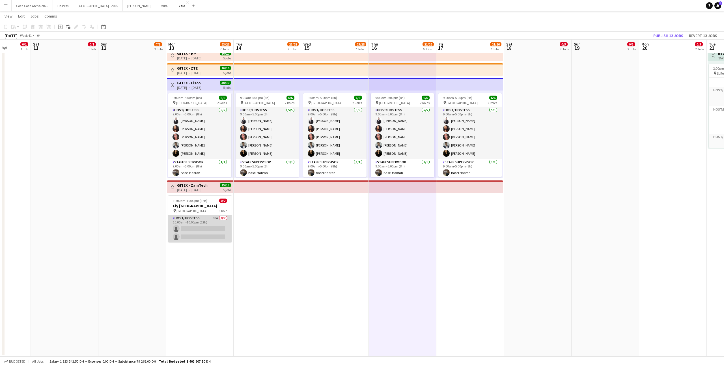
click at [223, 237] on app-card-role "Host/ Hostess 38A 0/2 10:00am-10:00pm (12h) single-neutral-actions single-neutr…" at bounding box center [199, 228] width 63 height 27
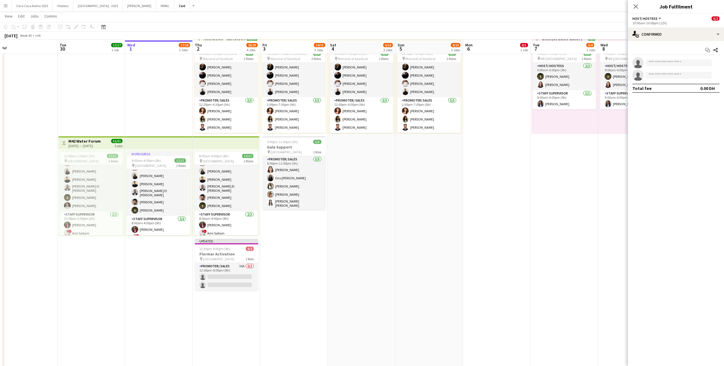
scroll to position [136, 0]
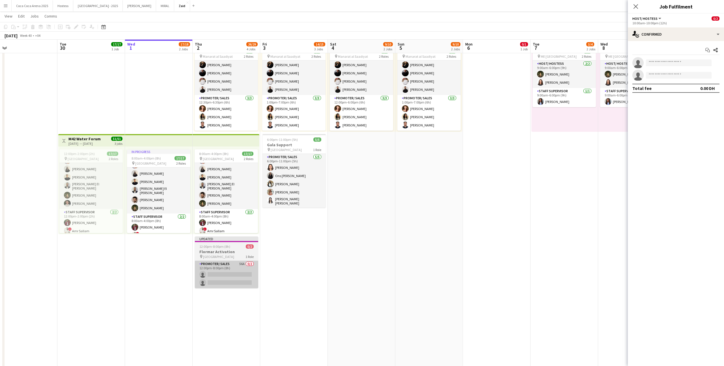
click at [241, 267] on app-card-role "Promoter/ Sales 56A 0/2 12:00pm-8:00pm (8h) single-neutral-actions single-neutr…" at bounding box center [226, 274] width 63 height 27
click at [678, 22] on div "12:00pm-8:00pm (8h)" at bounding box center [675, 23] width 87 height 4
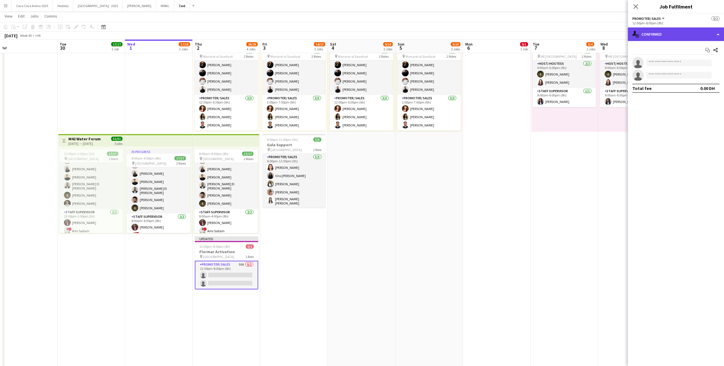
click at [678, 33] on div "single-neutral-actions-check-2 Confirmed" at bounding box center [676, 34] width 96 height 14
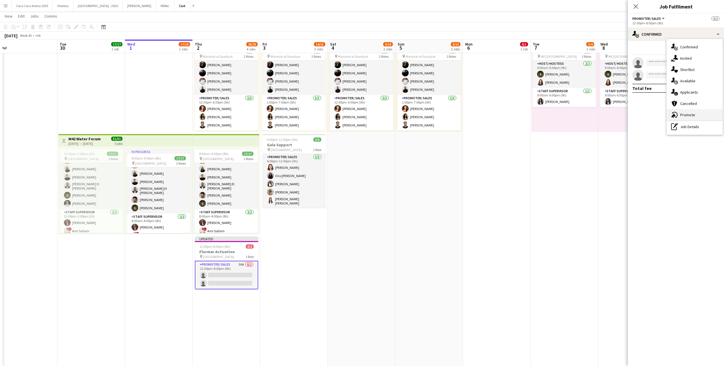
click at [699, 118] on div "advertising-megaphone Promote" at bounding box center [695, 114] width 56 height 11
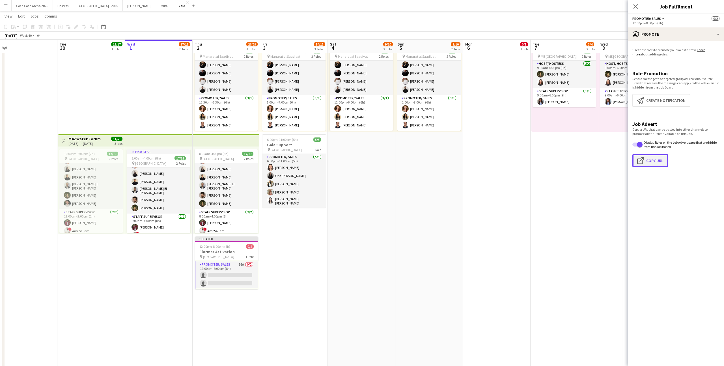
click at [652, 158] on button "Click to copy URL Copy Url" at bounding box center [650, 160] width 36 height 13
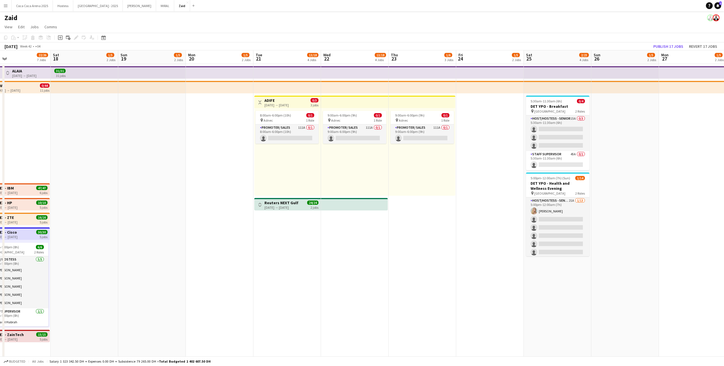
scroll to position [0, 234]
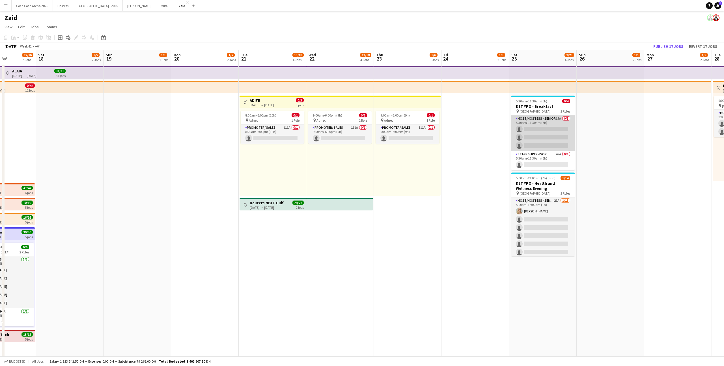
click at [541, 145] on app-card-role "Host/Hostess - Senior 15A 0/3 5:30am-11:30am (6h) single-neutral-actions single…" at bounding box center [542, 133] width 63 height 36
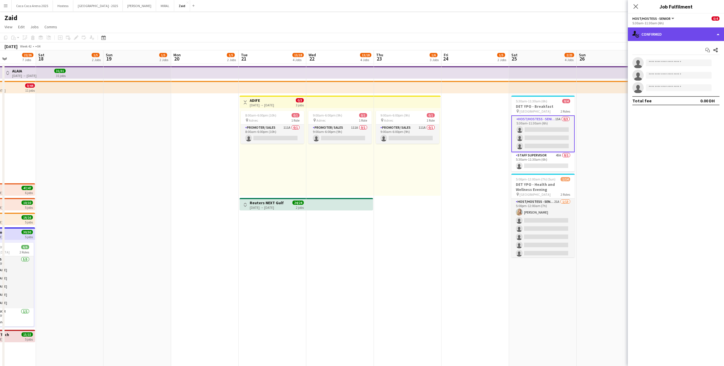
click at [688, 36] on div "single-neutral-actions-check-2 Confirmed" at bounding box center [676, 34] width 96 height 14
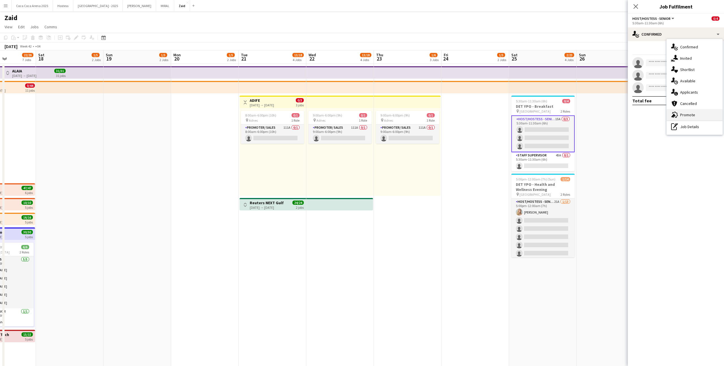
drag, startPoint x: 707, startPoint y: 109, endPoint x: 706, endPoint y: 113, distance: 4.4
click at [706, 113] on div "single-neutral-actions-check-2 Confirmed single-neutral-actions-share-1 Invited…" at bounding box center [695, 87] width 56 height 96
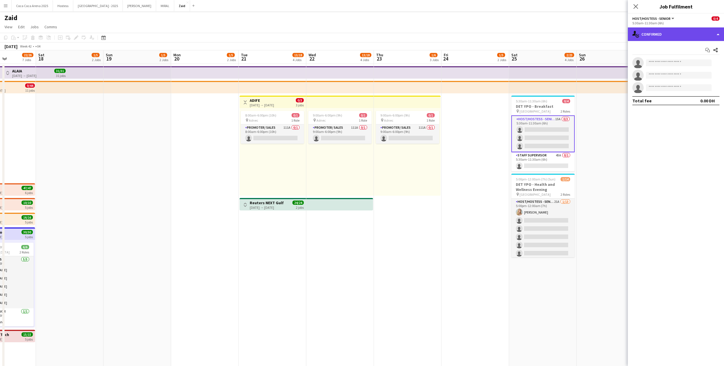
click at [695, 34] on div "single-neutral-actions-check-2 Confirmed" at bounding box center [676, 34] width 96 height 14
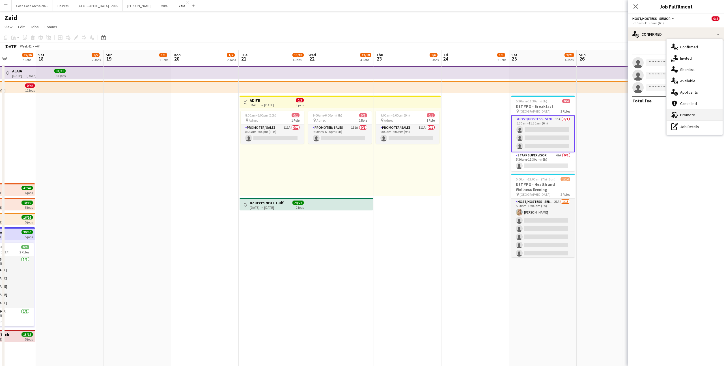
click at [693, 115] on span "Promote" at bounding box center [687, 114] width 15 height 5
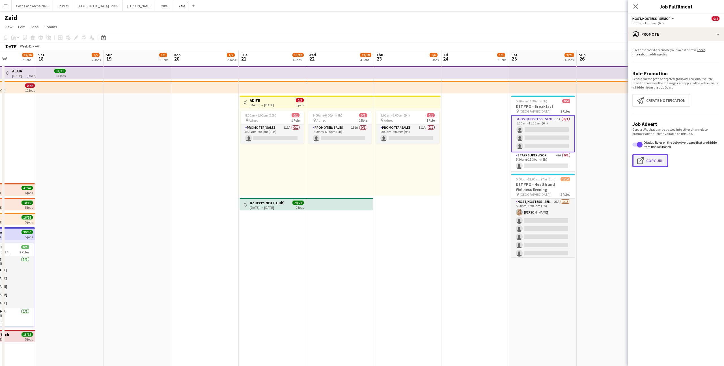
click at [645, 157] on button "Click to copy URL Copy Url" at bounding box center [650, 160] width 36 height 13
click at [405, 225] on app-date-cell "9:00am-6:00pm (9h) 0/1 pin Adnec 1 Role Promoter/ Sales 111A 0/1 9:00am-6:00pm …" at bounding box center [408, 234] width 68 height 340
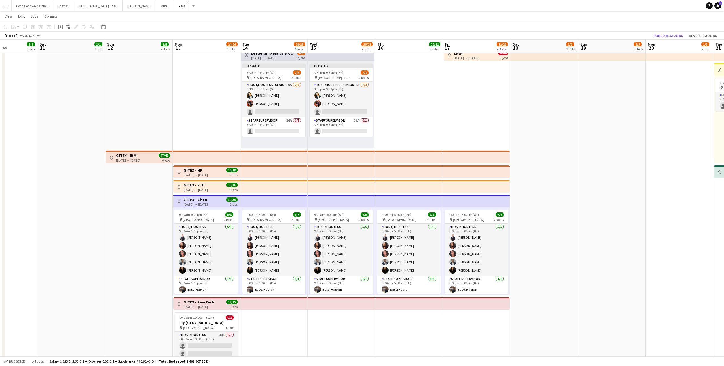
scroll to position [0, 166]
click at [264, 240] on app-card-role "Host/ Hostess 5/5 9:00am-5:00pm (8h) Mohammad Joudeh Daria Gvardiian Noura Yass…" at bounding box center [273, 250] width 63 height 52
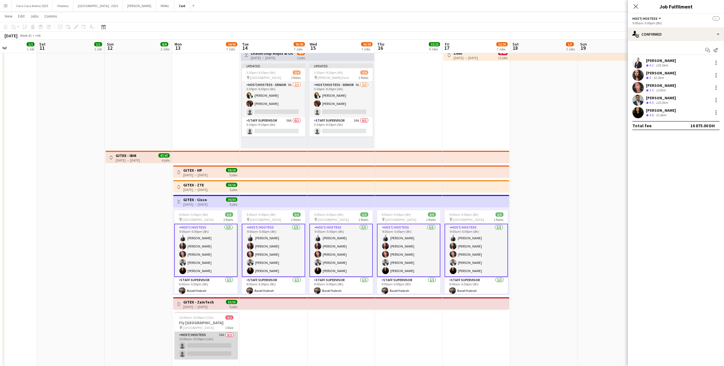
click at [207, 349] on app-card-role "Host/ Hostess 38A 0/2 10:00am-10:00pm (12h) single-neutral-actions single-neutr…" at bounding box center [206, 345] width 63 height 27
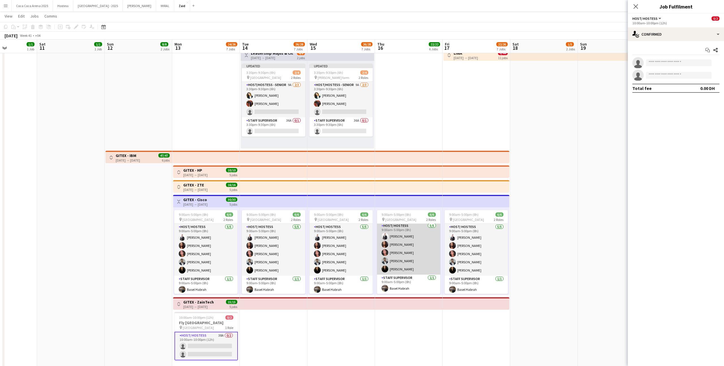
scroll to position [1, 0]
click at [226, 337] on app-card-role "Host/ Hostess 38A 0/2 10:00am-10:00pm (12h) single-neutral-actions single-neutr…" at bounding box center [206, 346] width 63 height 29
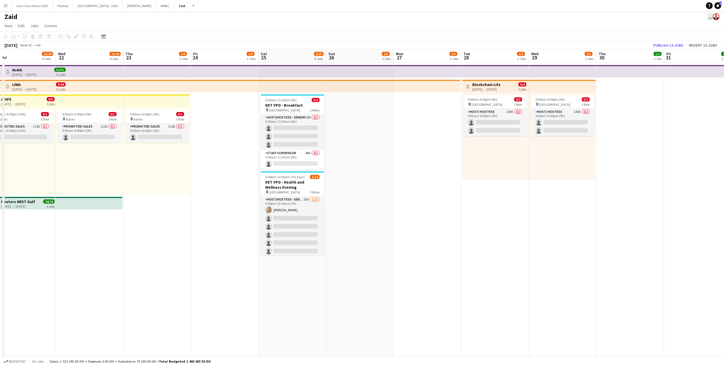
scroll to position [0, 0]
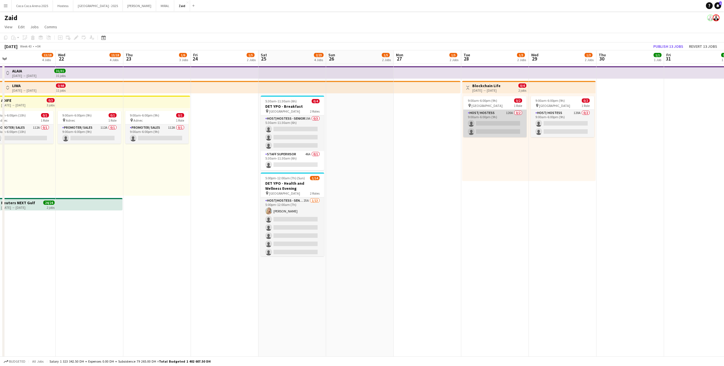
click at [502, 126] on app-card-role "Host/ Hostess 120A 0/2 9:00am-6:00pm (9h) single-neutral-actions single-neutral…" at bounding box center [494, 123] width 63 height 27
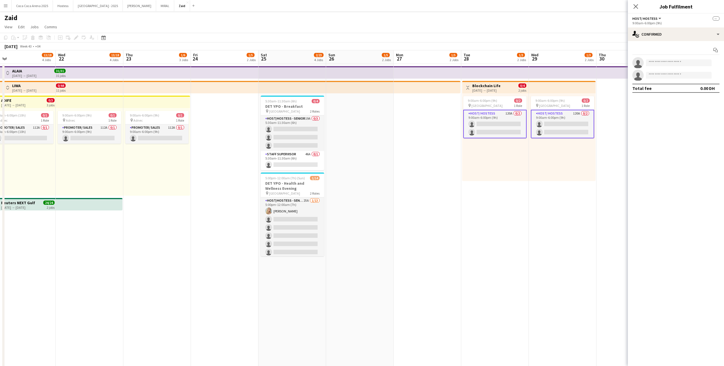
click at [668, 42] on div "Start chat single-neutral-actions single-neutral-actions Total fee 0.00 DH" at bounding box center [676, 69] width 96 height 56
click at [668, 36] on div "single-neutral-actions-check-2 Confirmed" at bounding box center [676, 34] width 96 height 14
click at [700, 94] on div "single-neutral-actions-information Applicants" at bounding box center [695, 92] width 56 height 11
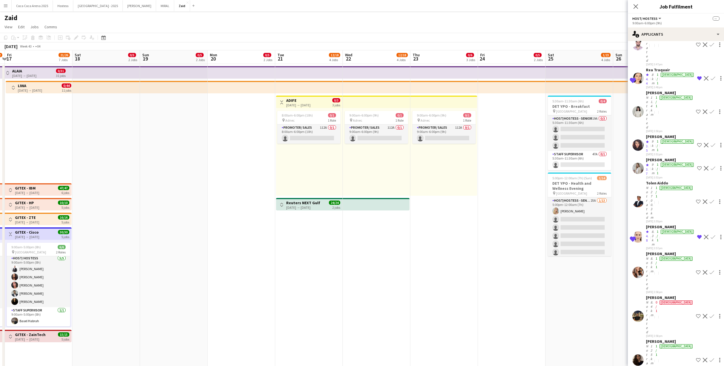
scroll to position [1, 0]
